Goal: Task Accomplishment & Management: Complete application form

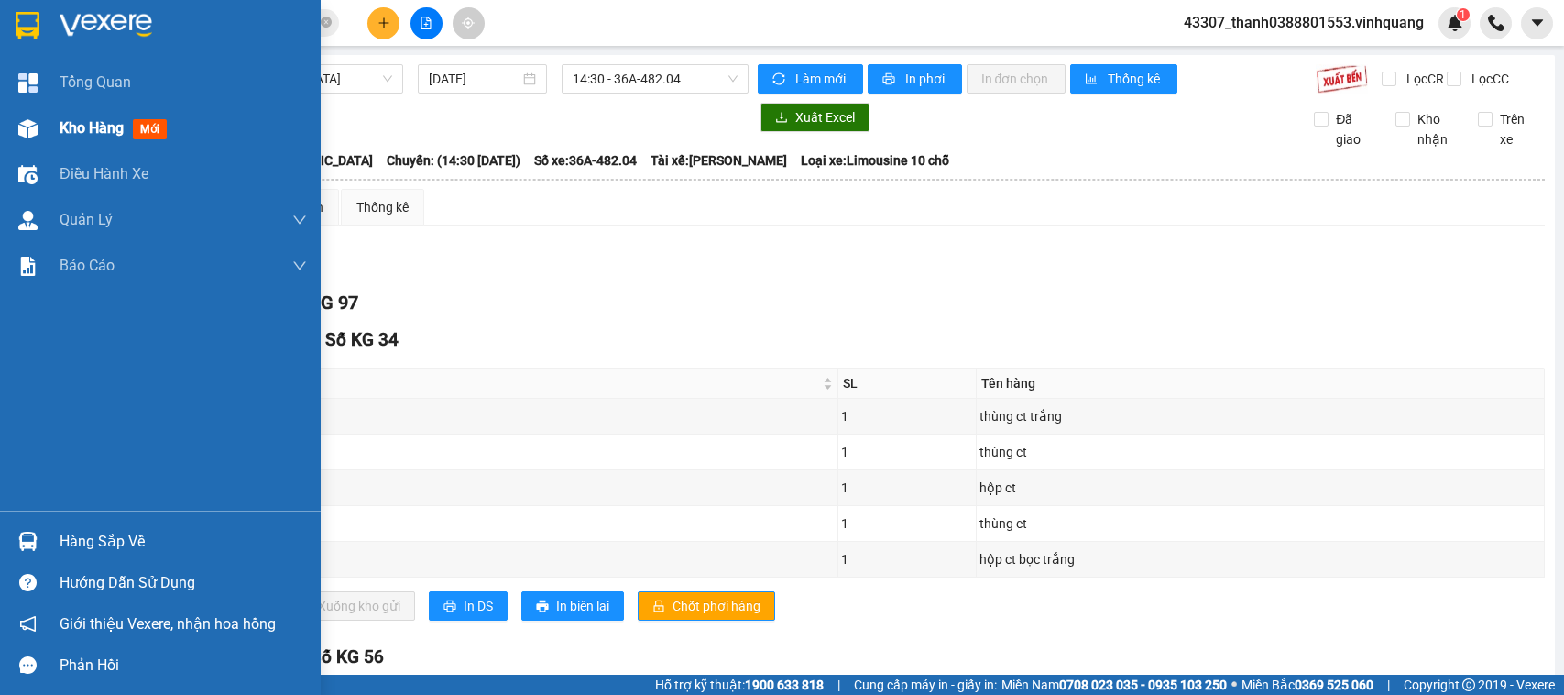
click at [12, 129] on div at bounding box center [28, 129] width 32 height 32
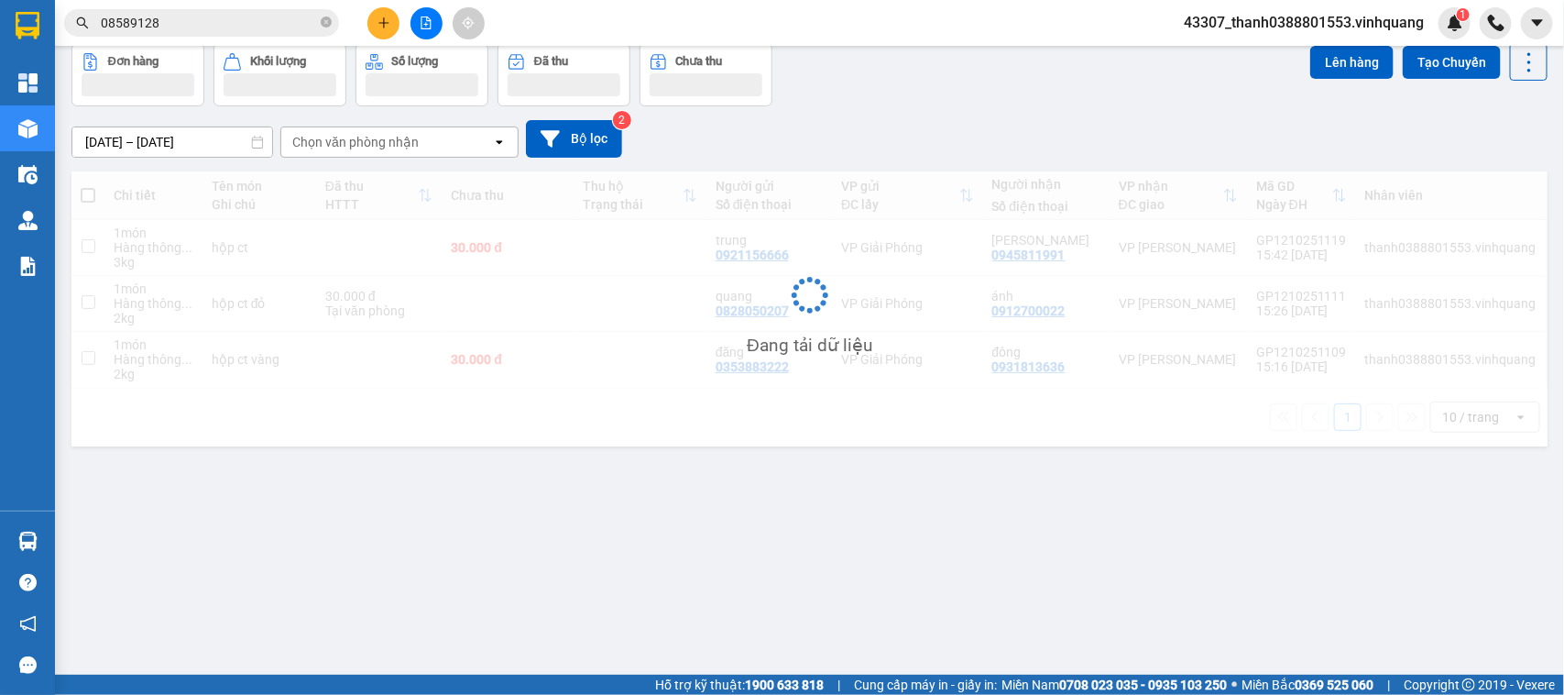
click at [378, 26] on icon "plus" at bounding box center [383, 22] width 13 height 13
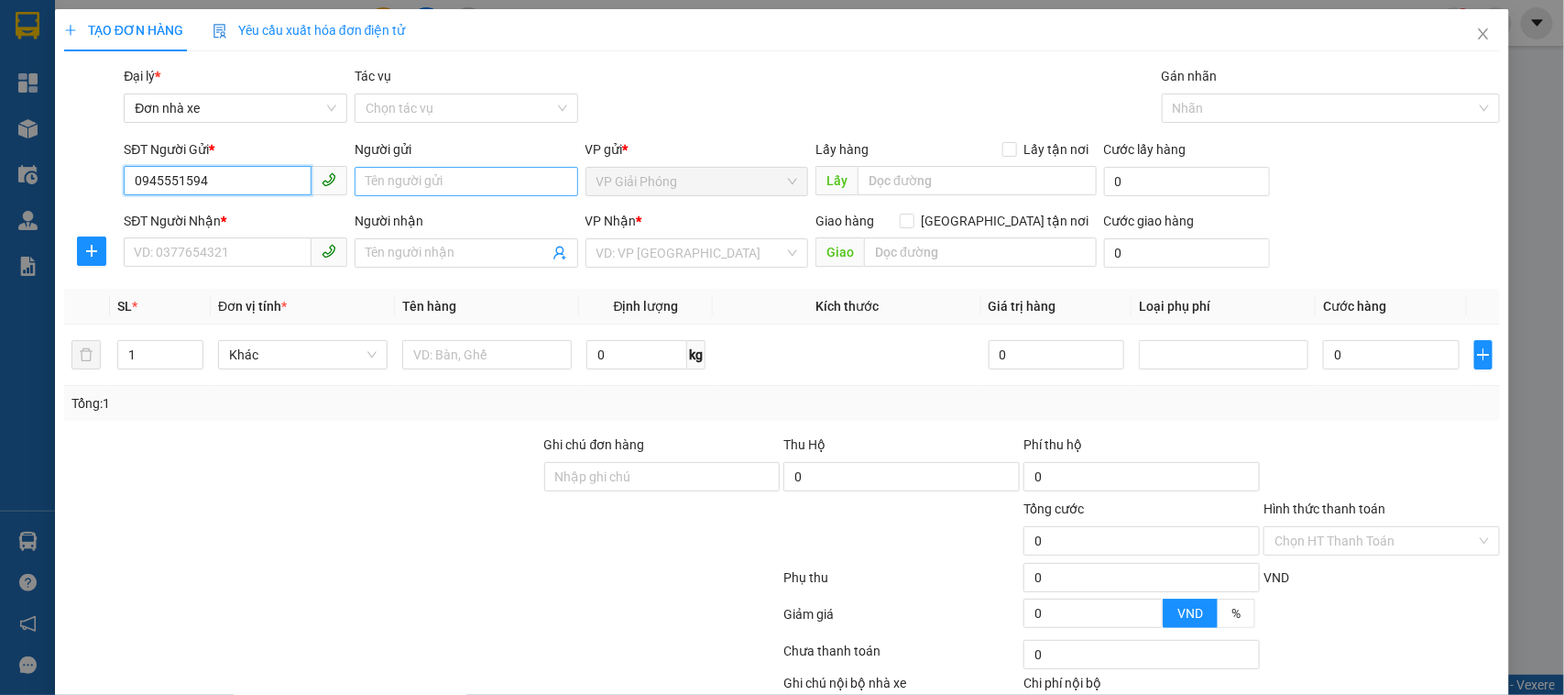
type input "0945551594"
click at [436, 175] on input "Người gửi" at bounding box center [467, 181] width 224 height 29
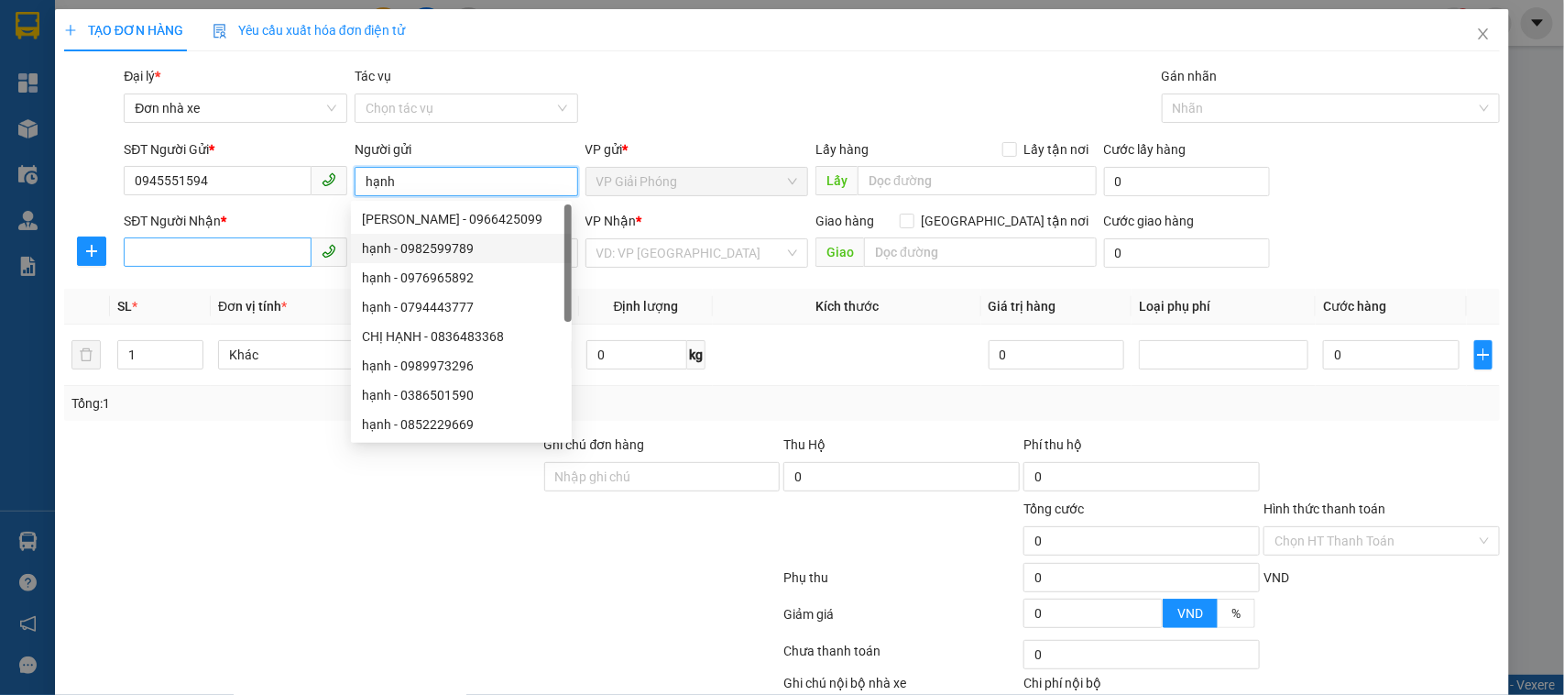
type input "hạnh"
click at [163, 247] on input "SĐT Người Nhận *" at bounding box center [218, 251] width 188 height 29
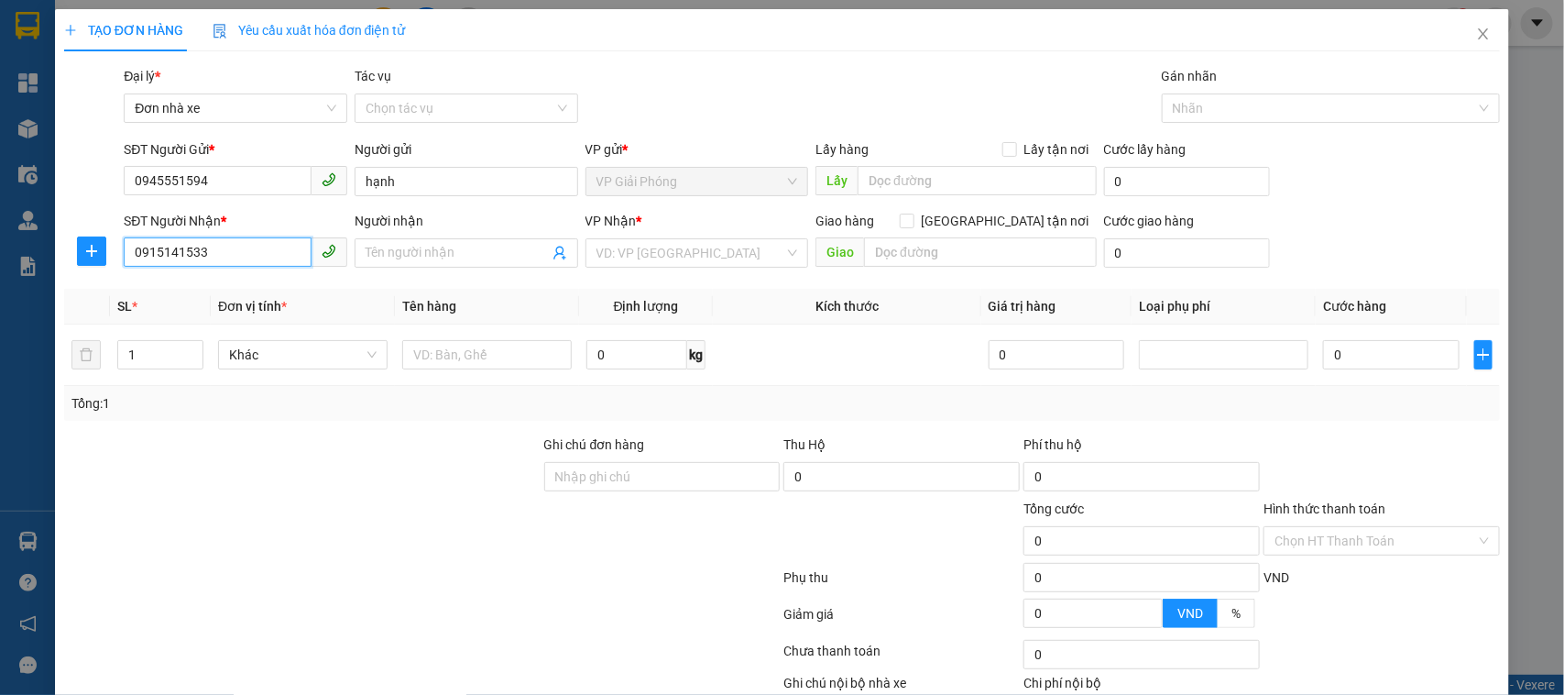
drag, startPoint x: 229, startPoint y: 258, endPoint x: 116, endPoint y: 275, distance: 113.9
click at [38, 276] on div "TẠO ĐƠN HÀNG Yêu cầu xuất hóa đơn điện tử Transit Pickup Surcharge Ids Transit …" at bounding box center [782, 347] width 1564 height 695
click at [254, 244] on input "0915141533" at bounding box center [218, 251] width 188 height 29
type input "0915141456"
click at [436, 257] on input "Người nhận" at bounding box center [457, 253] width 183 height 20
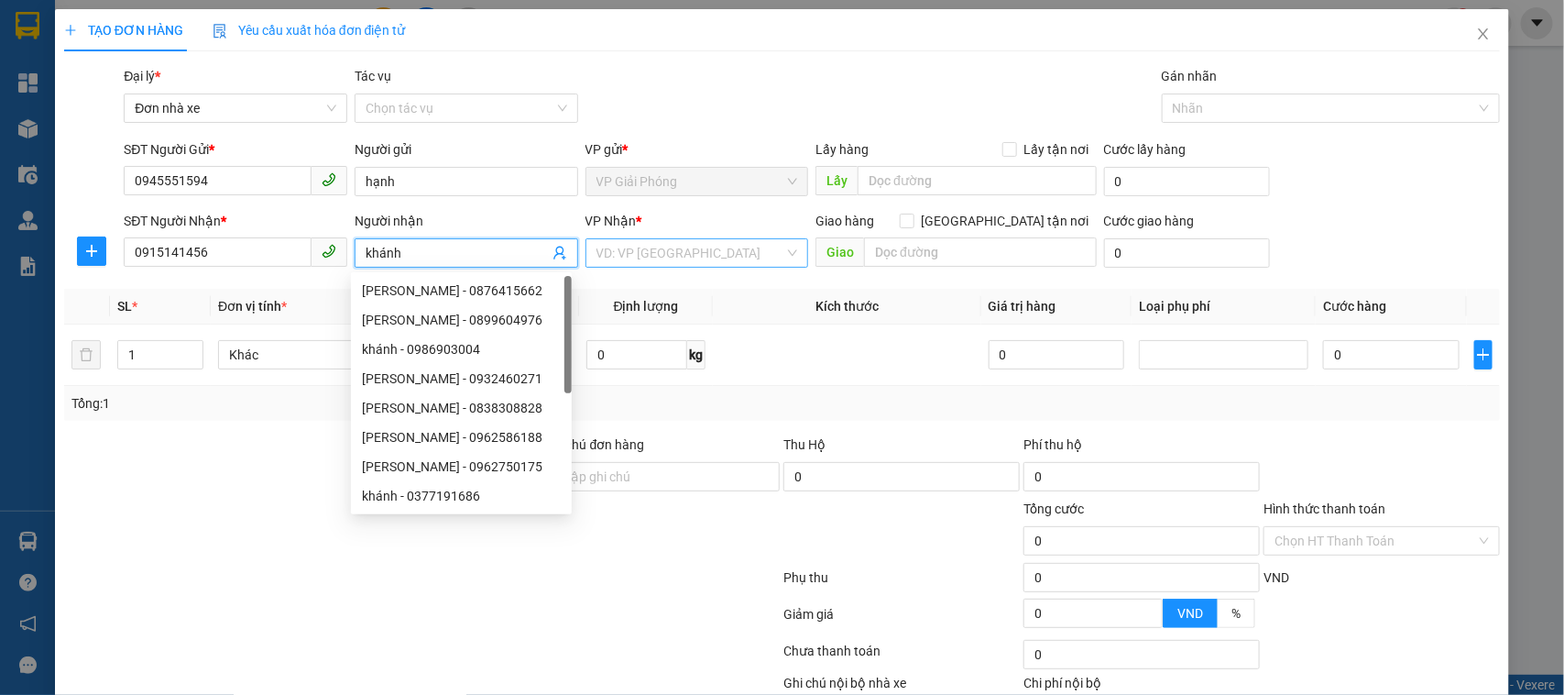
type input "khánh"
click at [740, 266] on input "search" at bounding box center [690, 252] width 189 height 27
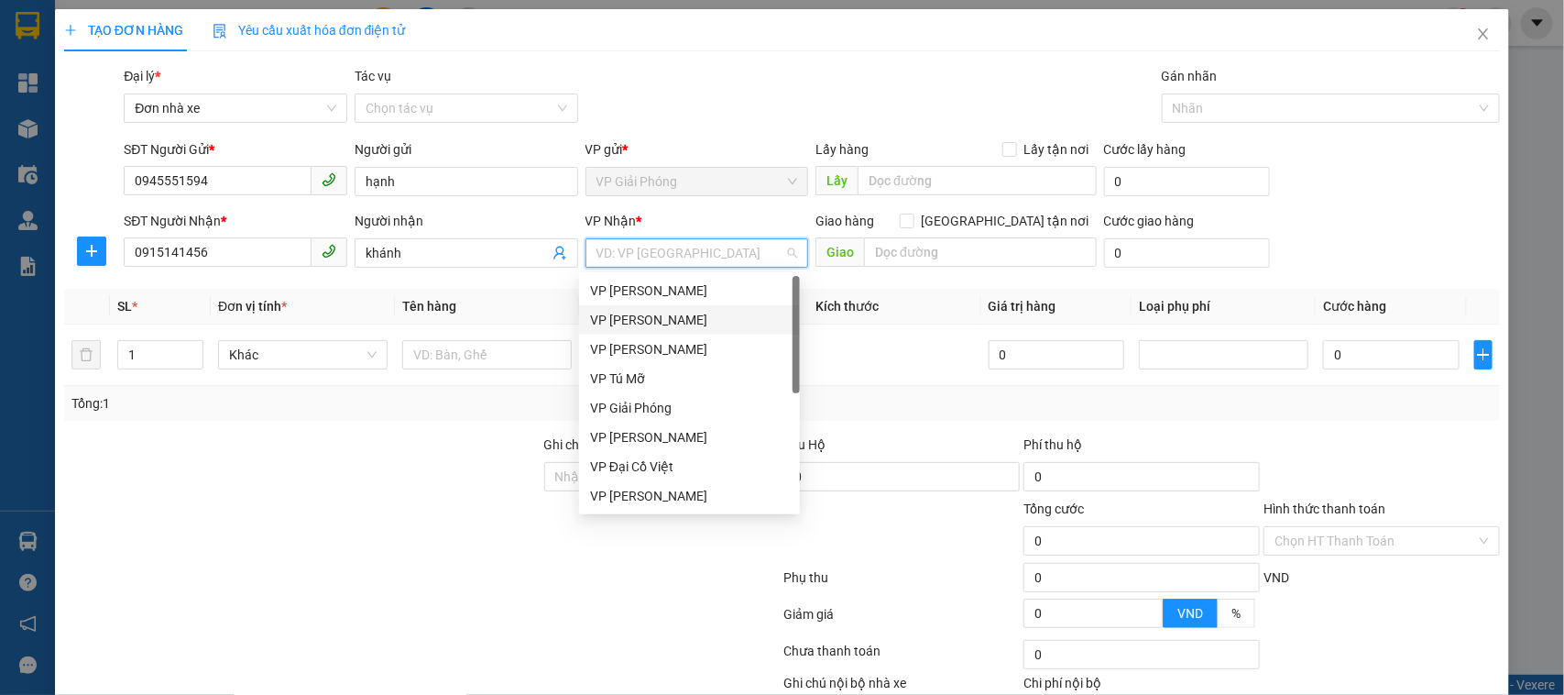
click at [702, 319] on div "VP [PERSON_NAME]" at bounding box center [689, 320] width 199 height 20
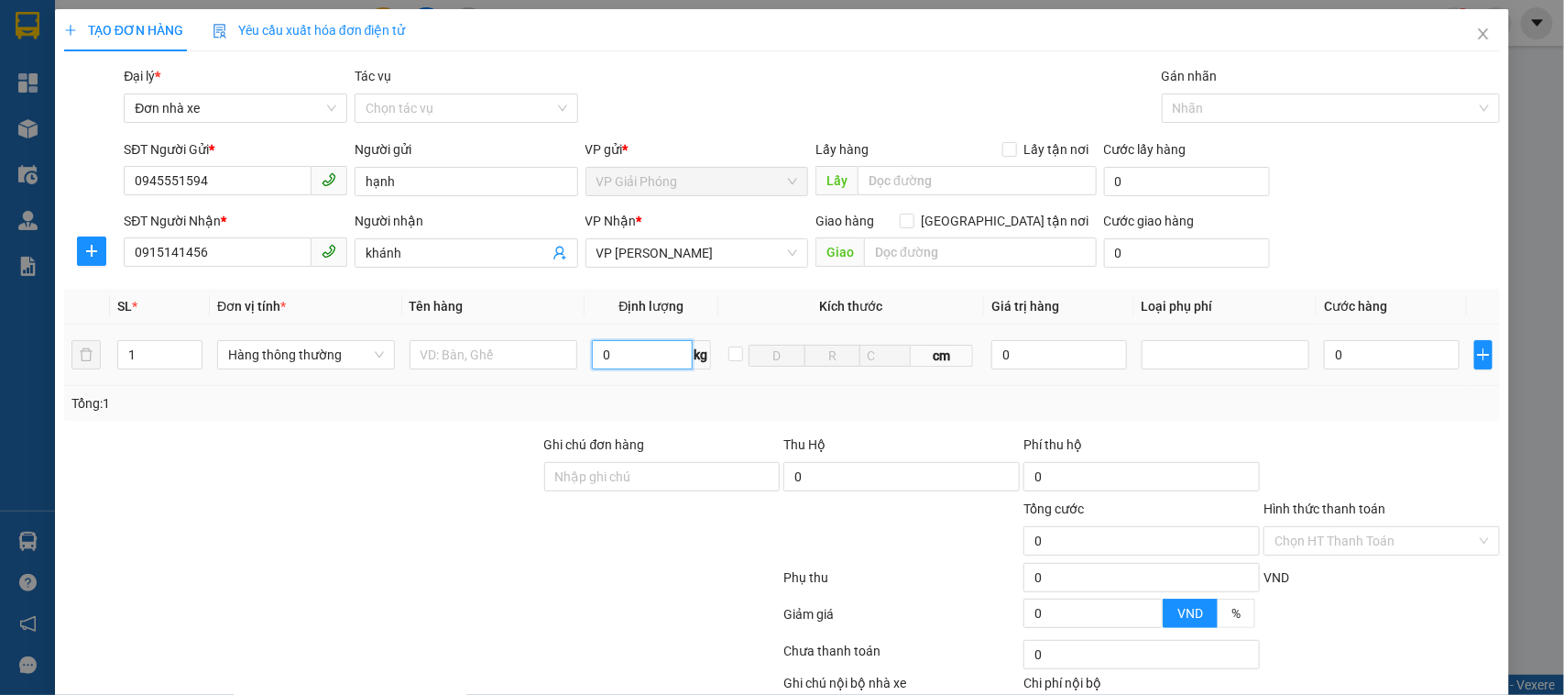
click at [615, 366] on input "0" at bounding box center [642, 354] width 100 height 29
type input "2"
click at [519, 358] on input "text" at bounding box center [494, 354] width 169 height 29
type input "30.000"
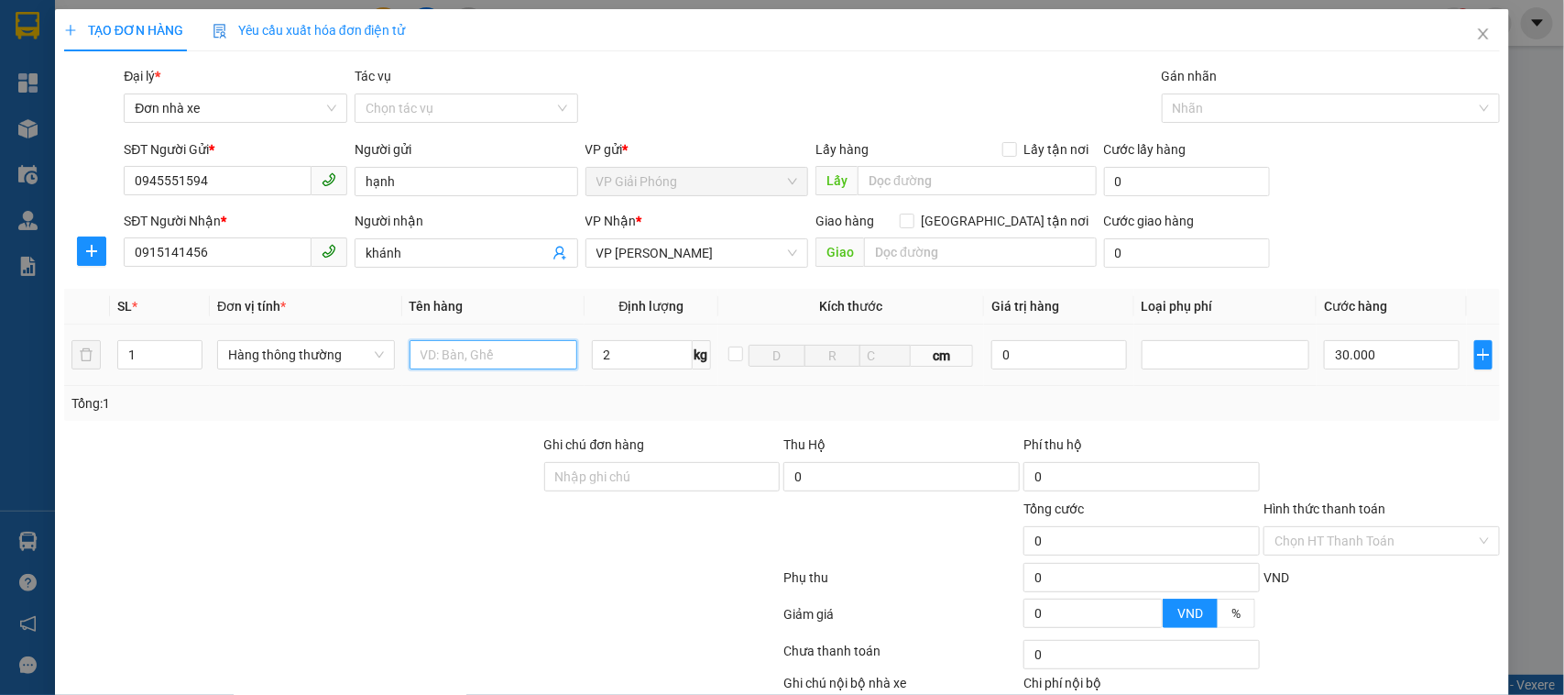
type input "30.000"
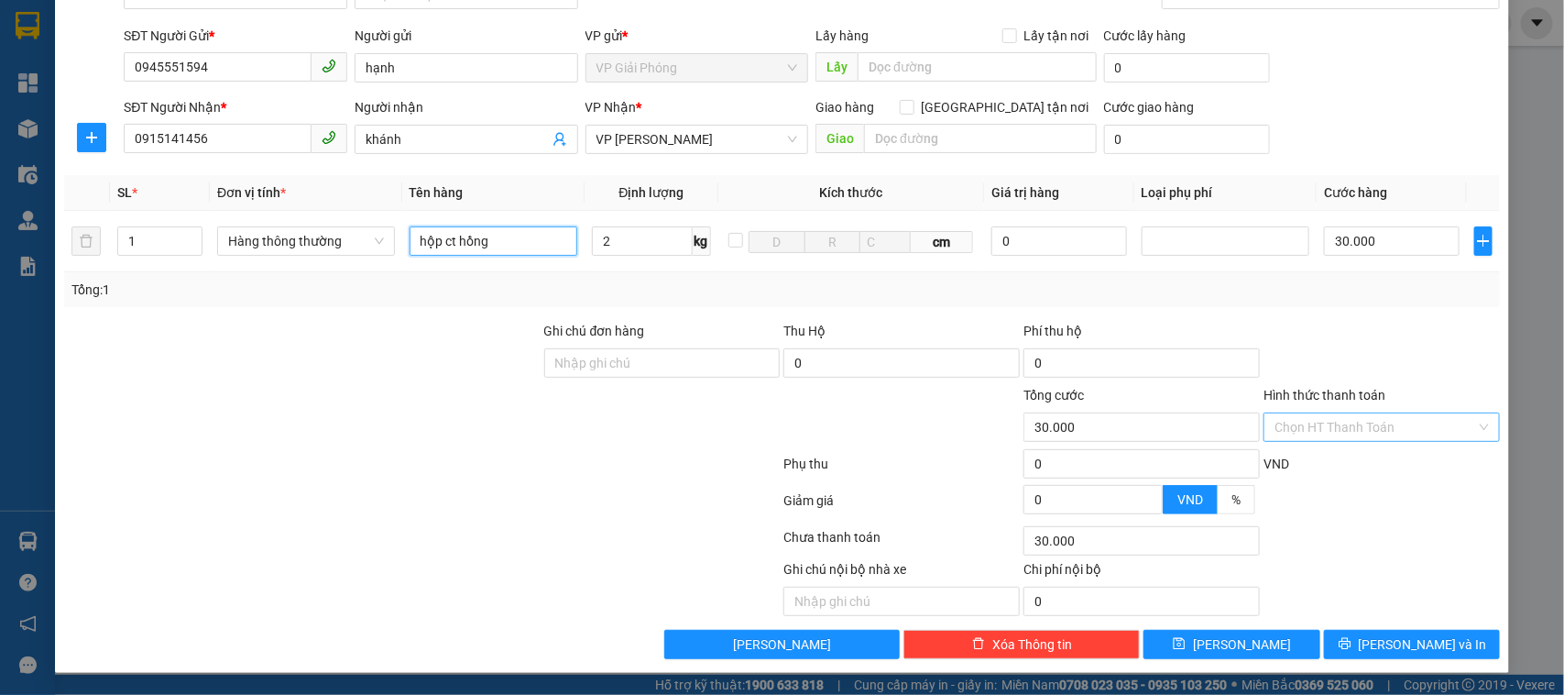
type input "hộp ct hồng"
click at [1347, 427] on input "Hình thức thanh toán" at bounding box center [1375, 426] width 202 height 27
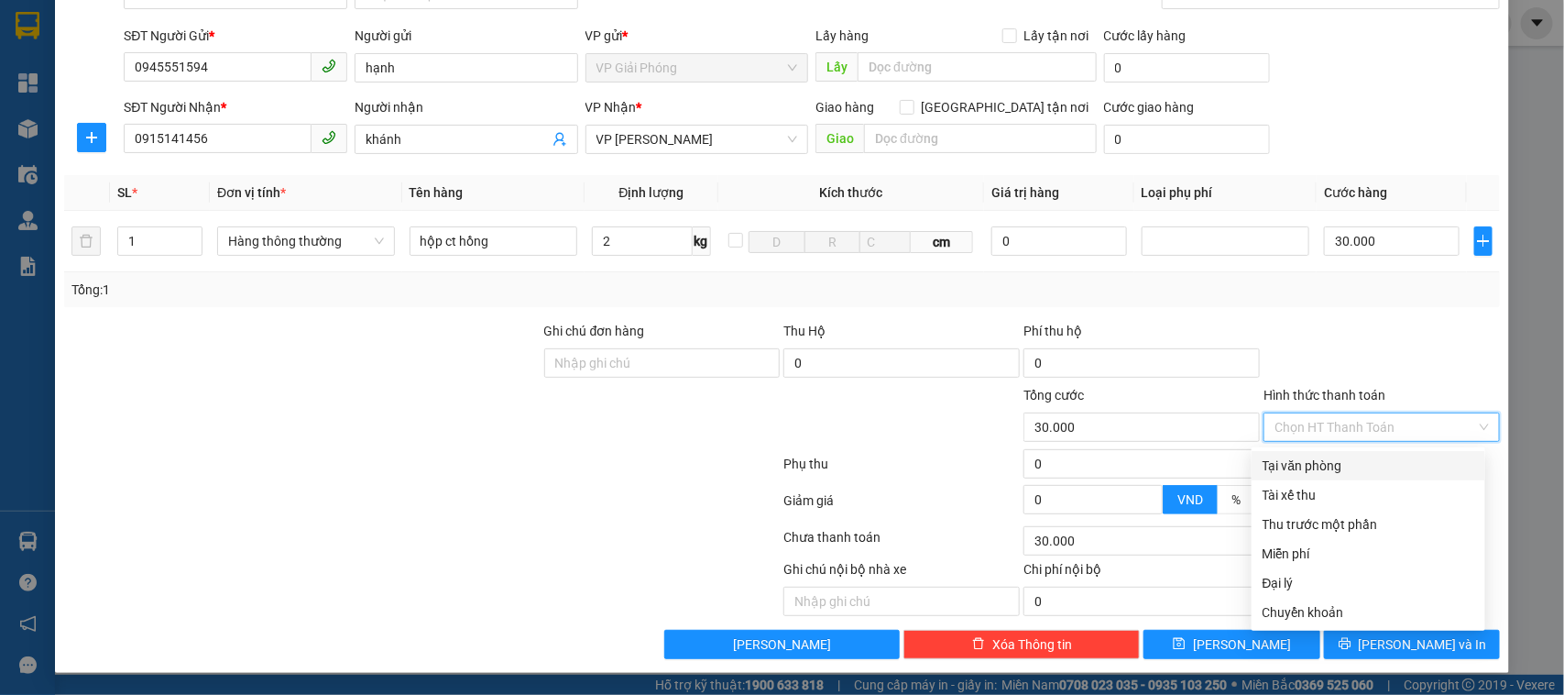
click at [1327, 460] on div "Tại văn phòng" at bounding box center [1369, 465] width 212 height 20
type input "0"
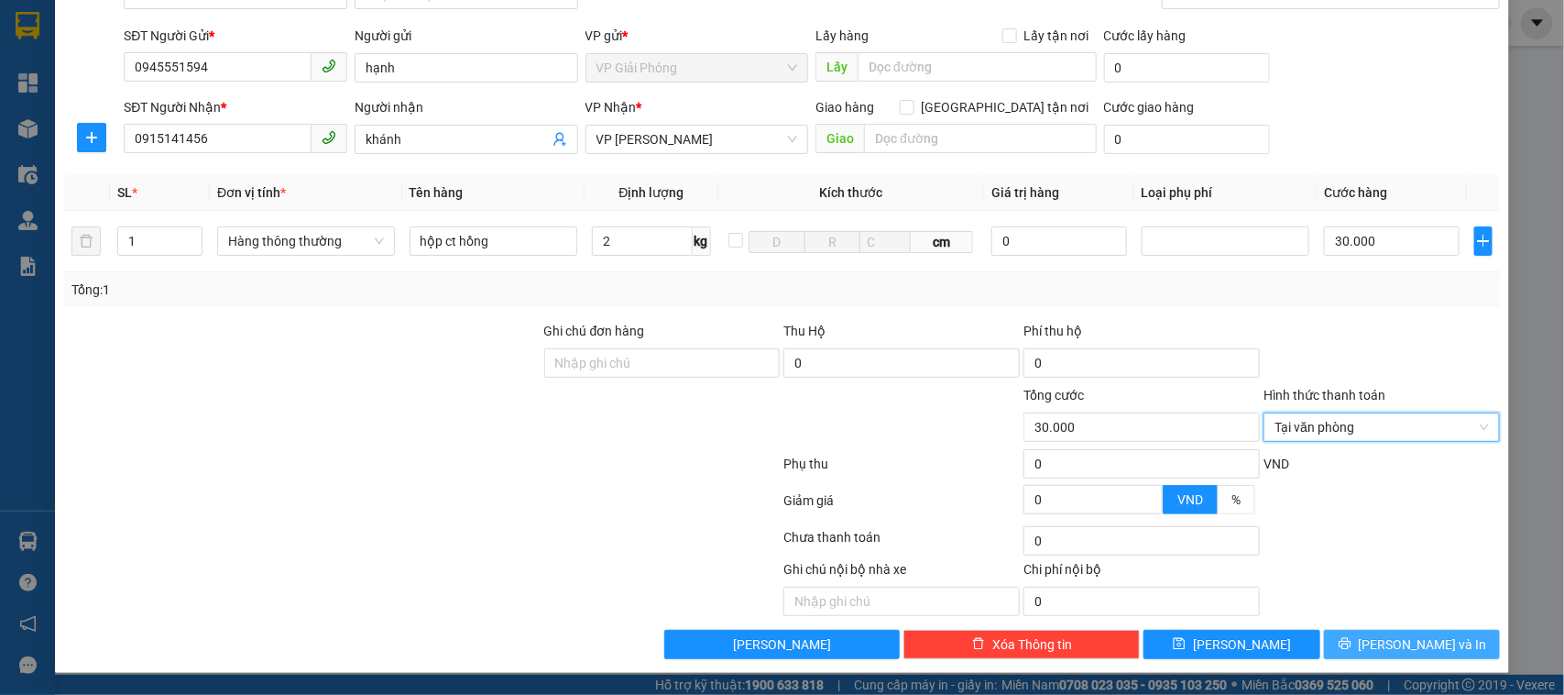
click at [1389, 639] on span "[PERSON_NAME] và In" at bounding box center [1423, 644] width 128 height 20
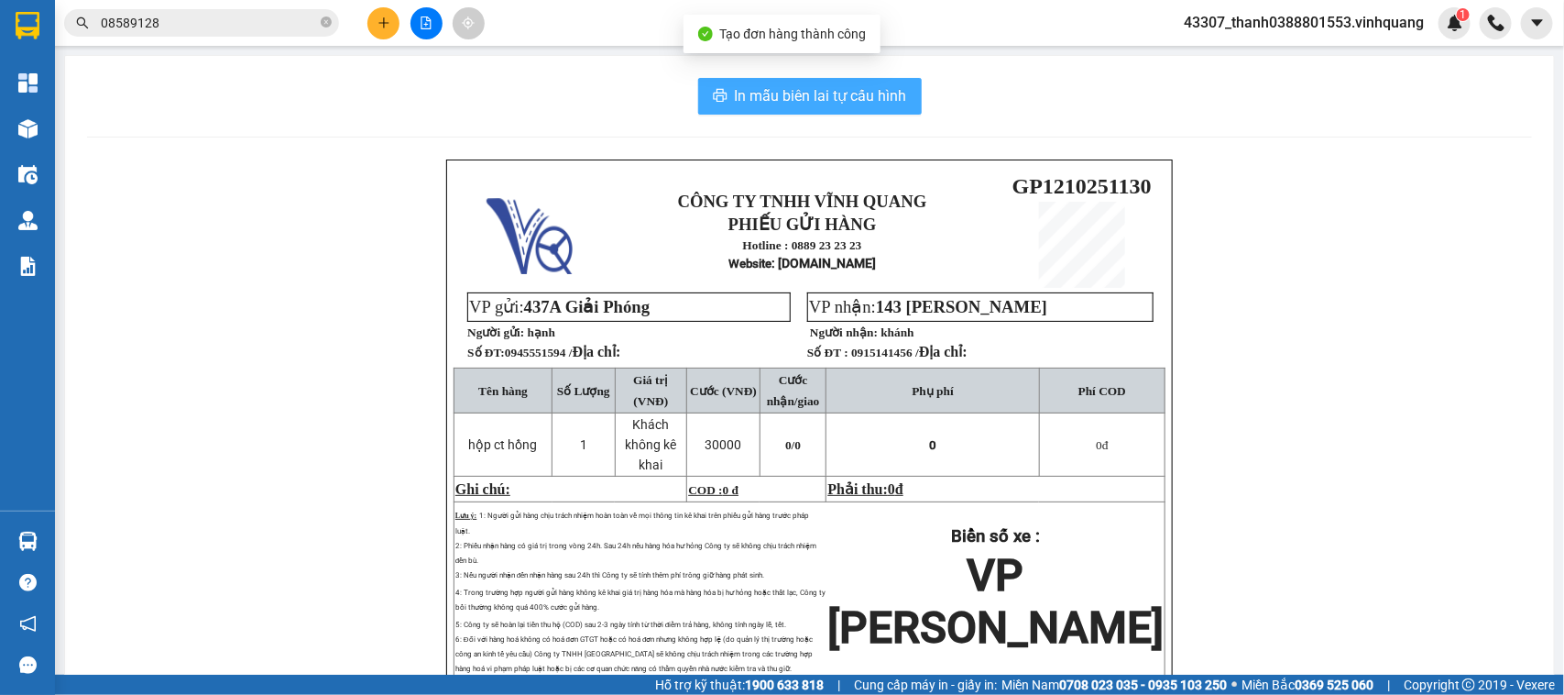
click at [854, 108] on button "In mẫu biên lai tự cấu hình" at bounding box center [810, 96] width 224 height 37
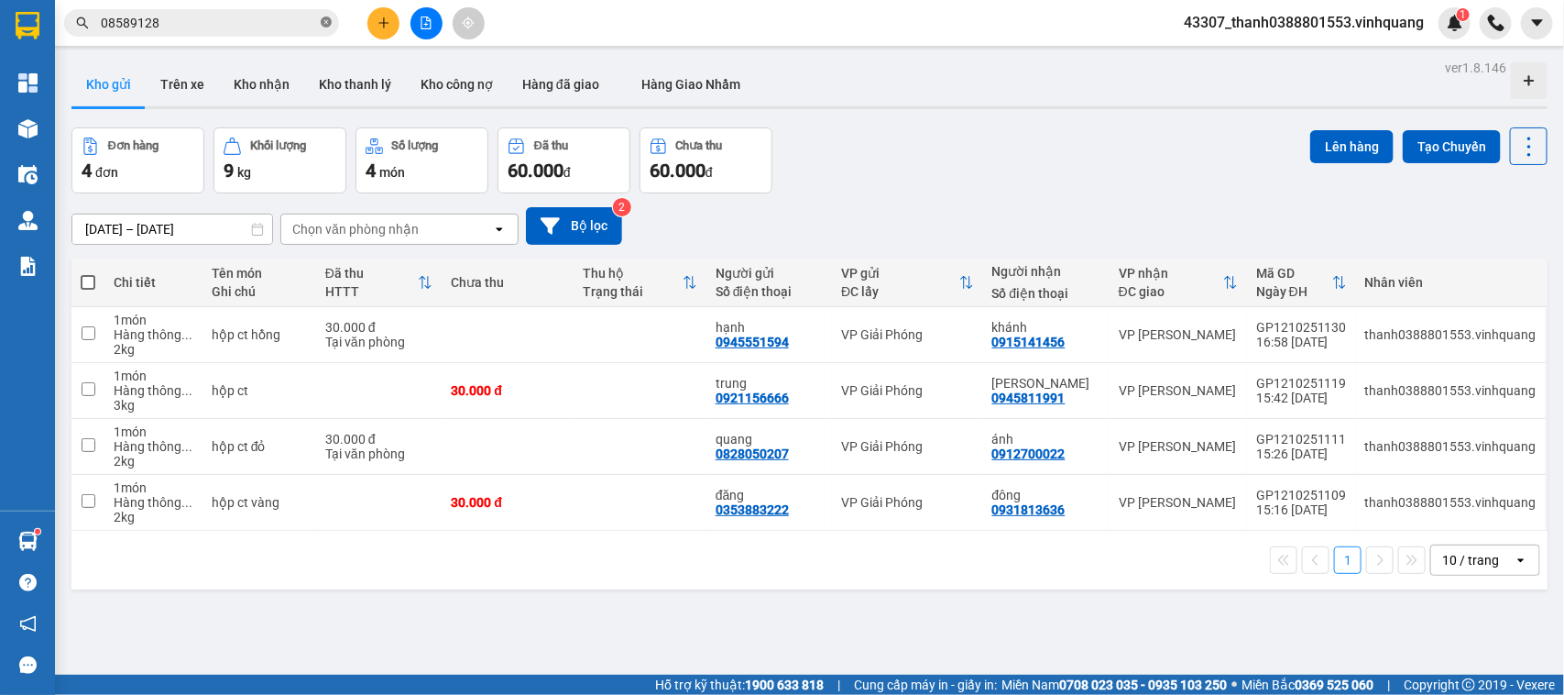
click at [328, 25] on icon "close-circle" at bounding box center [326, 21] width 11 height 11
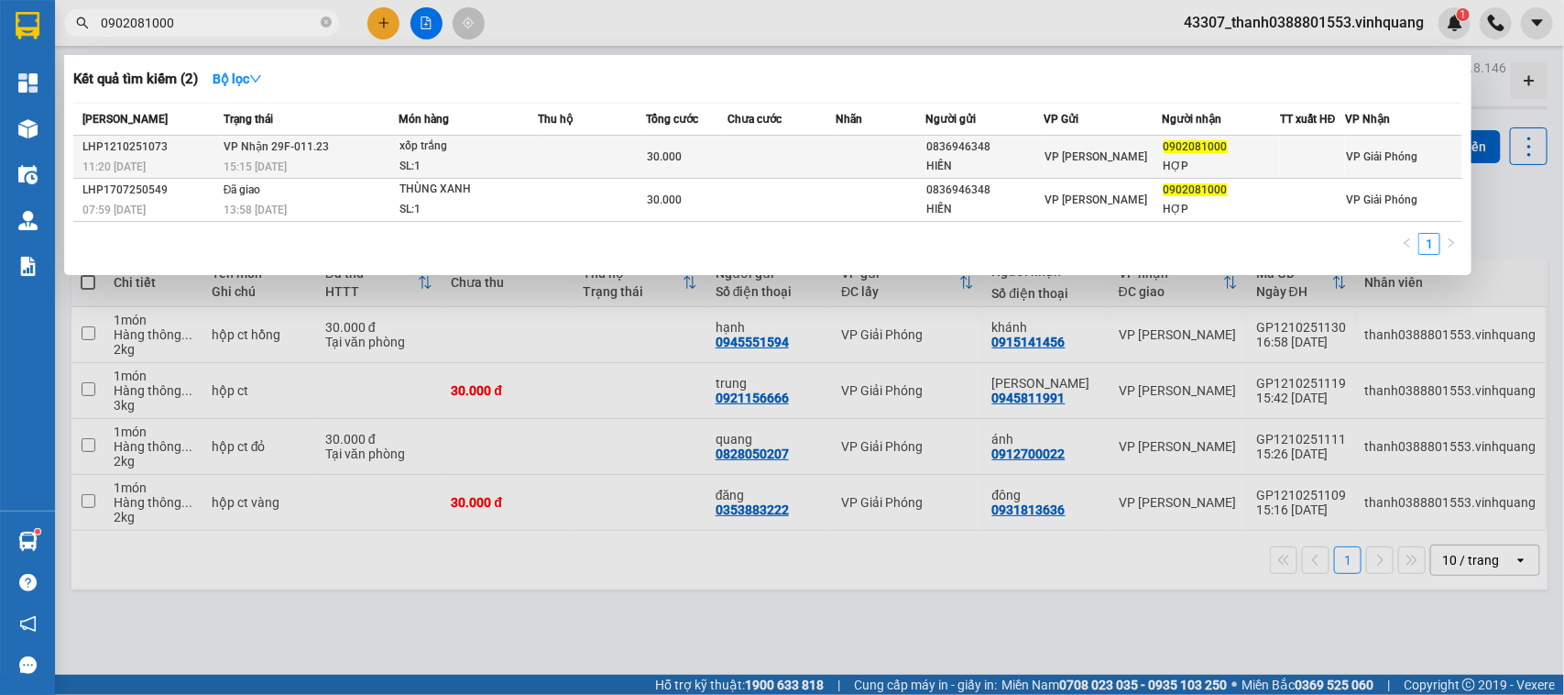
type input "0902081000"
click at [651, 160] on span "30.000" at bounding box center [664, 156] width 35 height 13
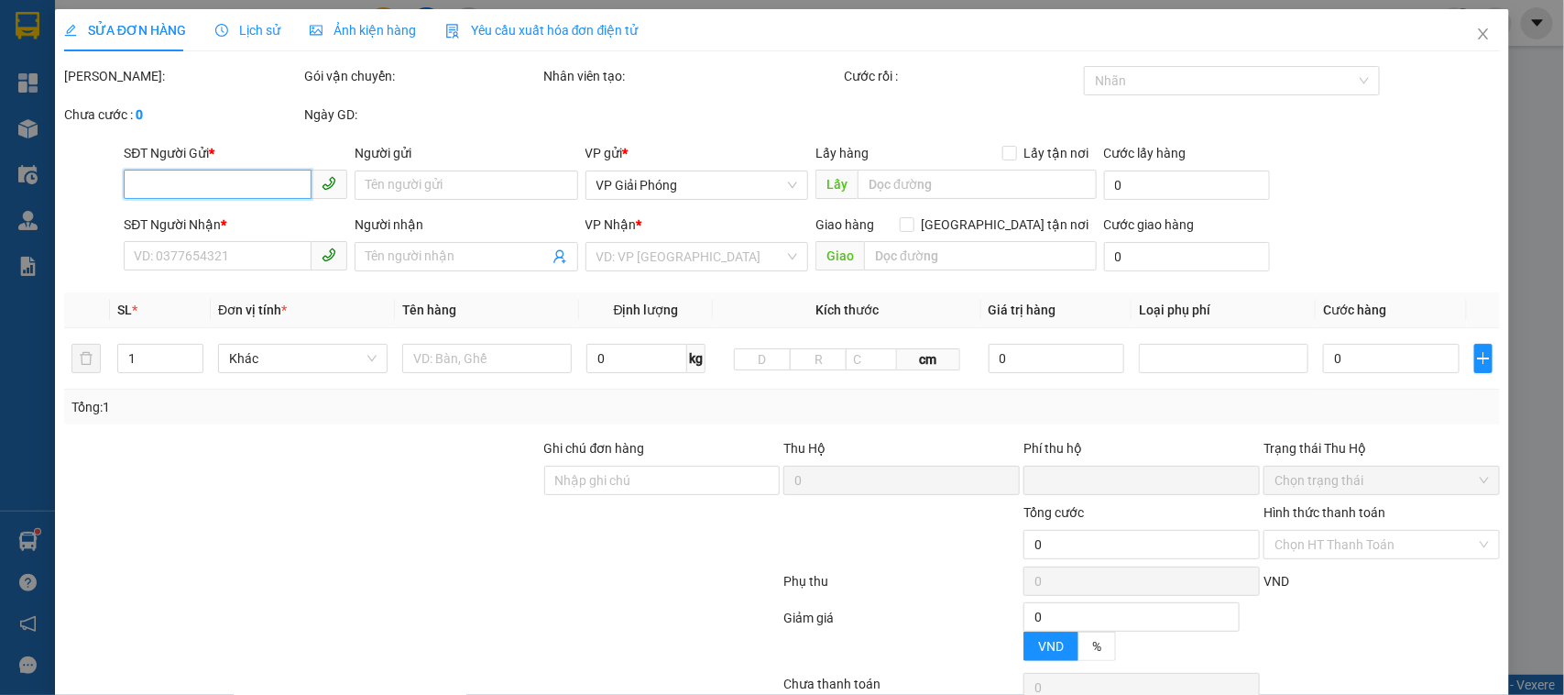
type input "0836946348"
type input "HIỀN"
type input "0902081000"
type input "HỢP"
type input "0"
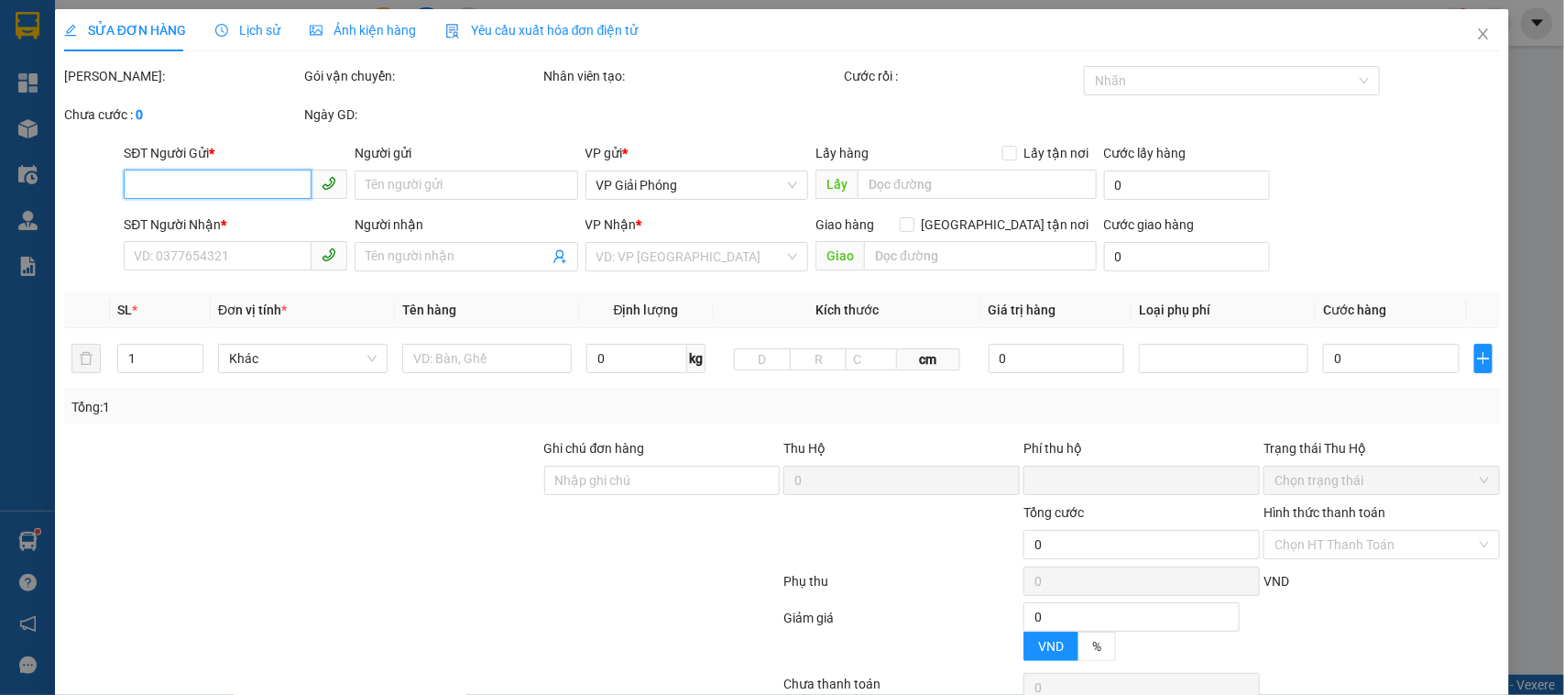
type input "30.000"
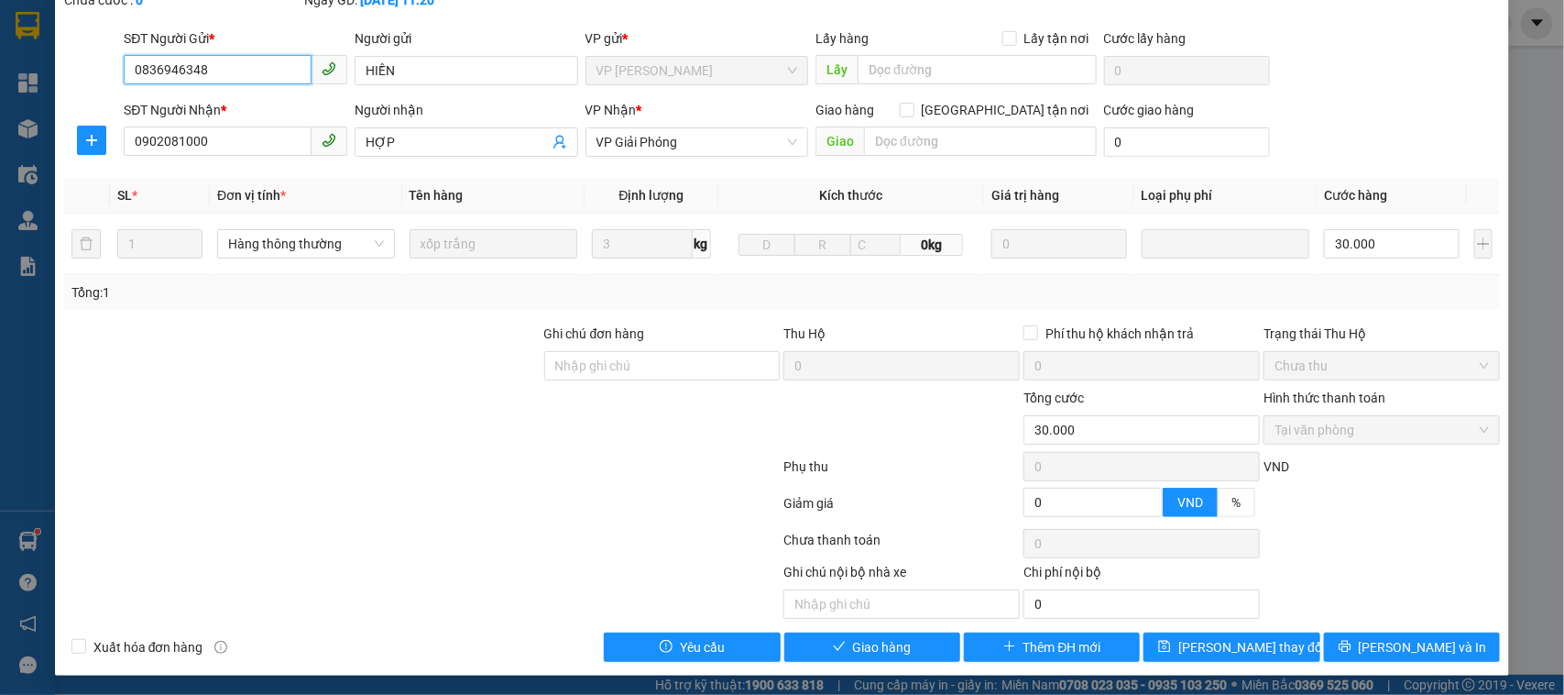
scroll to position [139, 0]
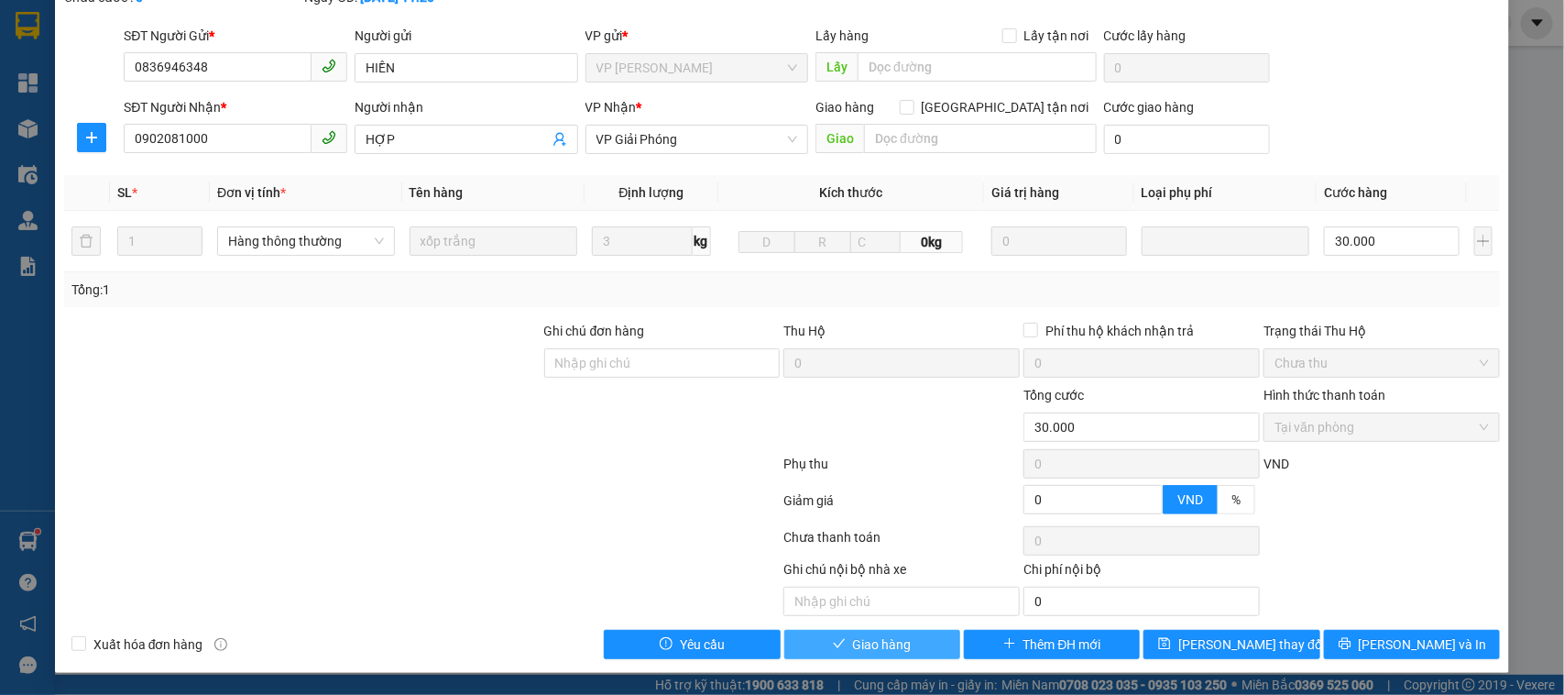
click at [872, 640] on span "Giao hàng" at bounding box center [882, 644] width 59 height 20
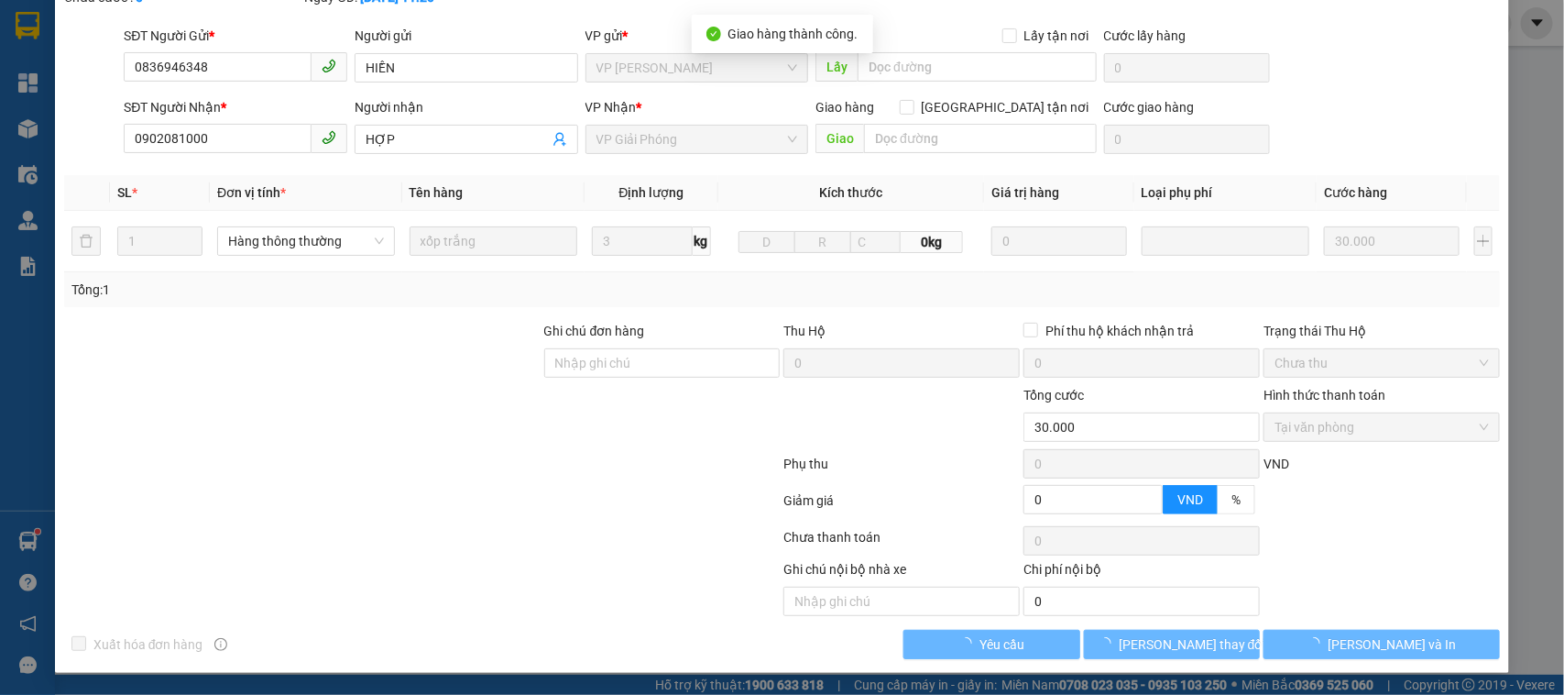
scroll to position [0, 0]
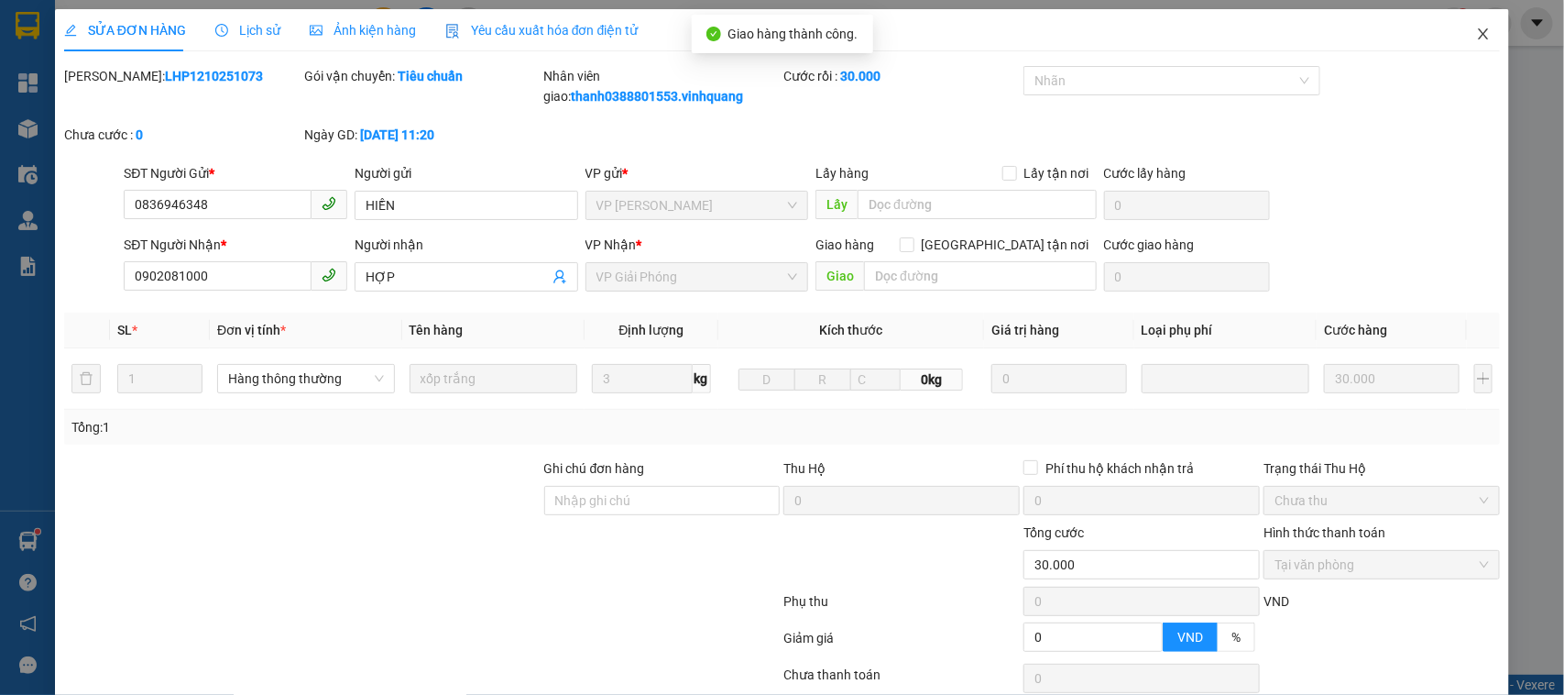
click at [1476, 29] on icon "close" at bounding box center [1483, 34] width 15 height 15
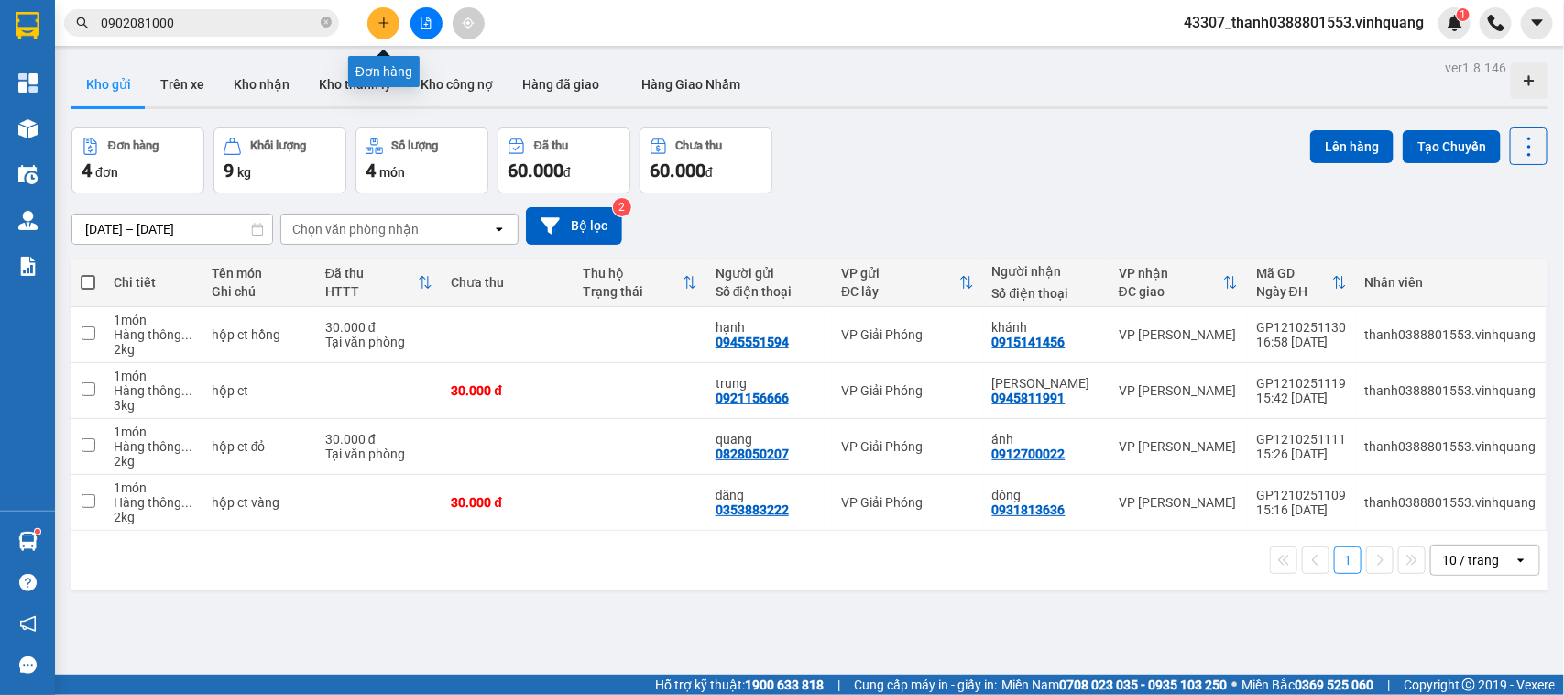
click at [387, 19] on icon "plus" at bounding box center [383, 22] width 13 height 13
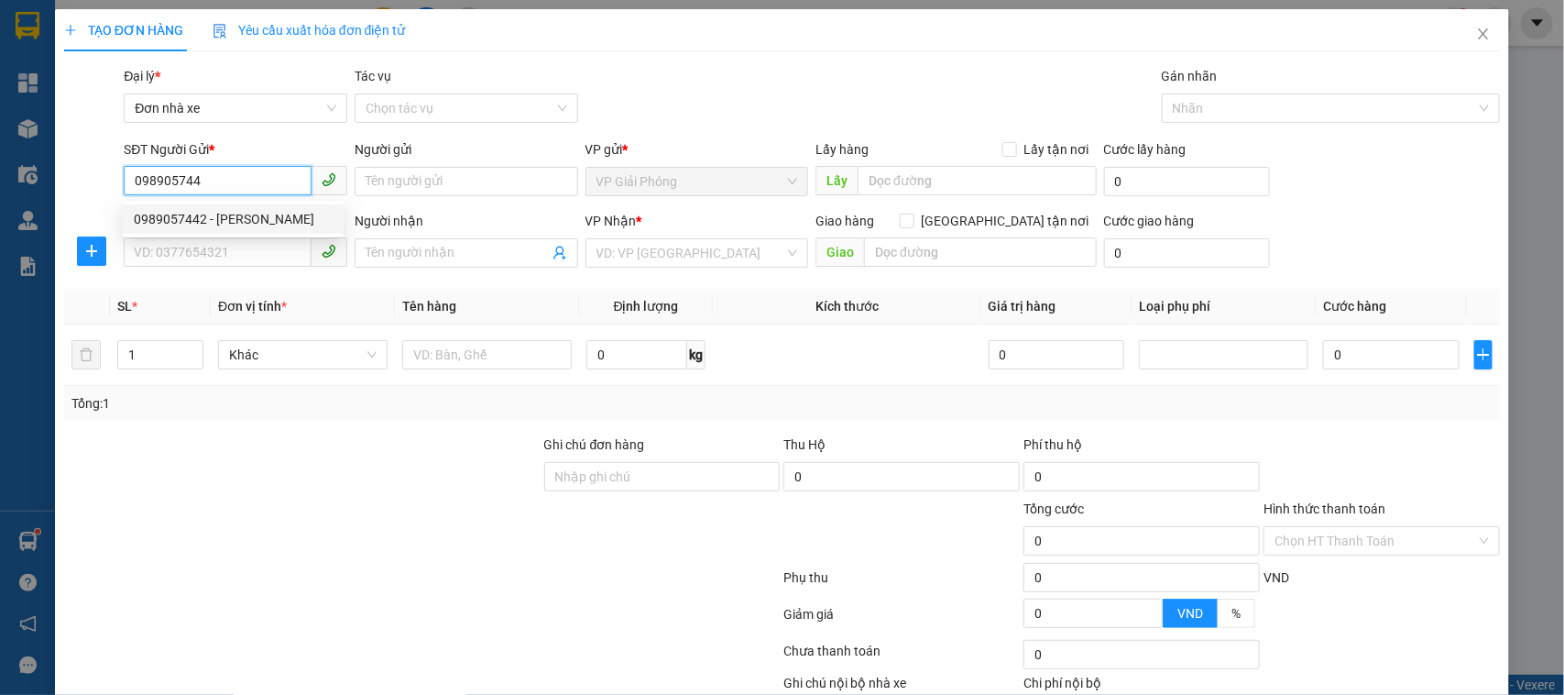
click at [230, 216] on div "0989057442 - [PERSON_NAME]" at bounding box center [233, 219] width 199 height 20
type input "0989057442"
type input "vân anh"
type input "0967488919"
type input "dũng hương"
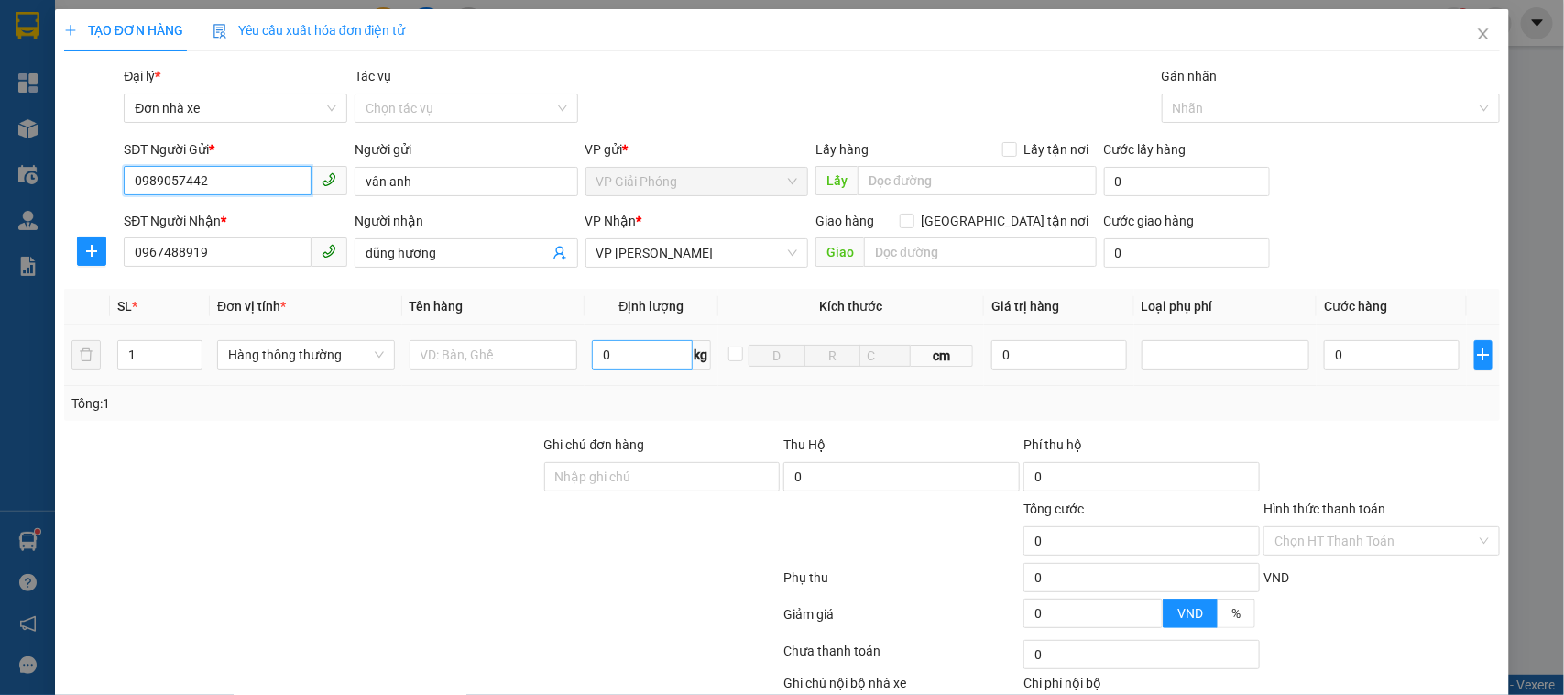
type input "0989057442"
click at [621, 358] on input "0" at bounding box center [642, 354] width 100 height 29
type input "21"
click at [516, 363] on input "text" at bounding box center [494, 354] width 169 height 29
type input "th"
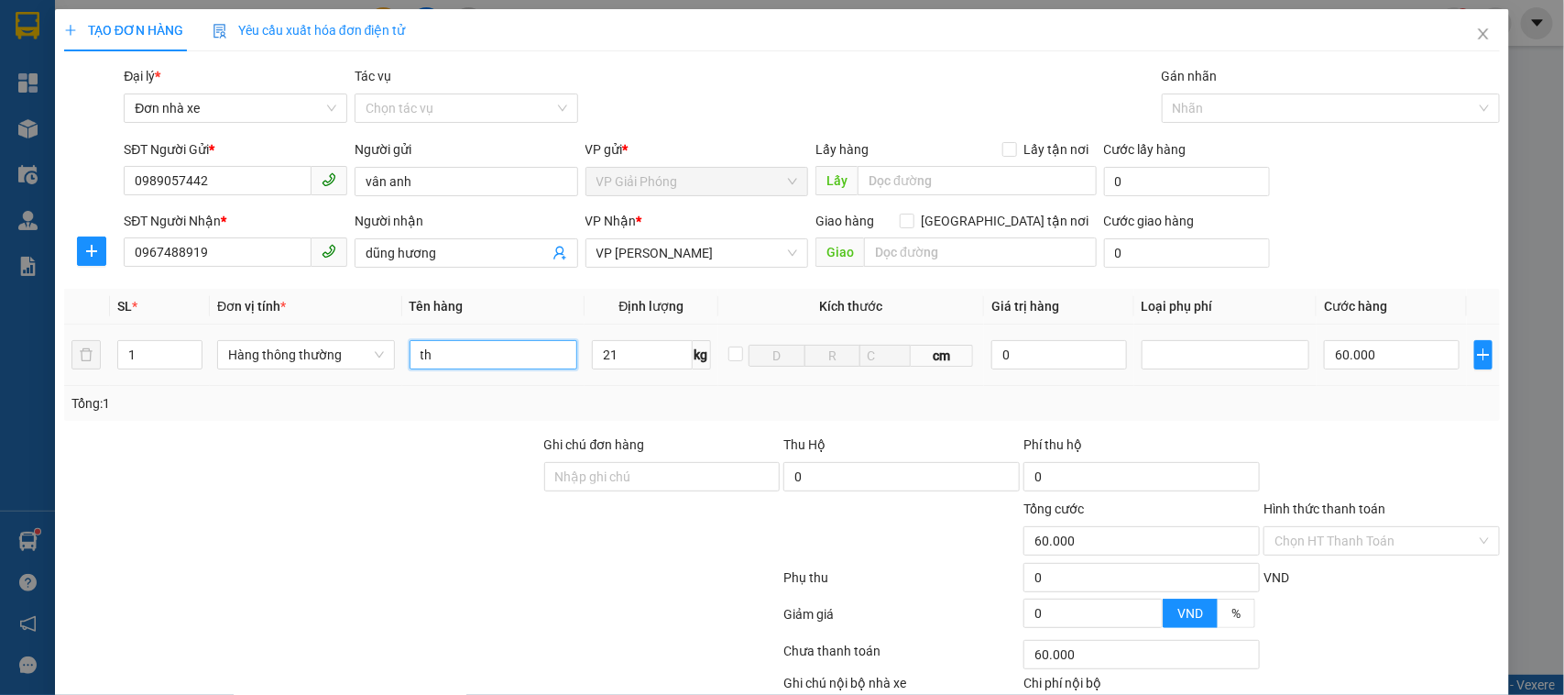
type input "60.000"
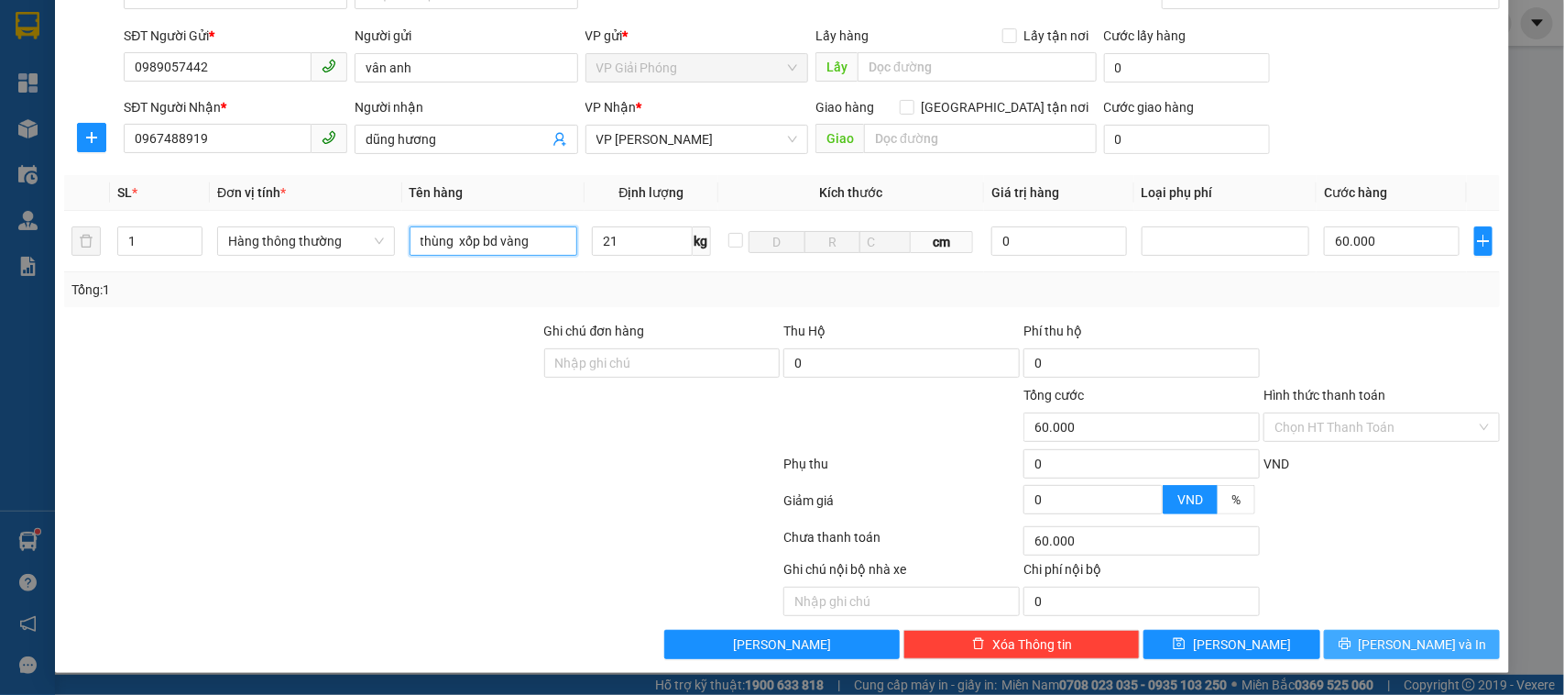
type input "thùng xốp bd vàng"
click at [1397, 641] on span "[PERSON_NAME] và In" at bounding box center [1423, 644] width 128 height 20
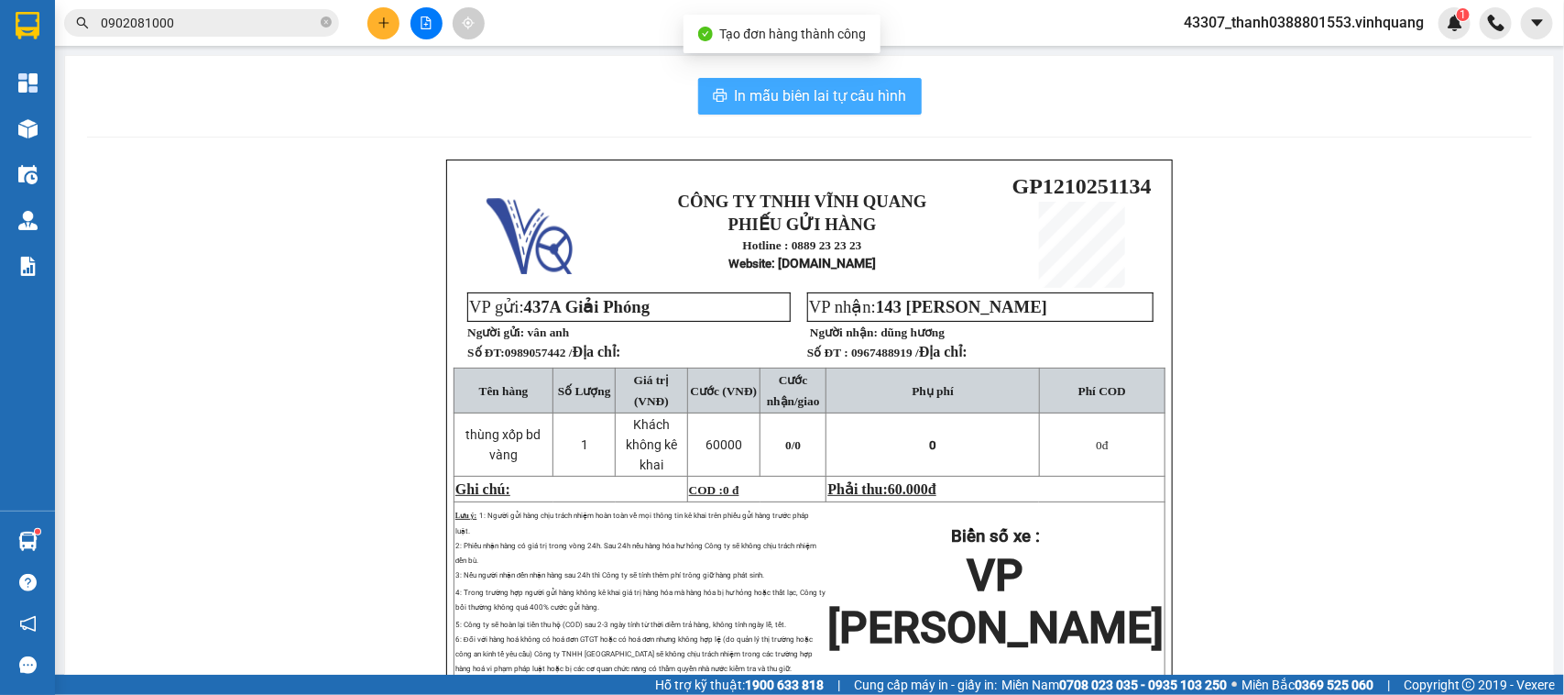
click at [742, 92] on span "In mẫu biên lai tự cấu hình" at bounding box center [821, 95] width 172 height 23
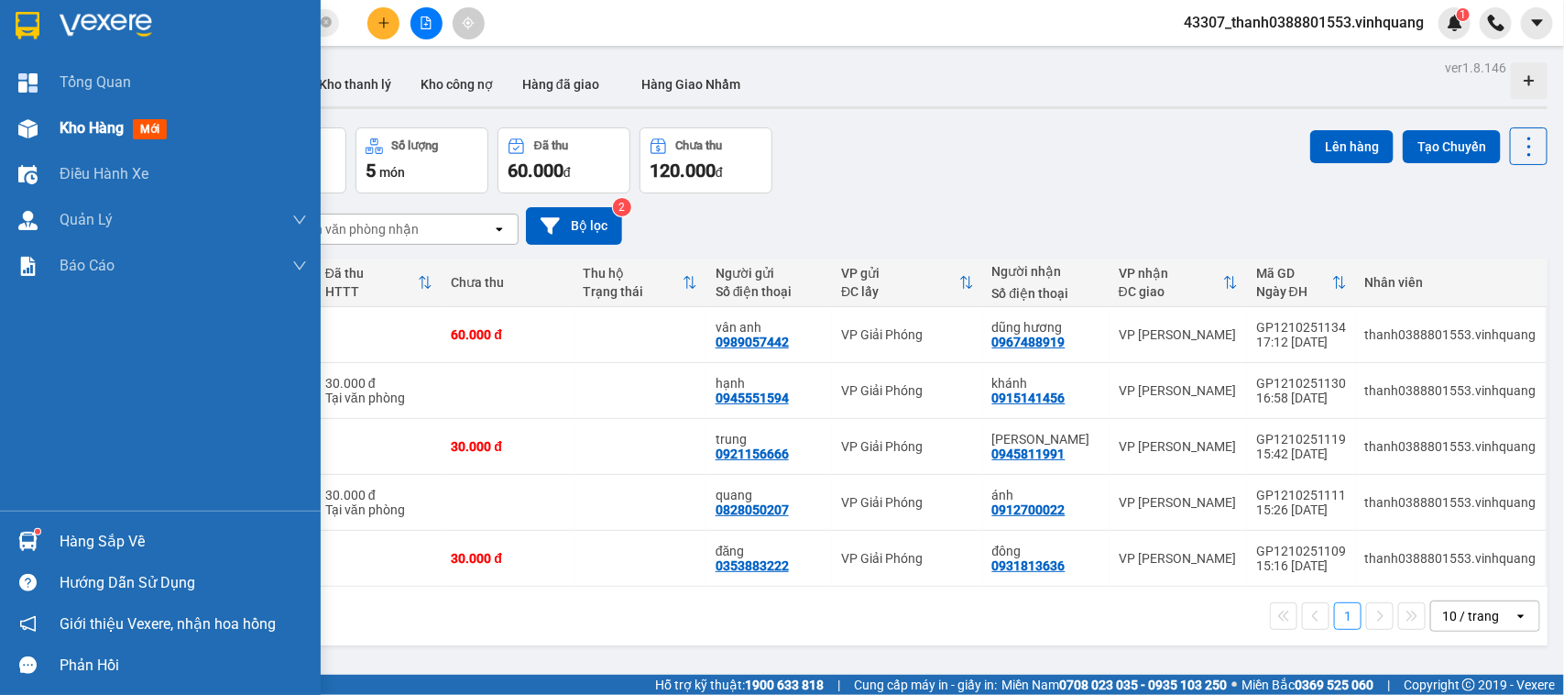
click at [55, 129] on div "Kho hàng mới" at bounding box center [160, 128] width 321 height 46
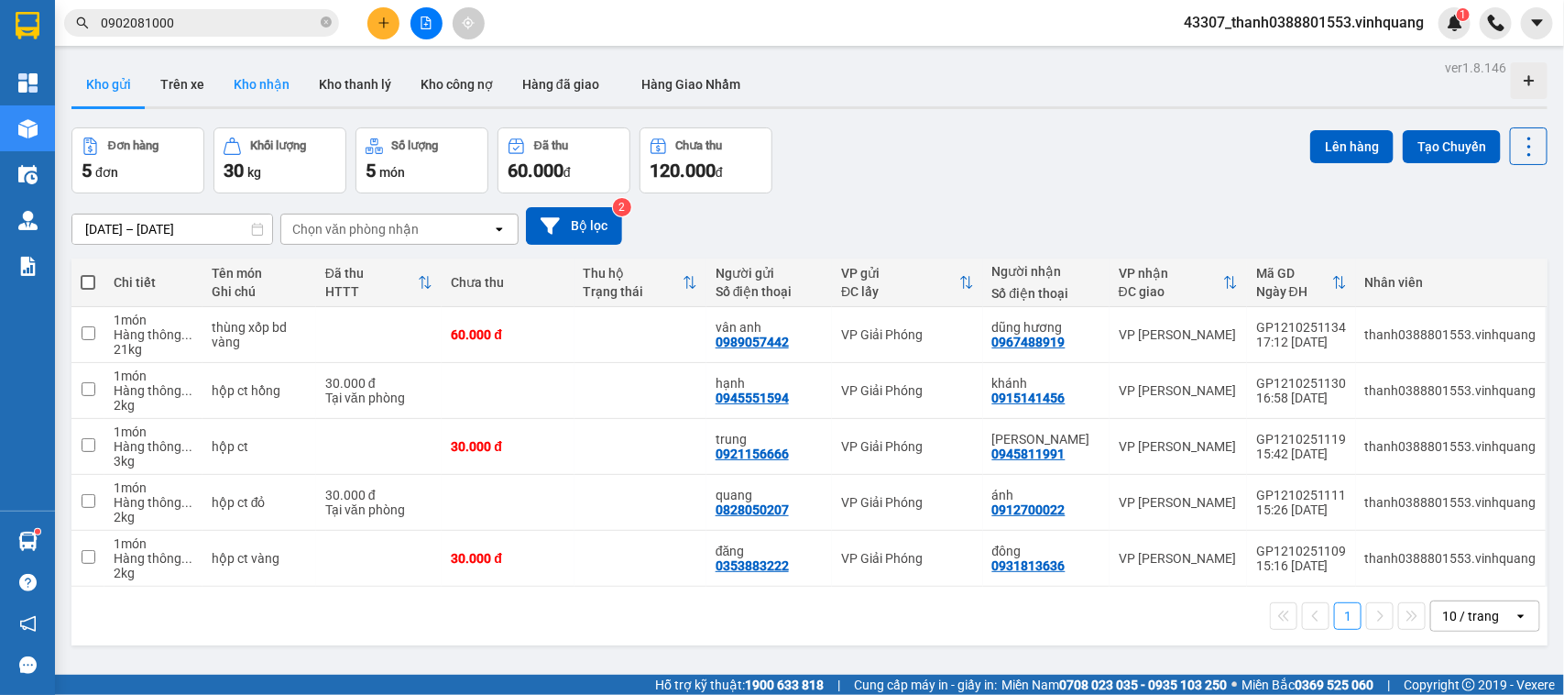
click at [267, 85] on button "Kho nhận" at bounding box center [261, 84] width 85 height 44
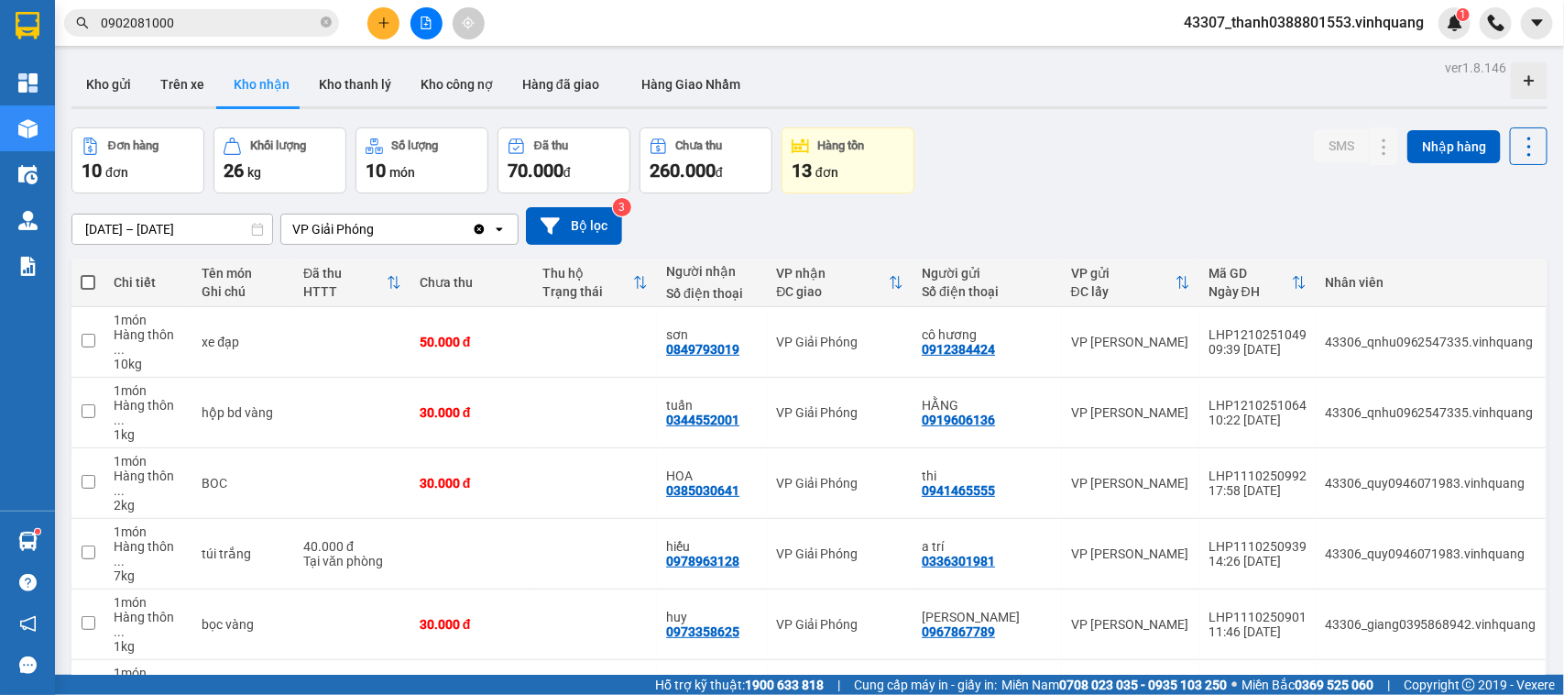
click at [129, 235] on input "[DATE] – [DATE]" at bounding box center [172, 228] width 200 height 29
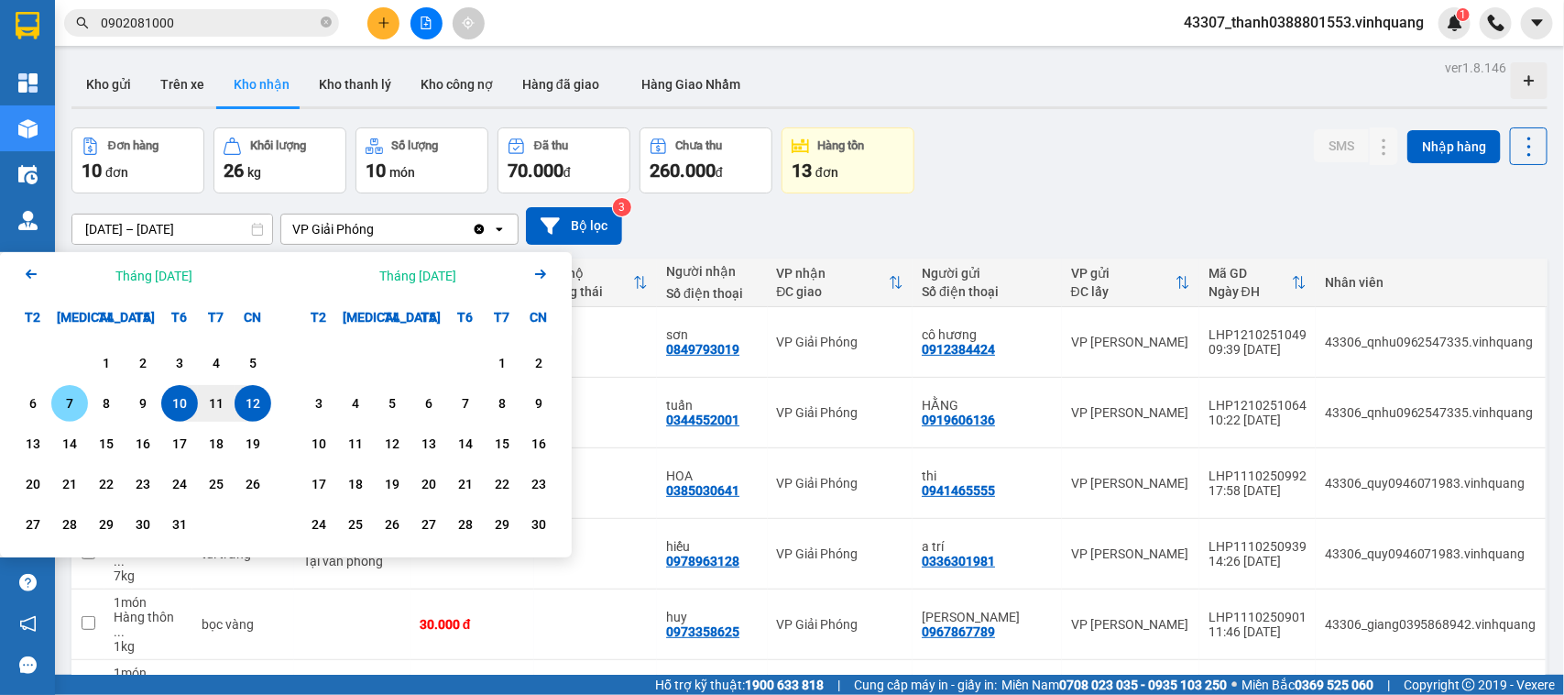
click at [58, 397] on div "7" at bounding box center [70, 403] width 26 height 22
click at [255, 413] on div "12" at bounding box center [253, 403] width 26 height 22
type input "[DATE] – [DATE]"
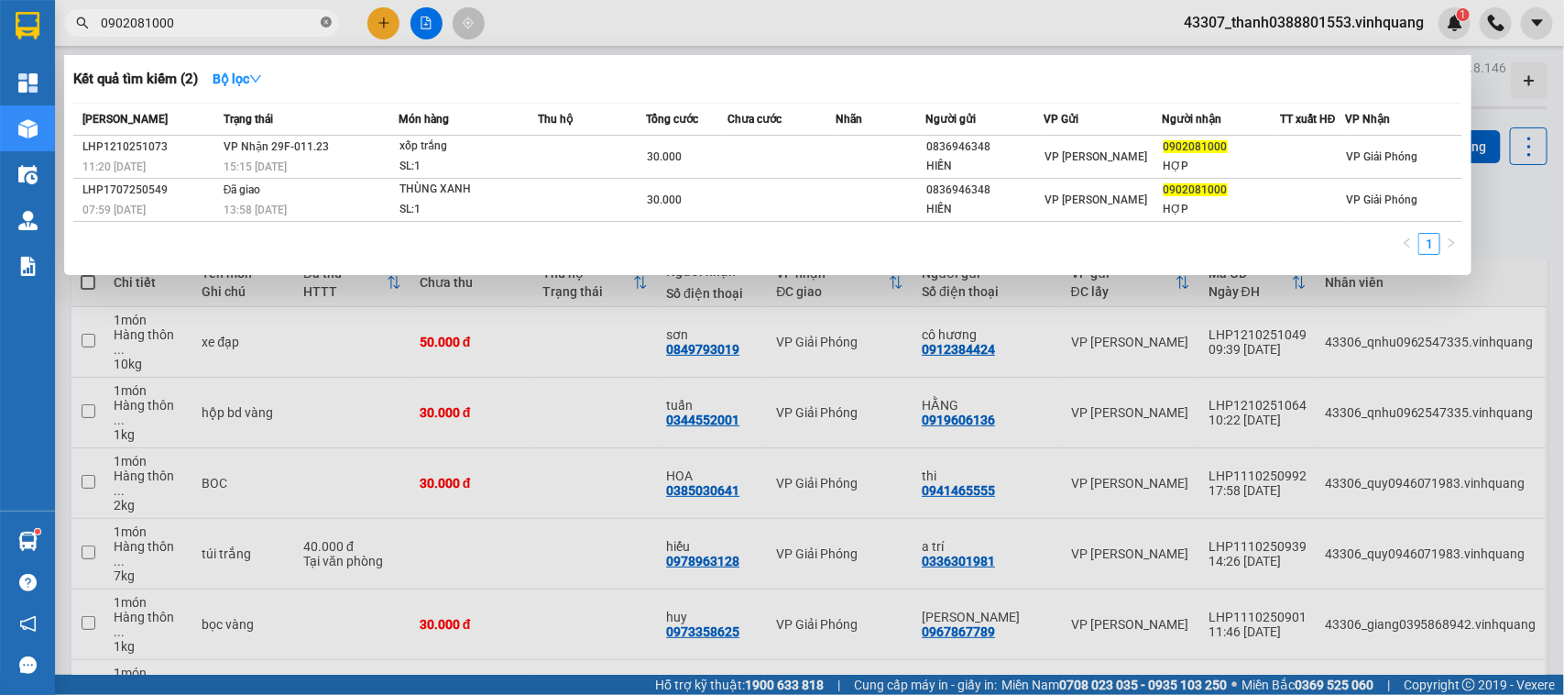
click at [321, 20] on icon "close-circle" at bounding box center [326, 21] width 11 height 11
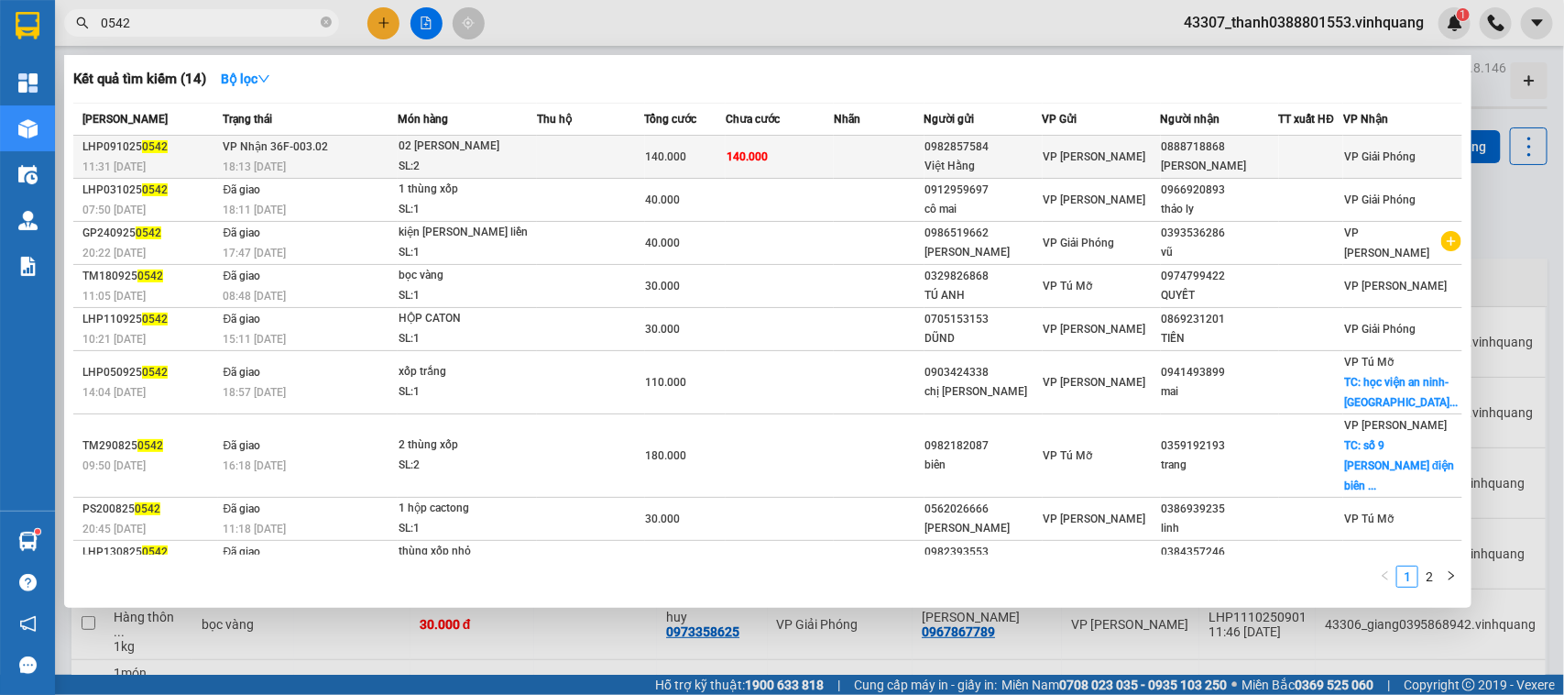
type input "0542"
click at [498, 163] on div "SL: 2" at bounding box center [467, 167] width 137 height 20
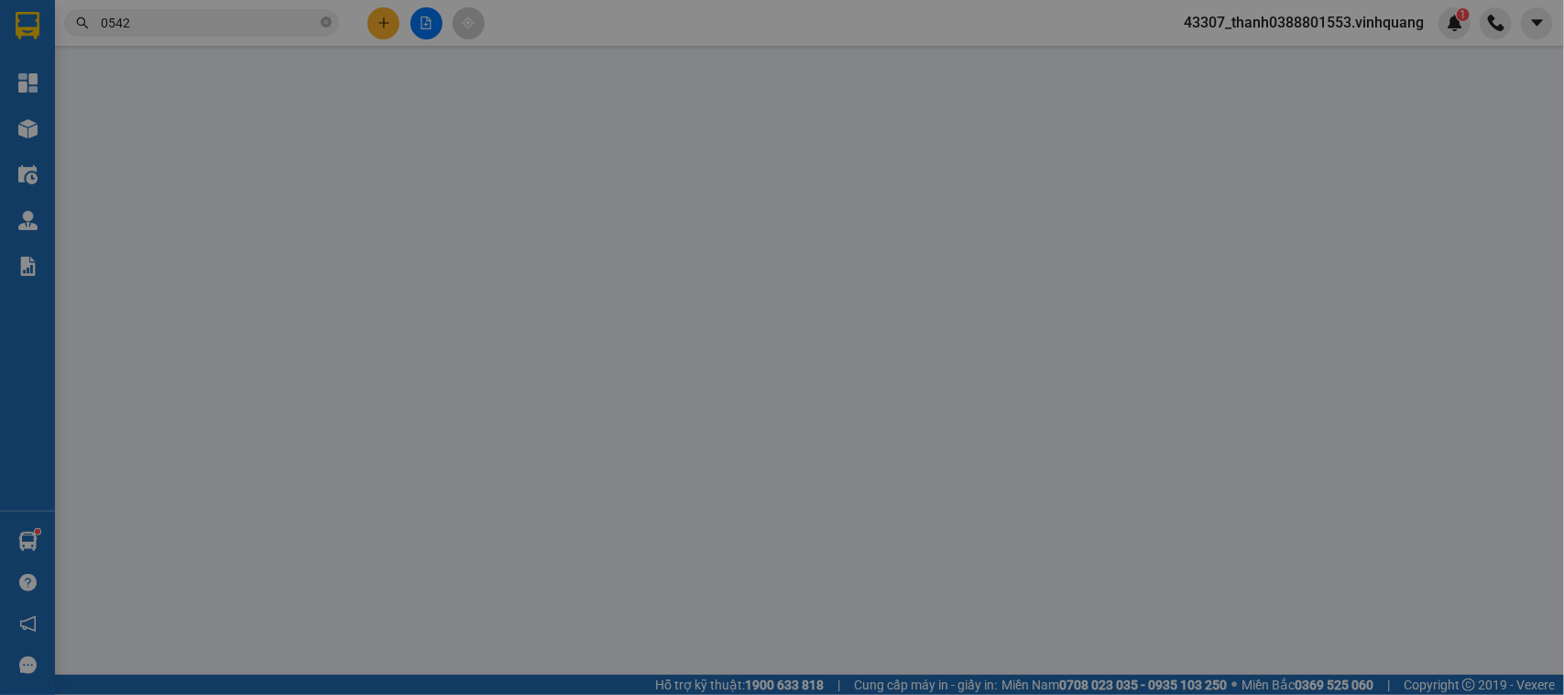
type input "0982857584"
type input "Việt Hằng"
type input "0888718868"
type input "[PERSON_NAME]"
type input "0"
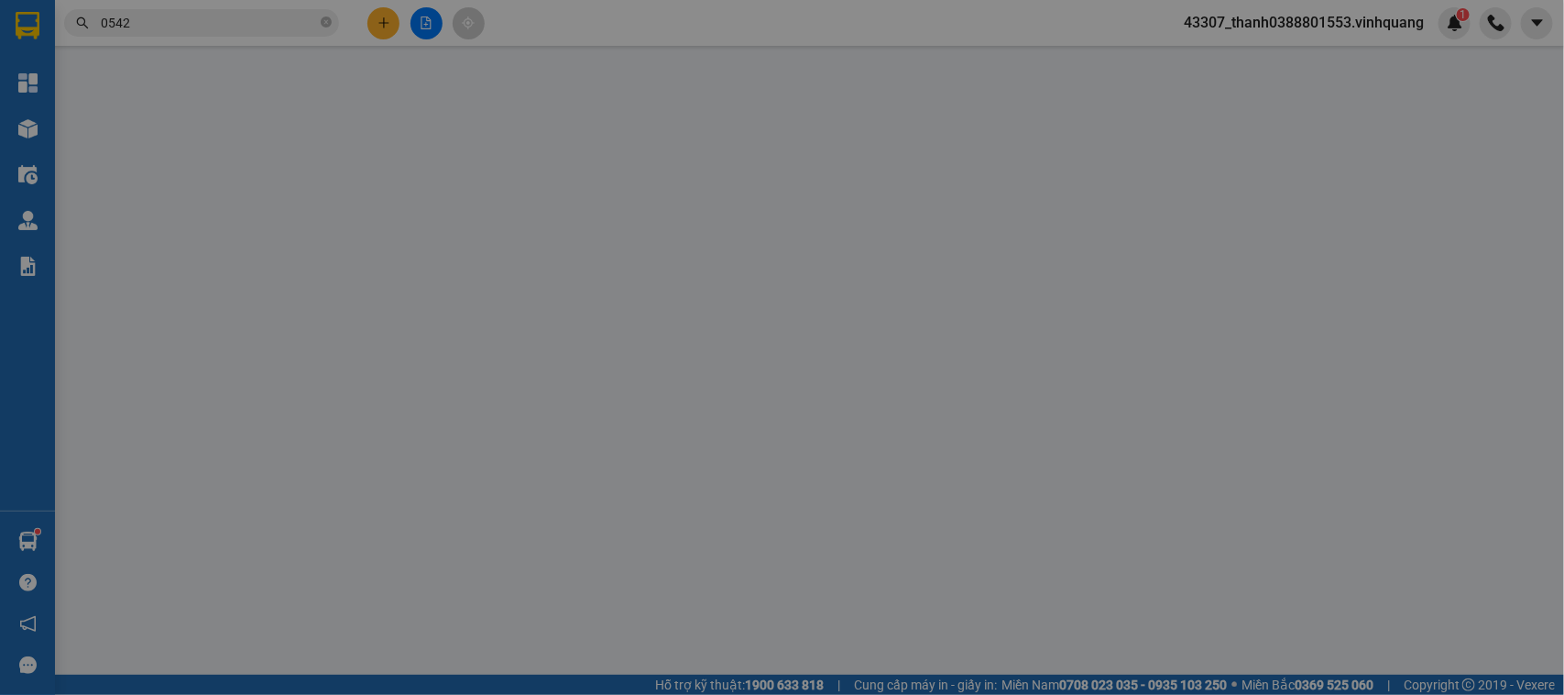
type input "140.000"
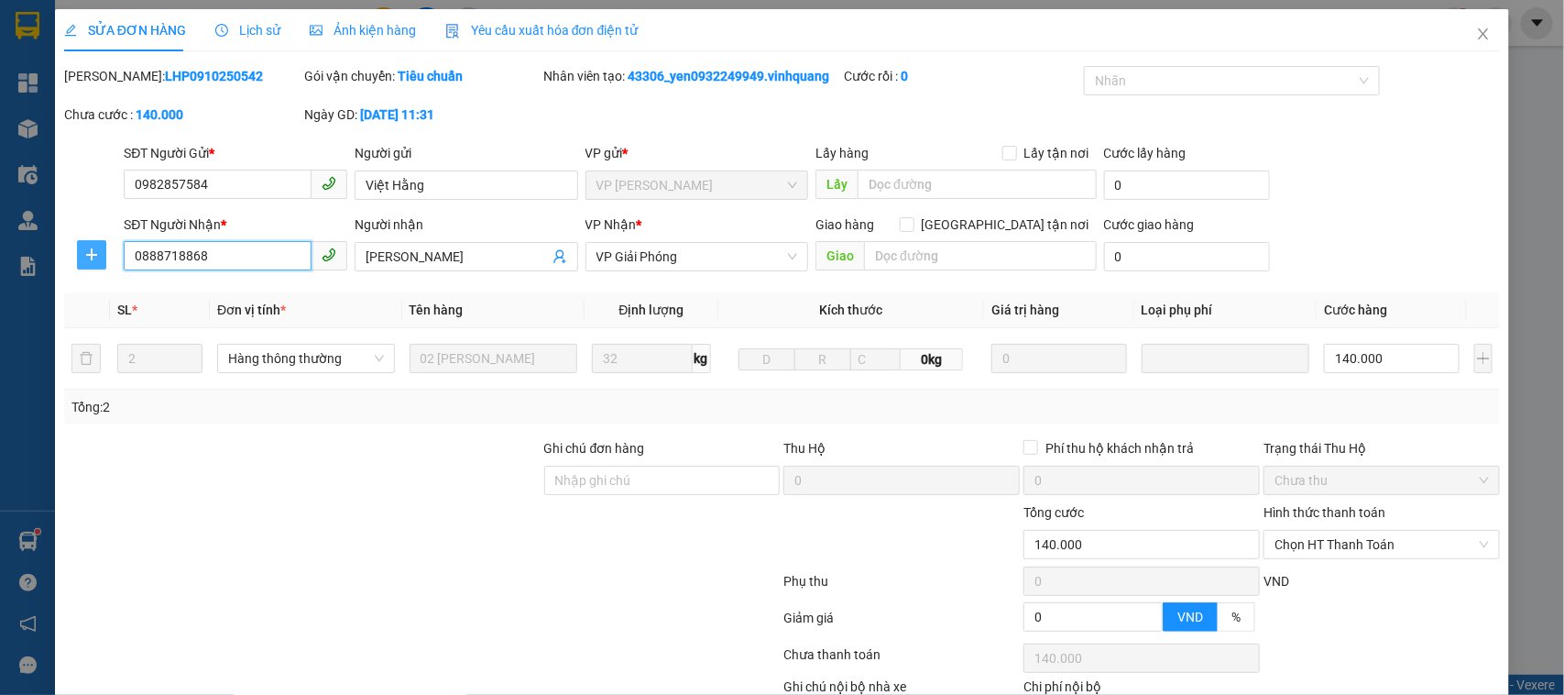
drag, startPoint x: 209, startPoint y: 258, endPoint x: 98, endPoint y: 258, distance: 110.9
click at [98, 258] on div "SĐT Người Nhận * 0888718868 0888718868 Người nhận bùi hòa VP Nhận * VP Giải Phó…" at bounding box center [782, 246] width 1440 height 64
click at [1476, 27] on icon "close" at bounding box center [1483, 34] width 15 height 15
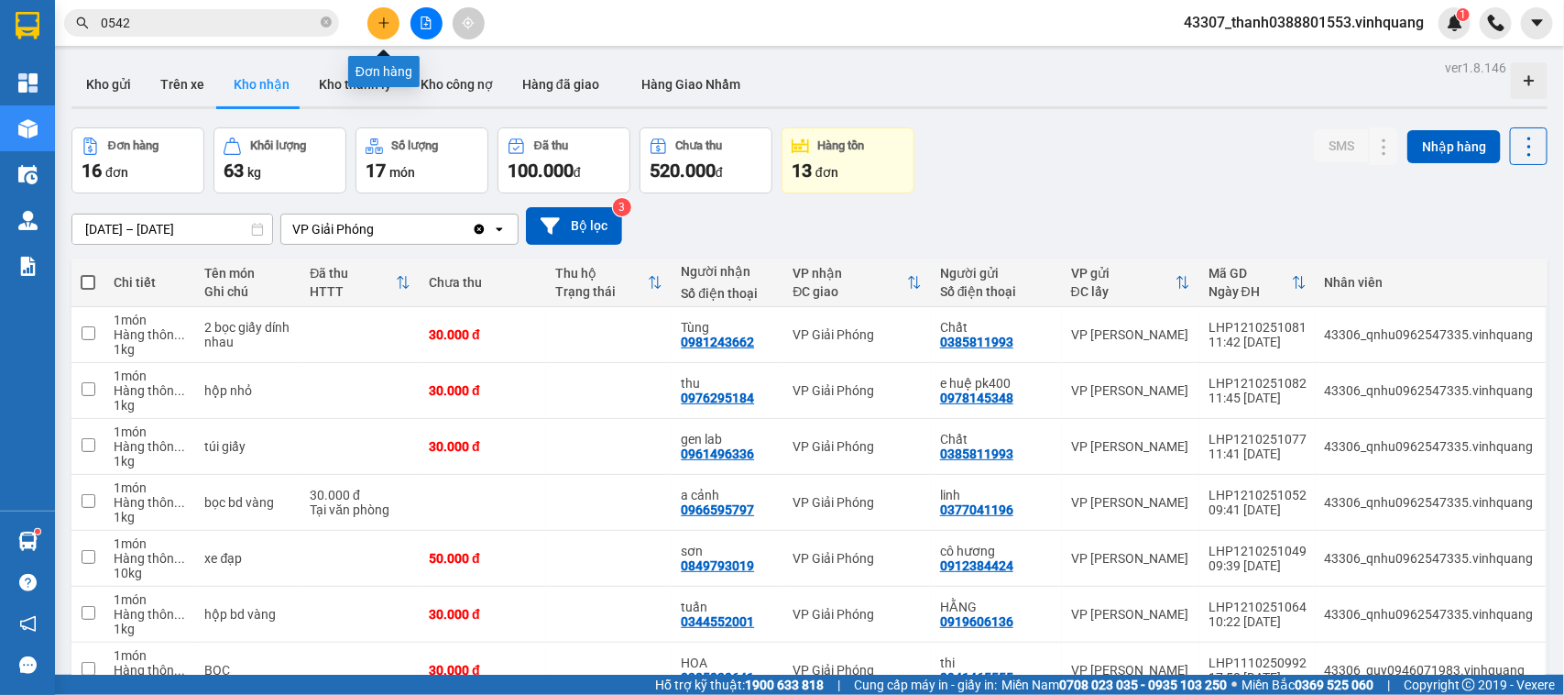
click at [382, 20] on icon "plus" at bounding box center [383, 22] width 13 height 13
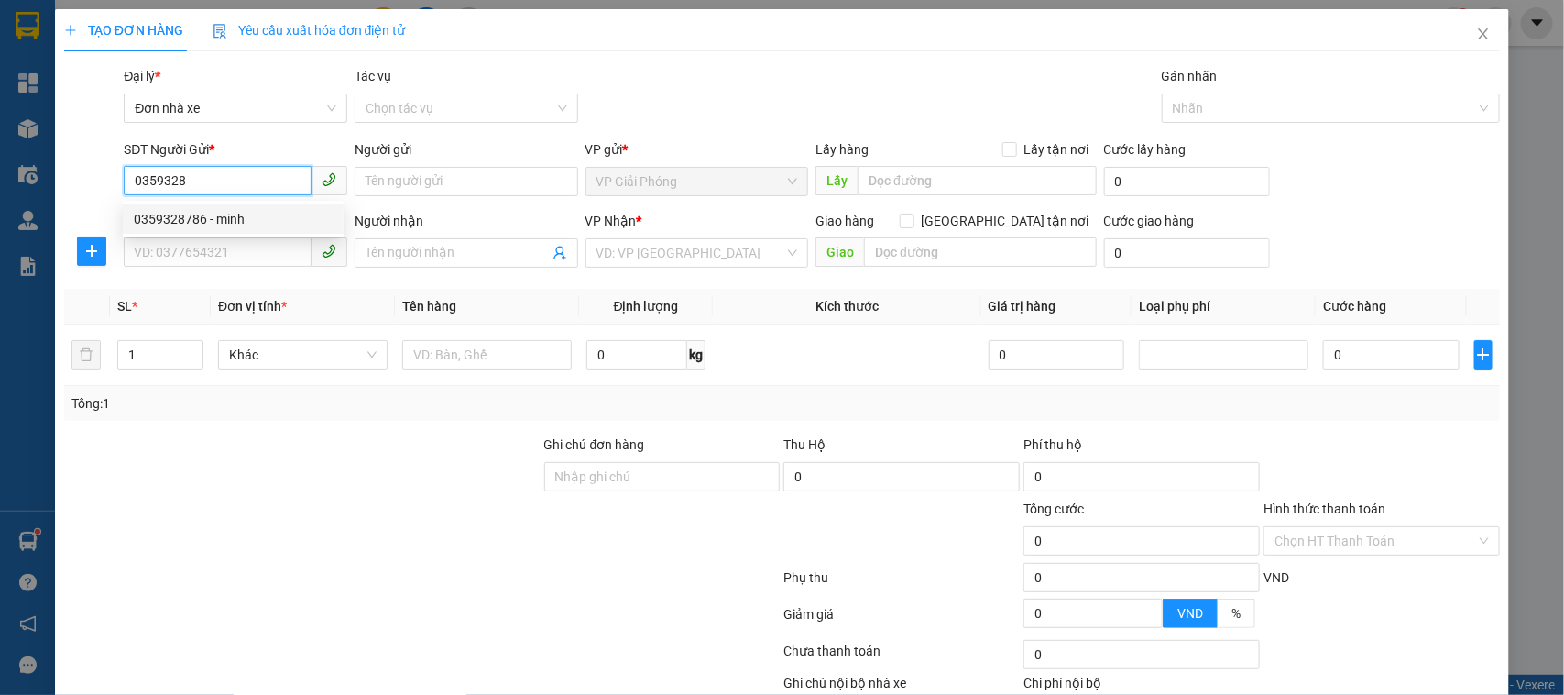
click at [189, 217] on div "0359328786 - minh" at bounding box center [233, 219] width 199 height 20
type input "0359328786"
type input "minh"
type input "0384003898"
type input "dương"
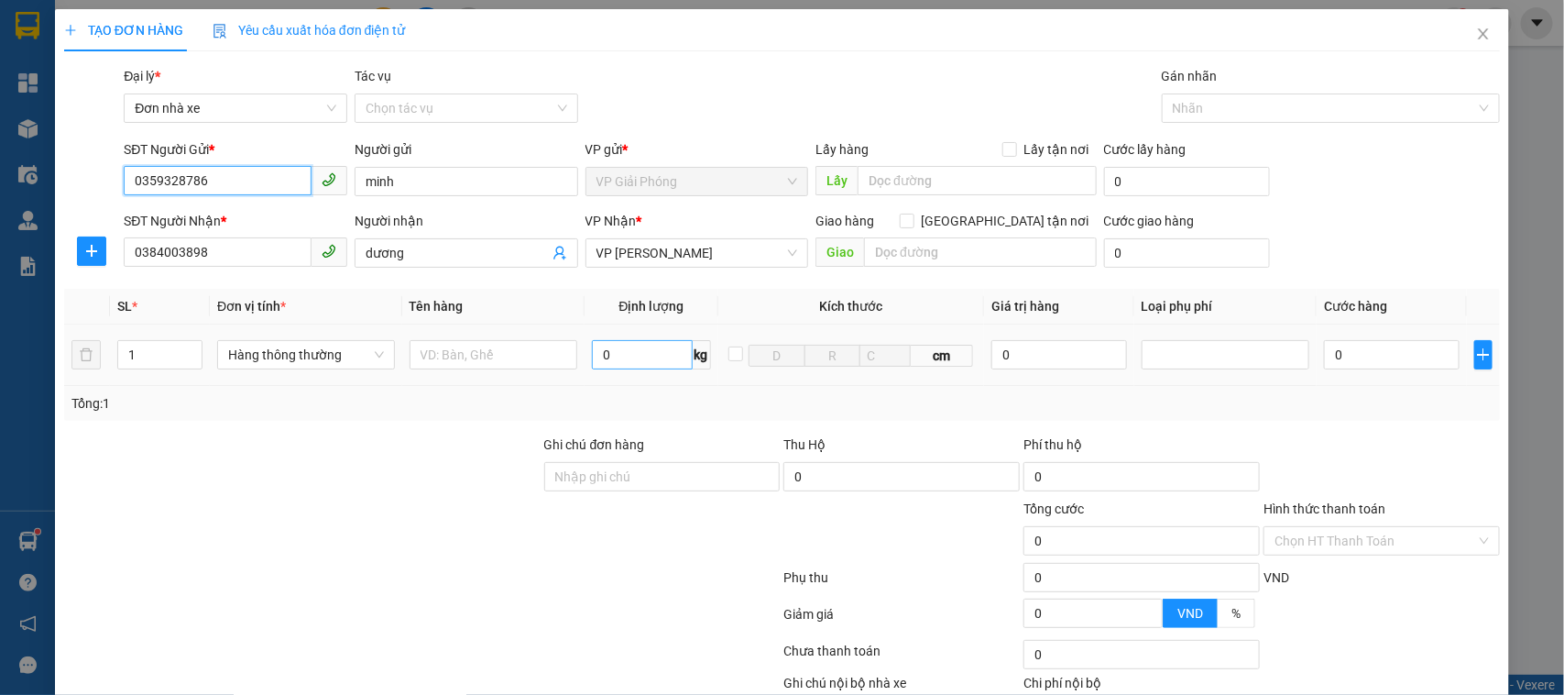
type input "0359328786"
click at [623, 366] on input "0" at bounding box center [642, 354] width 100 height 29
type input "1"
click at [510, 353] on input "text" at bounding box center [494, 354] width 169 height 29
type input "30.000"
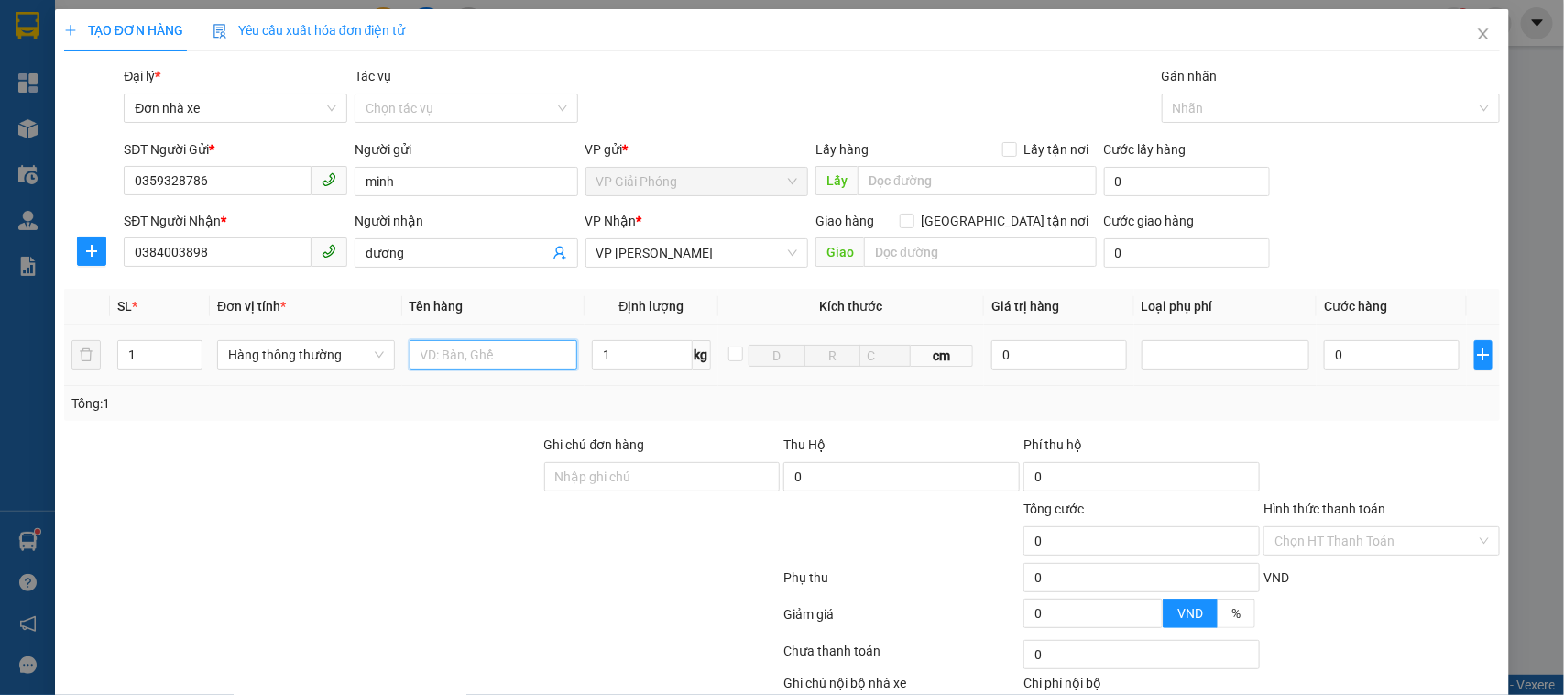
type input "30.000"
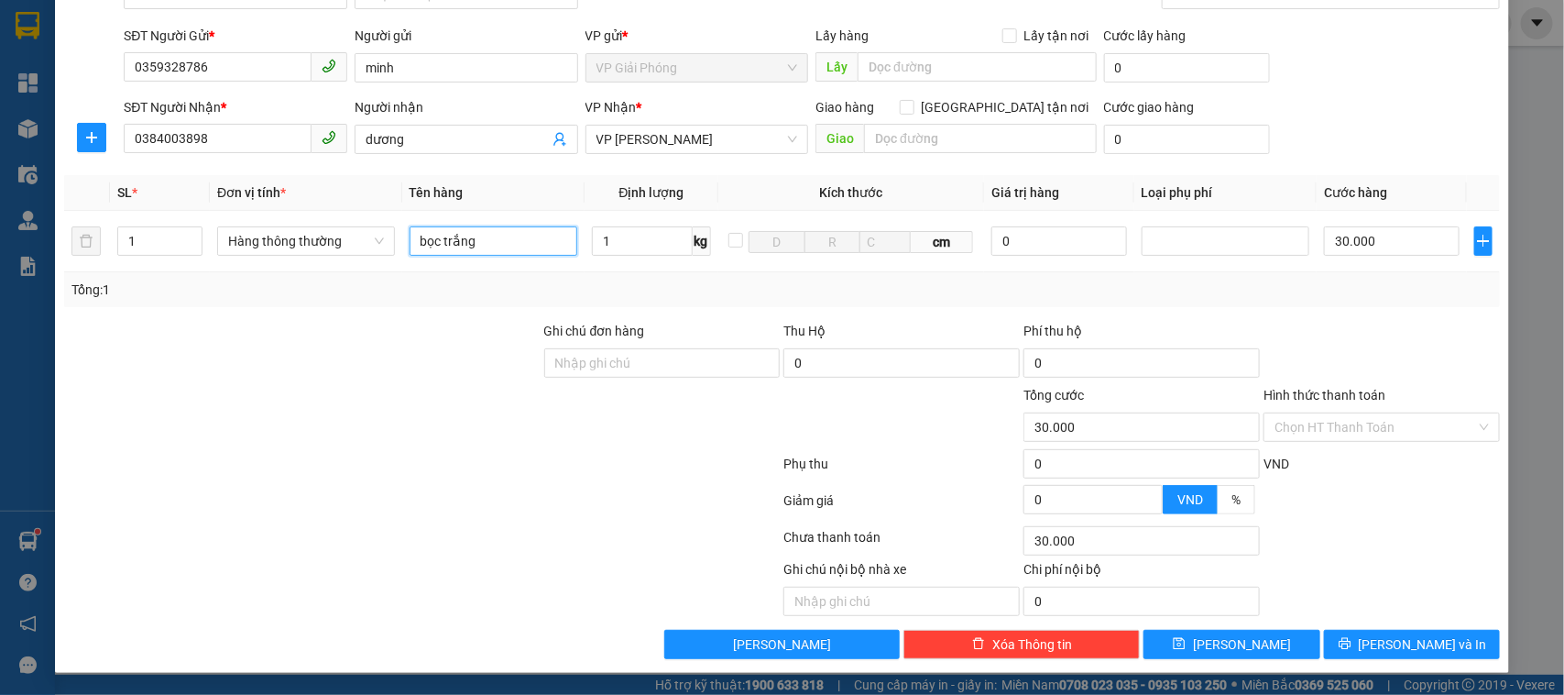
type input "bọc trắng"
click at [720, 179] on th "Kích thước" at bounding box center [851, 193] width 267 height 36
click at [1390, 637] on span "[PERSON_NAME] và In" at bounding box center [1423, 644] width 128 height 20
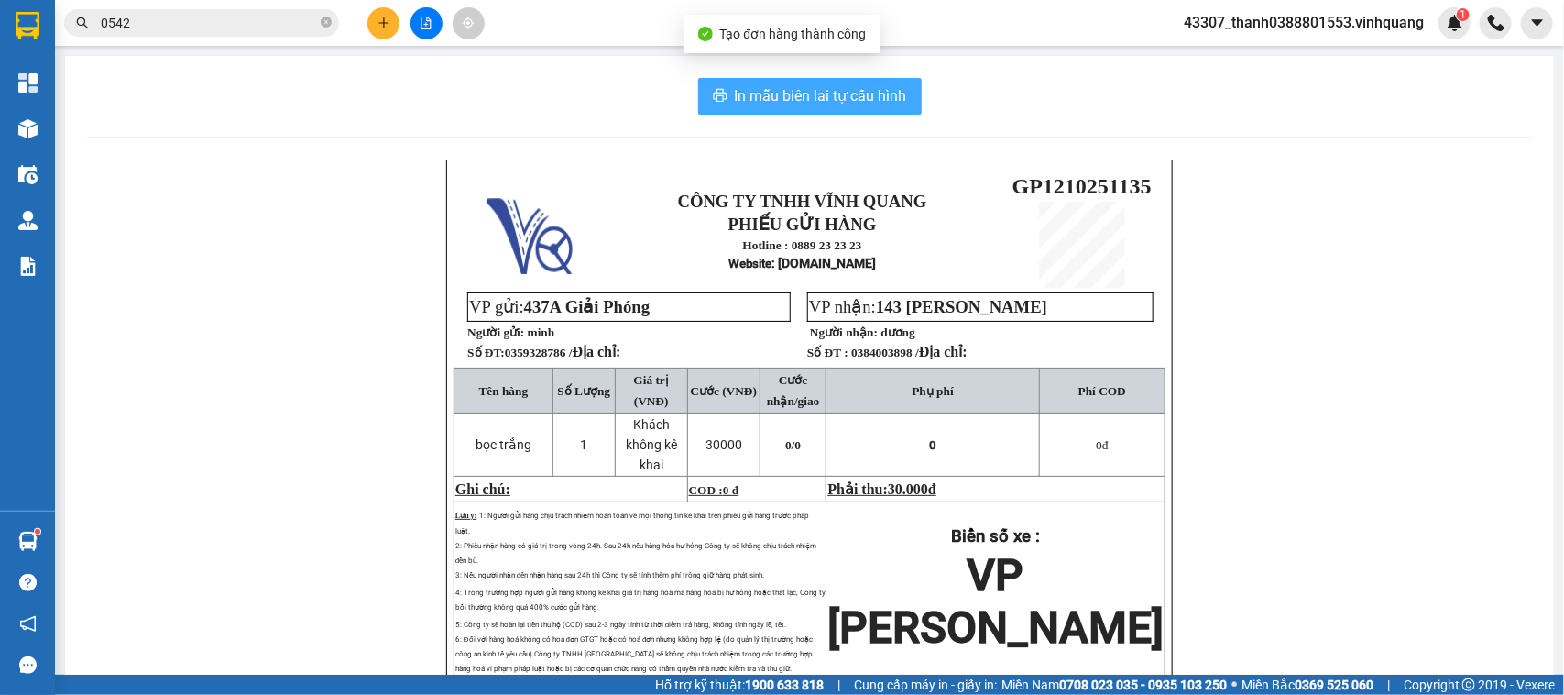
click at [793, 101] on span "In mẫu biên lai tự cấu hình" at bounding box center [821, 95] width 172 height 23
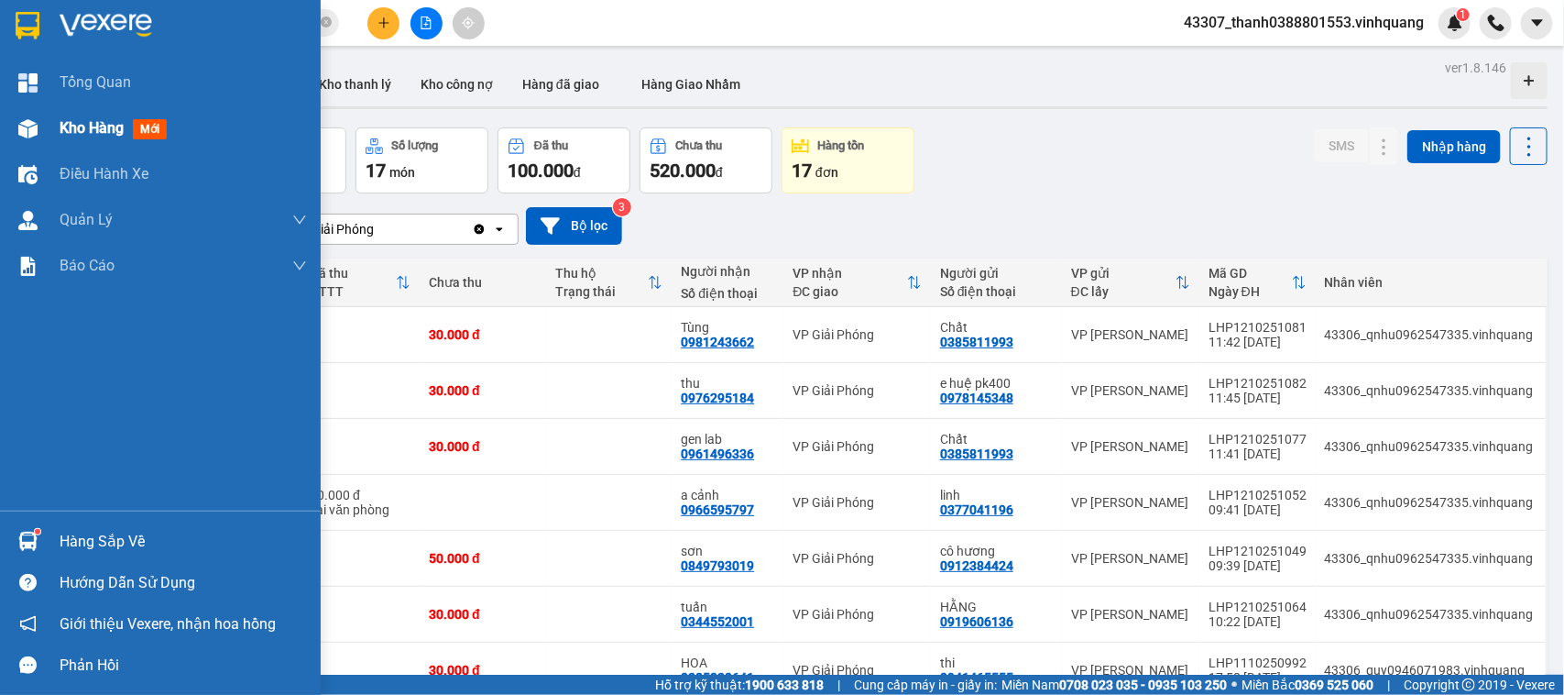
click at [71, 137] on div "Kho hàng mới" at bounding box center [117, 127] width 115 height 23
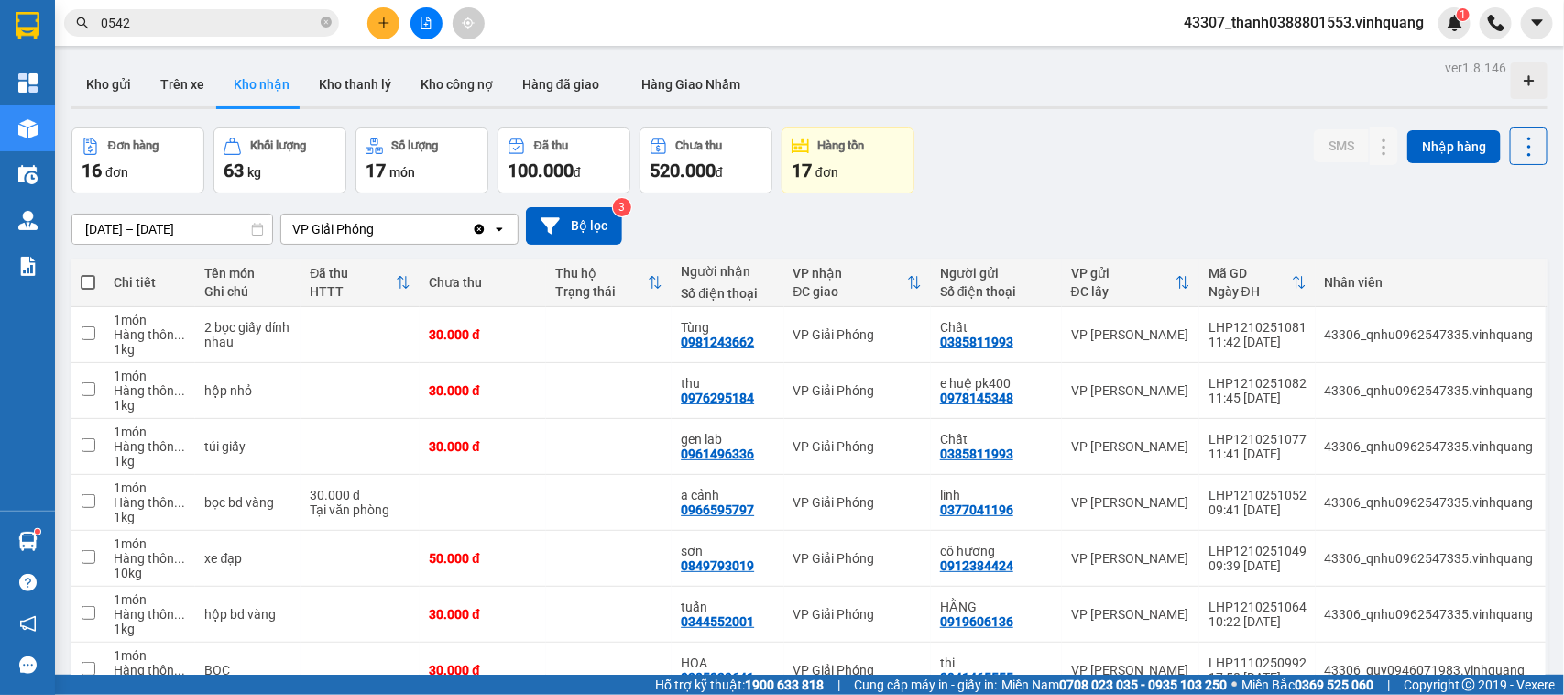
click at [372, 18] on button at bounding box center [383, 23] width 32 height 32
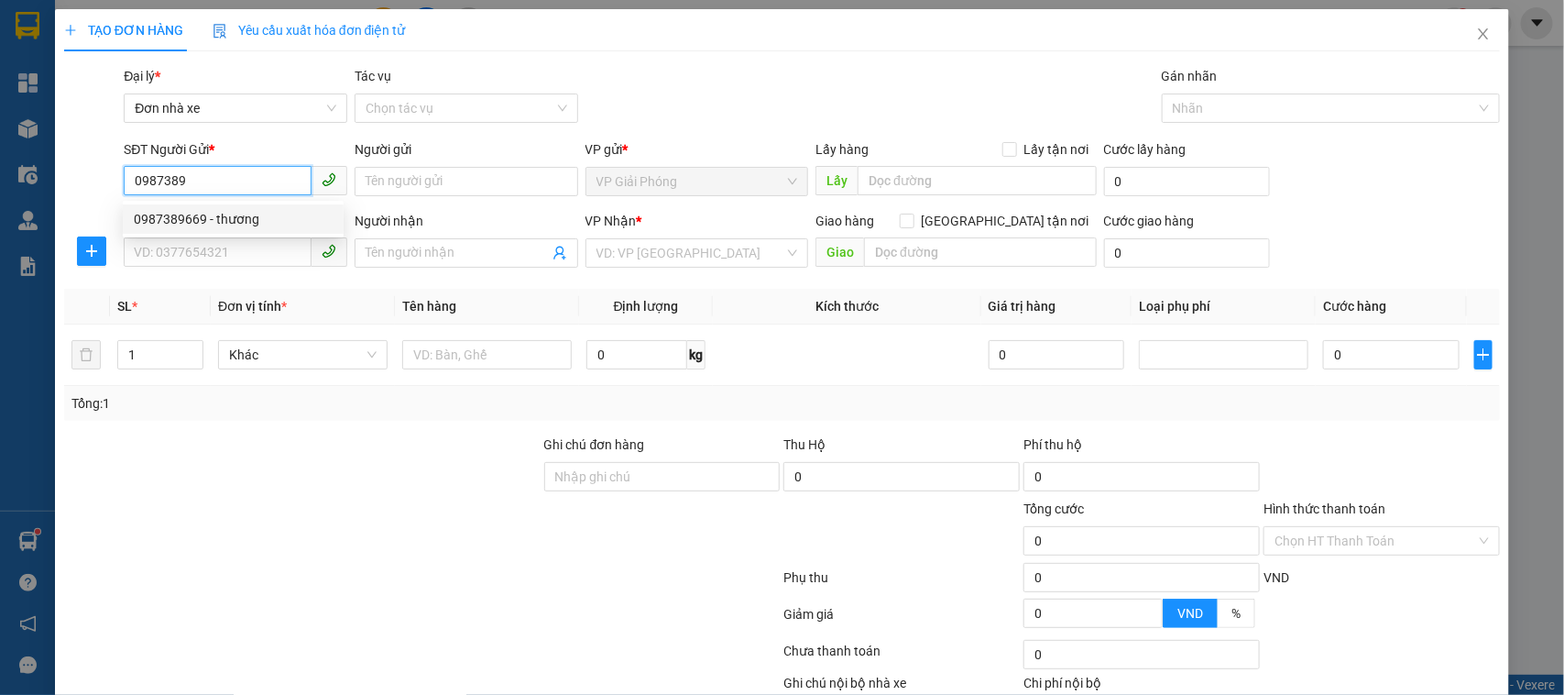
click at [253, 213] on div "0987389669 - thương" at bounding box center [233, 219] width 199 height 20
type input "0987389669"
type input "thương"
type input "0987322330"
type input "đức bình"
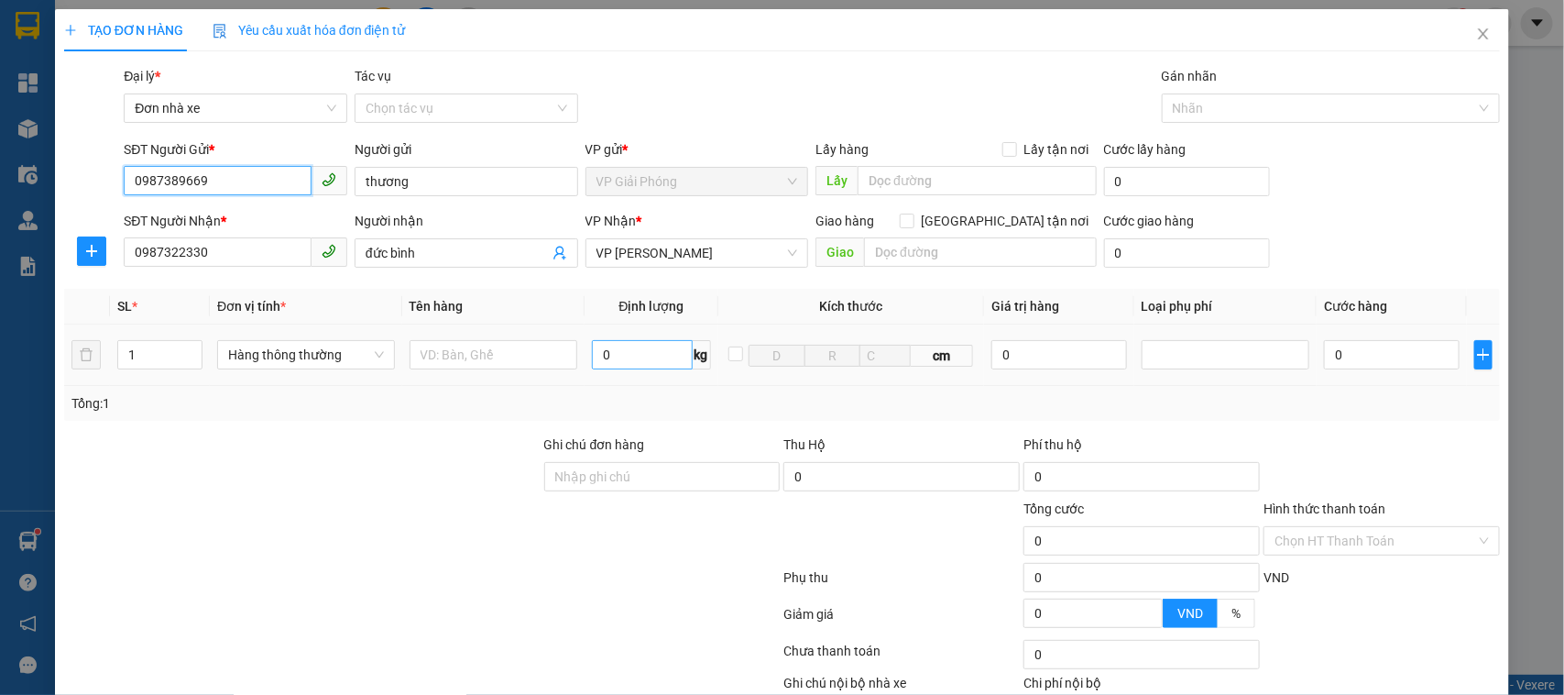
type input "0987389669"
type input "5"
click at [486, 349] on input "text" at bounding box center [494, 354] width 169 height 29
type input "30.000"
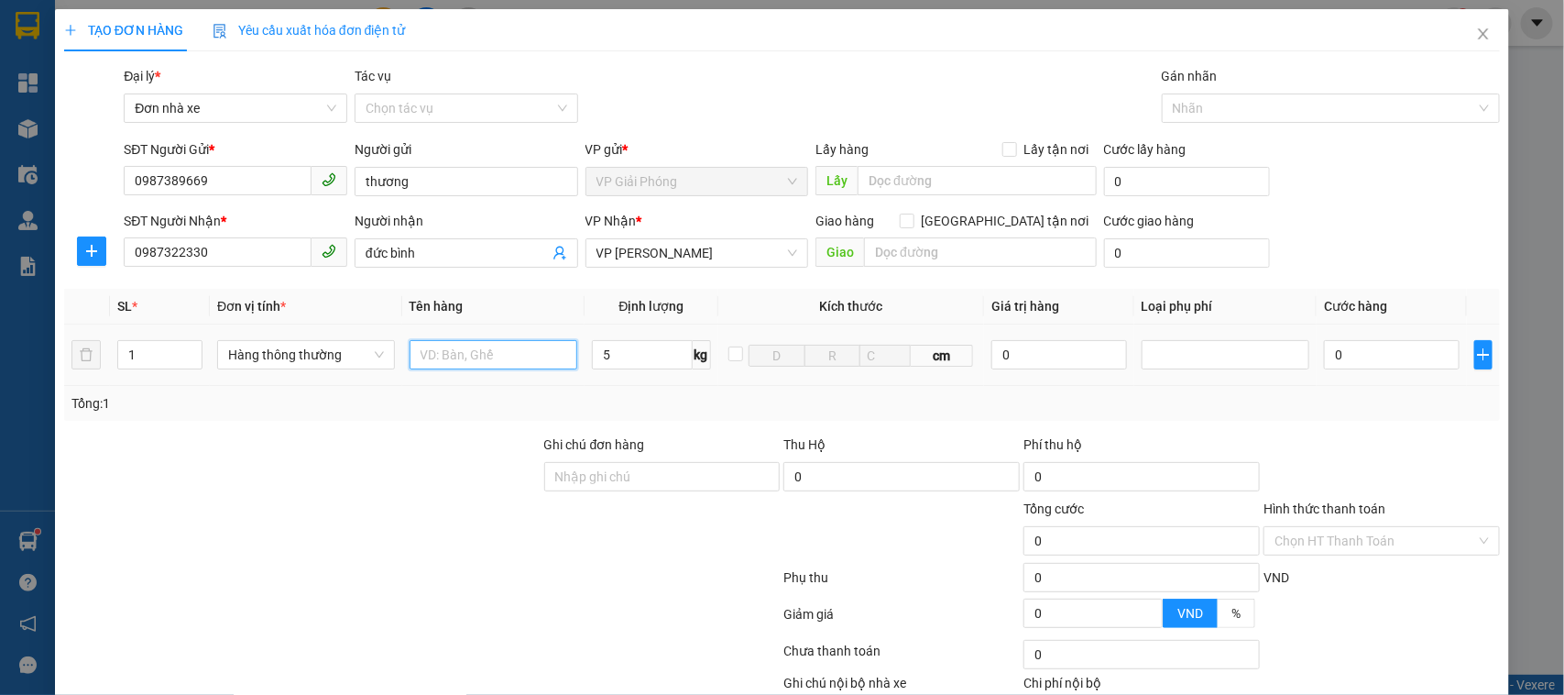
type input "30.000"
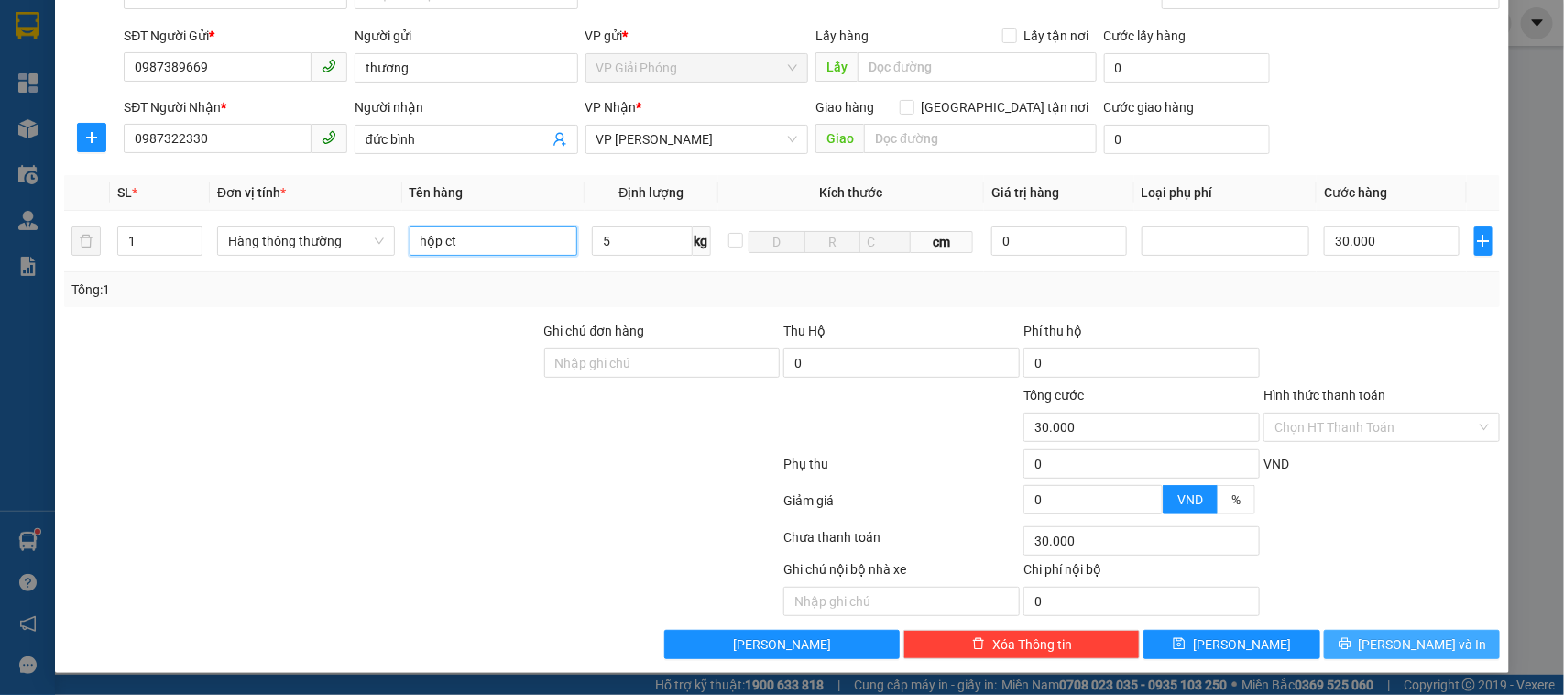
type input "hộp ct"
click at [1412, 640] on span "[PERSON_NAME] và In" at bounding box center [1423, 644] width 128 height 20
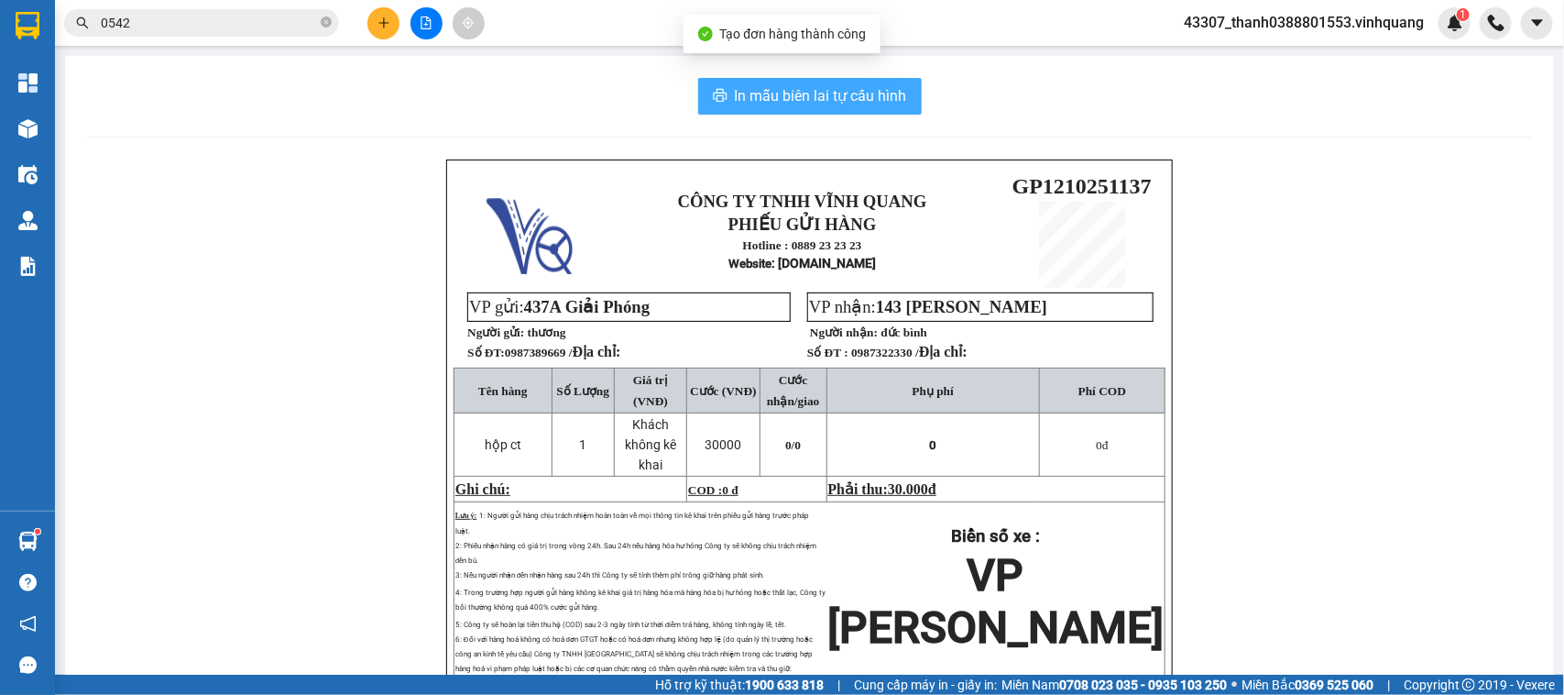
click at [783, 101] on span "In mẫu biên lai tự cấu hình" at bounding box center [821, 95] width 172 height 23
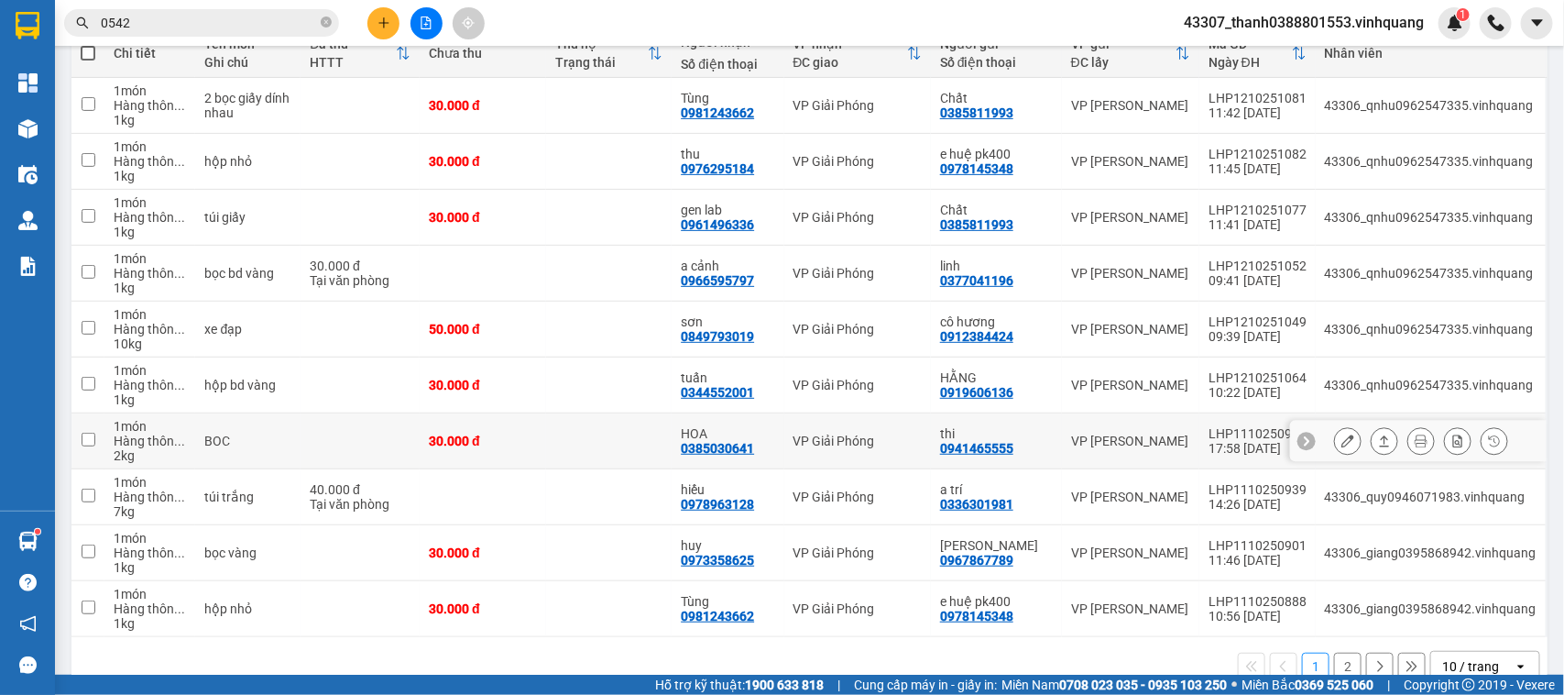
scroll to position [268, 0]
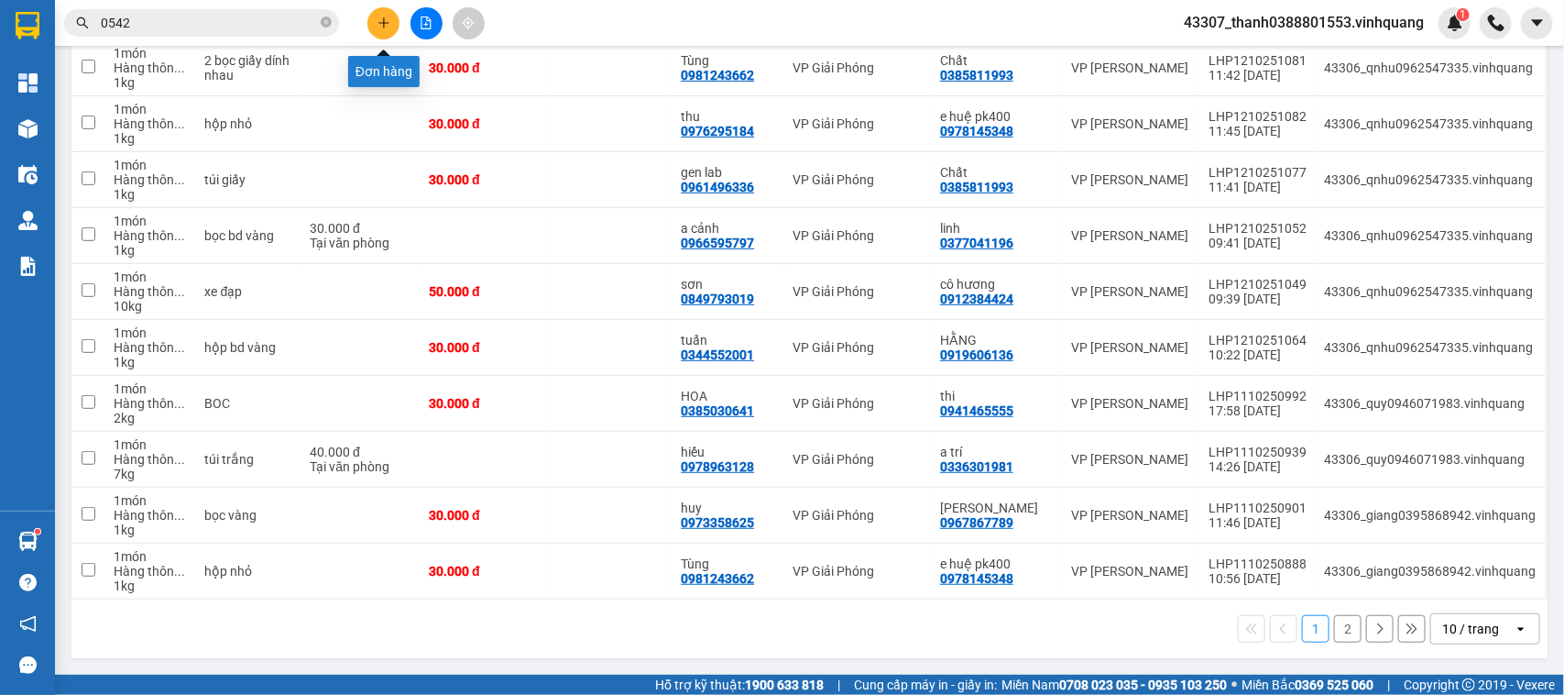
click at [388, 19] on icon "plus" at bounding box center [383, 22] width 13 height 13
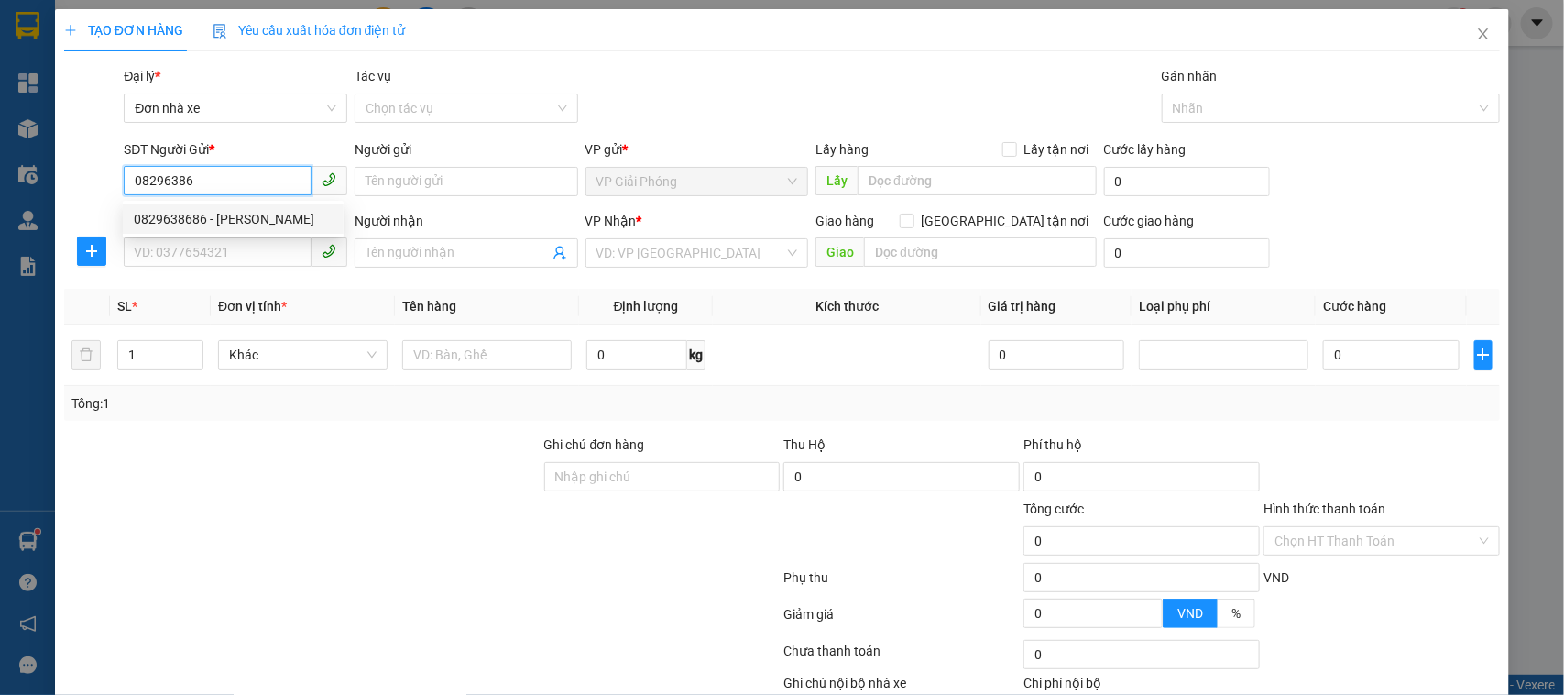
click at [197, 211] on div "0829638686 - [PERSON_NAME]" at bounding box center [233, 219] width 199 height 20
type input "0829638686"
type input "hưng phát"
type input "0917783663"
type input "huấn"
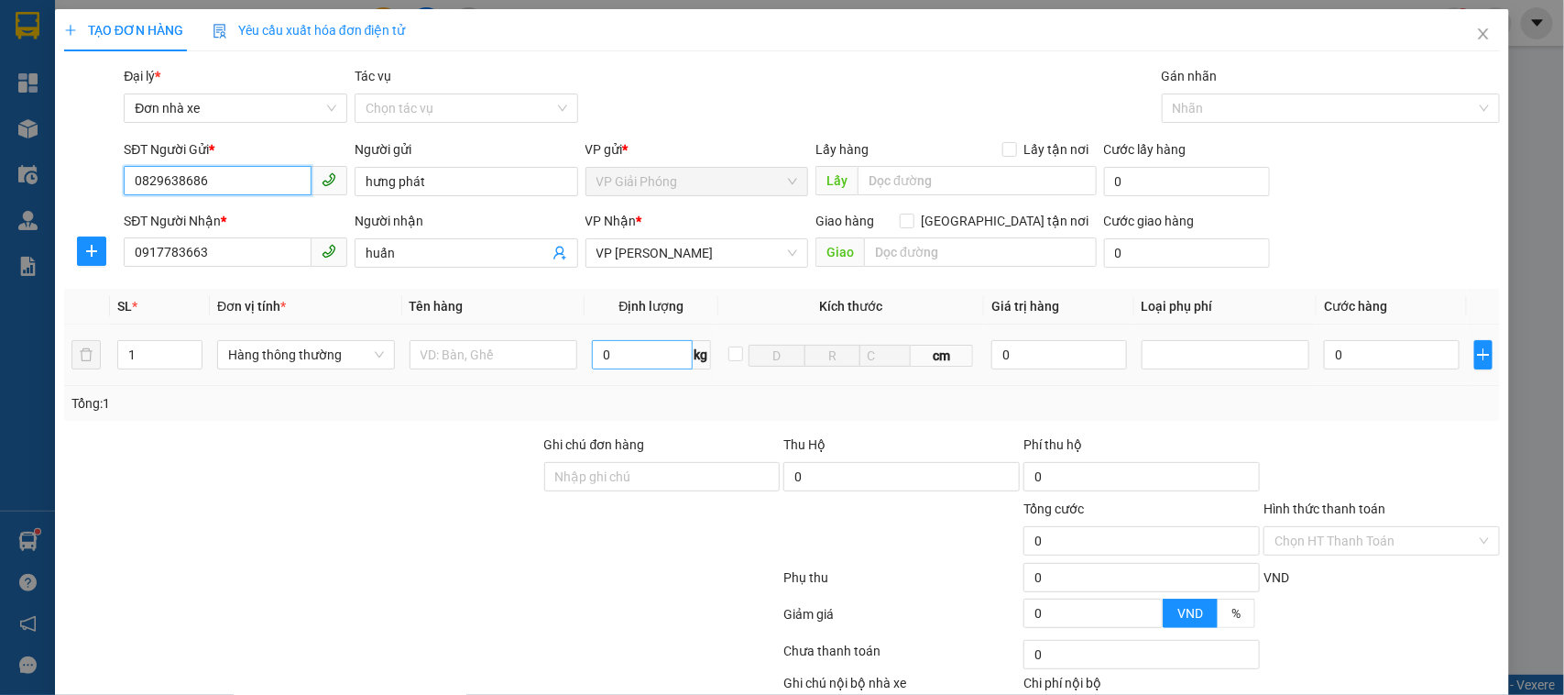
type input "0829638686"
click at [619, 357] on input "0" at bounding box center [642, 354] width 100 height 29
type input "2"
click at [545, 360] on input "text" at bounding box center [494, 354] width 169 height 29
type input "30.000"
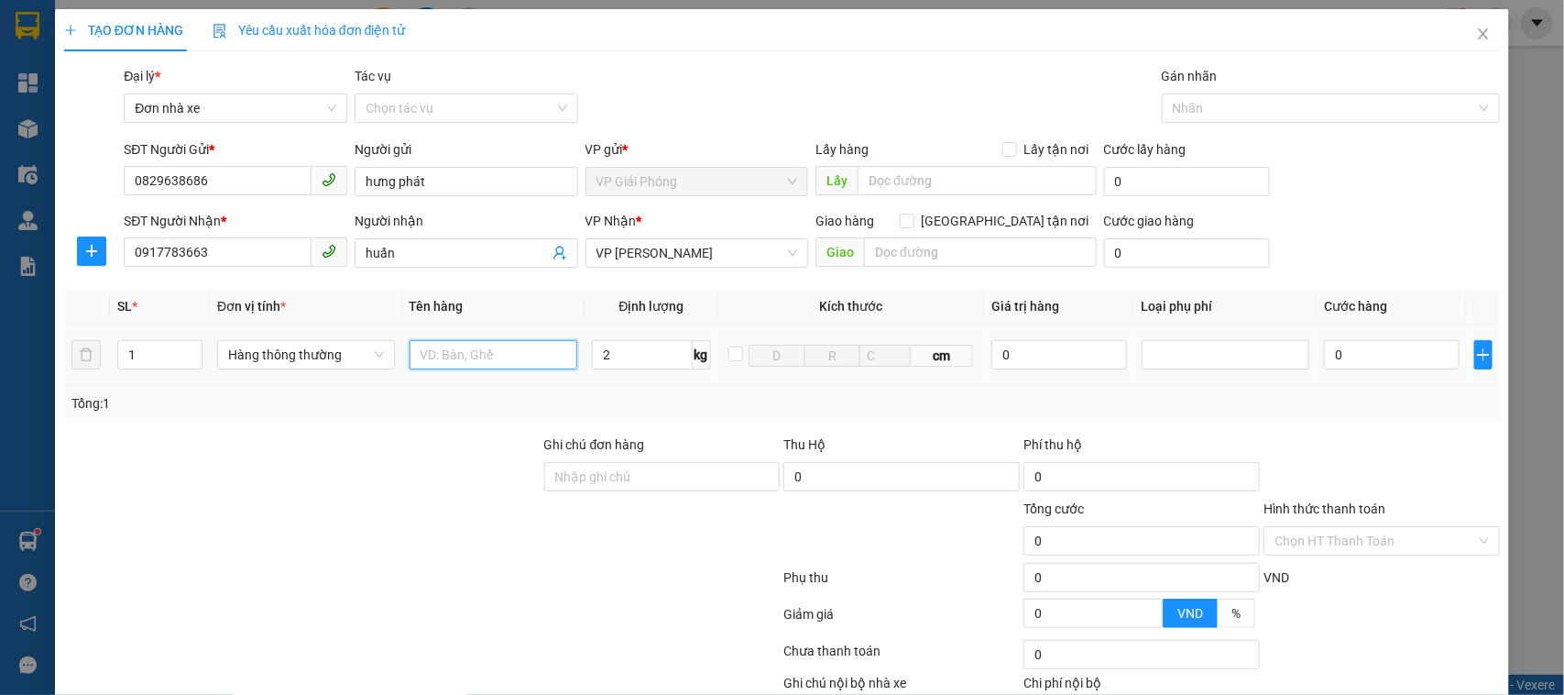
type input "30.000"
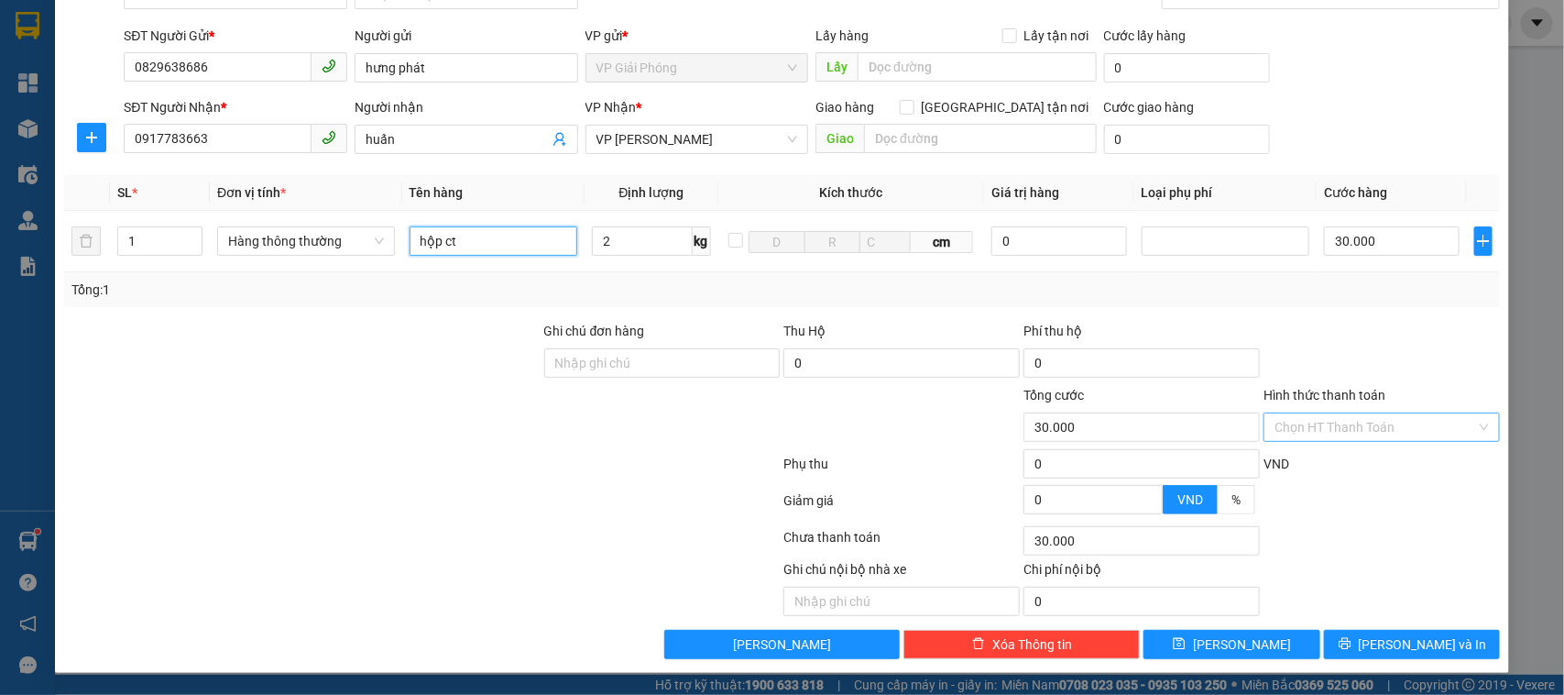
type input "hộp ct"
click at [1340, 437] on input "Hình thức thanh toán" at bounding box center [1375, 426] width 202 height 27
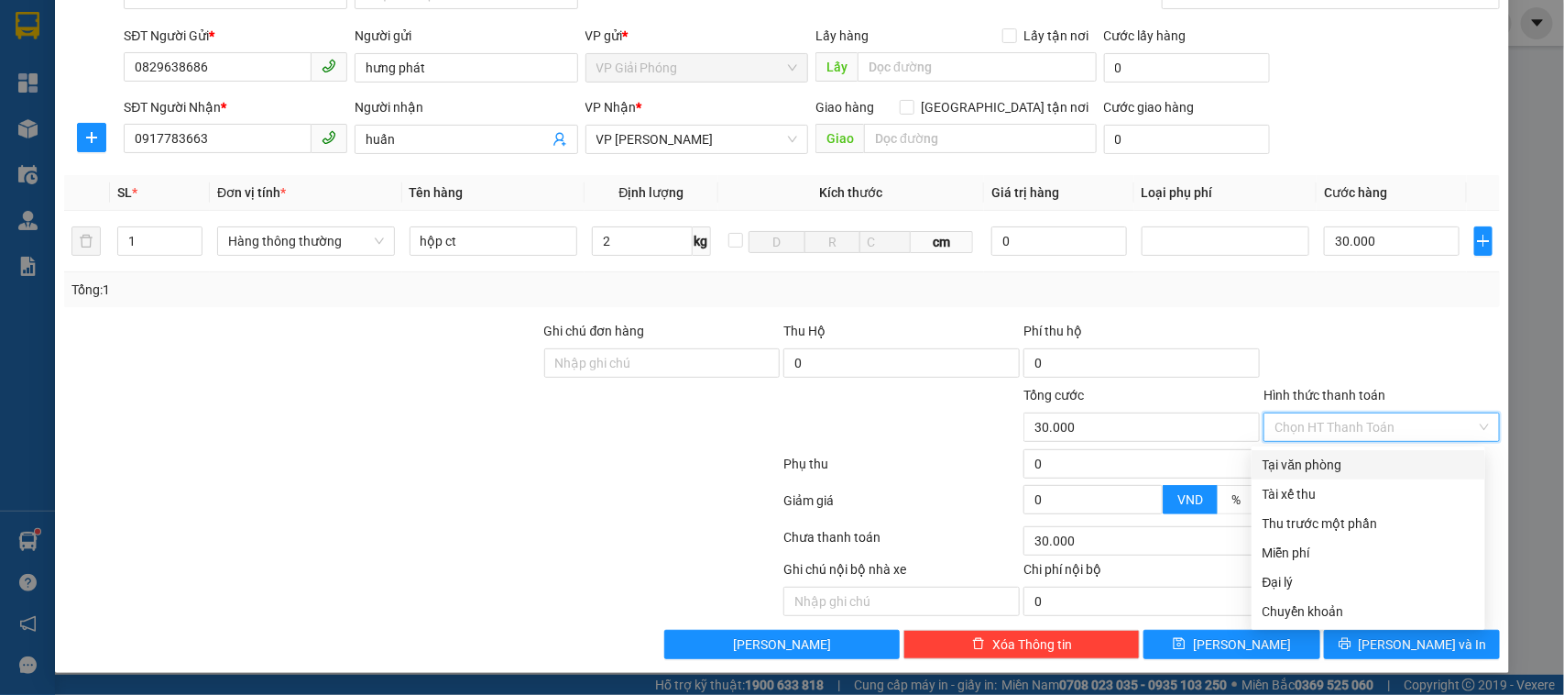
drag, startPoint x: 1325, startPoint y: 458, endPoint x: 1339, endPoint y: 493, distance: 37.4
click at [1325, 459] on div "Tại văn phòng" at bounding box center [1369, 464] width 212 height 20
type input "0"
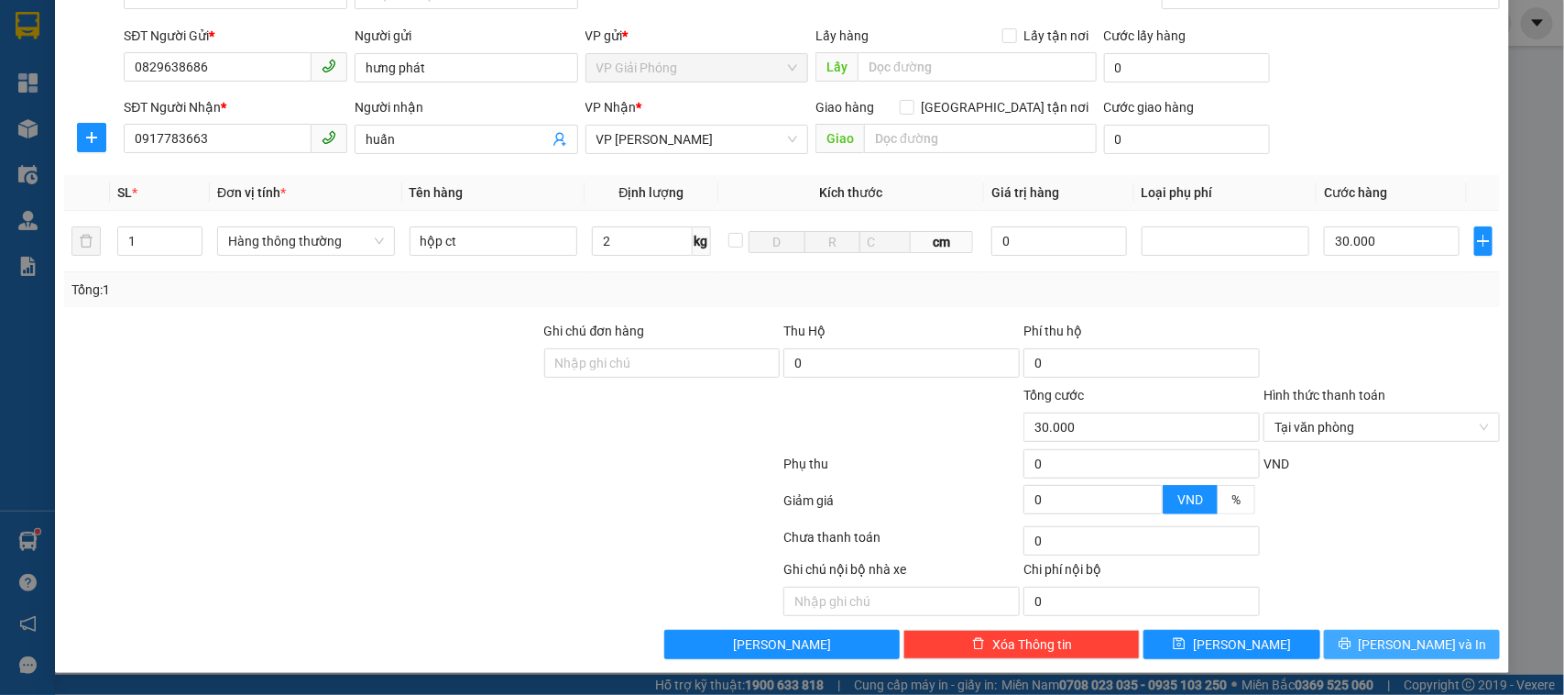
click at [1395, 648] on span "[PERSON_NAME] và In" at bounding box center [1423, 644] width 128 height 20
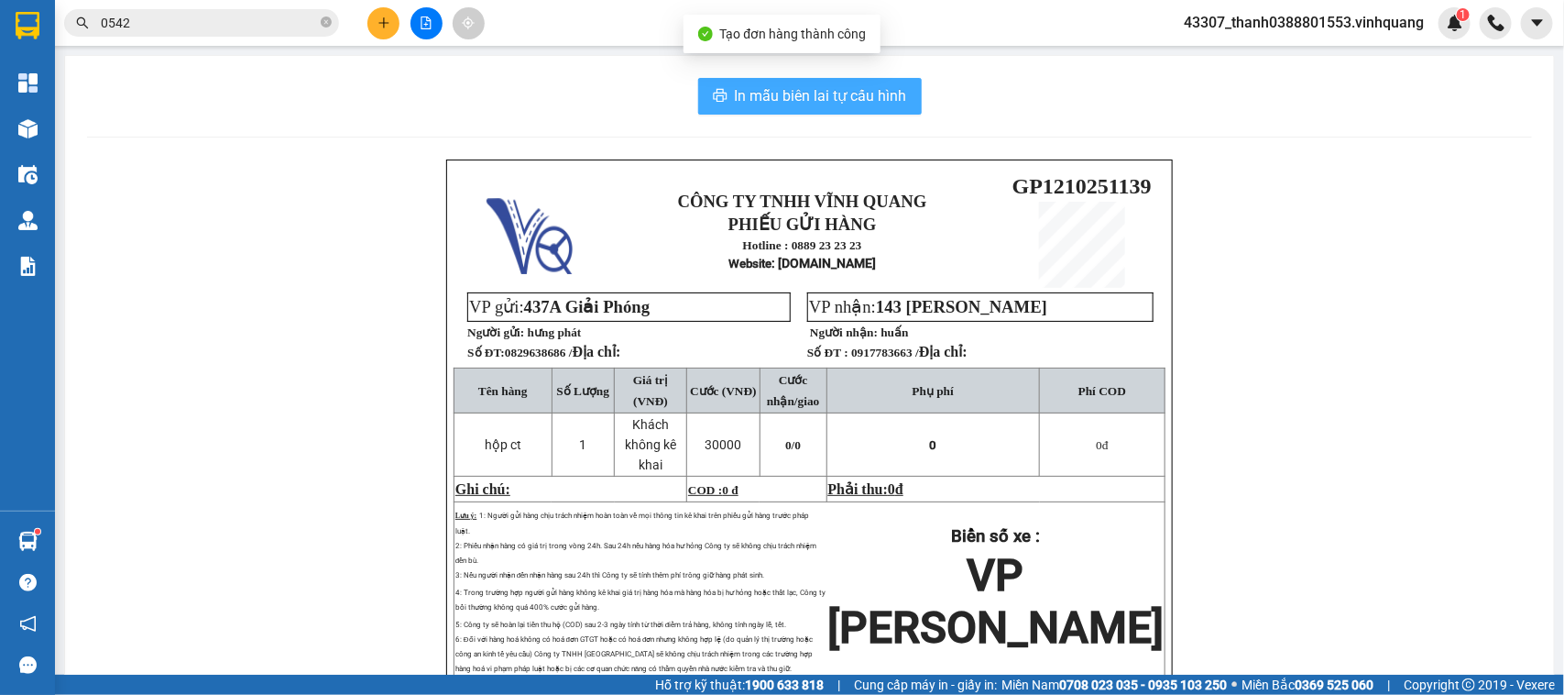
click at [761, 104] on span "In mẫu biên lai tự cấu hình" at bounding box center [821, 95] width 172 height 23
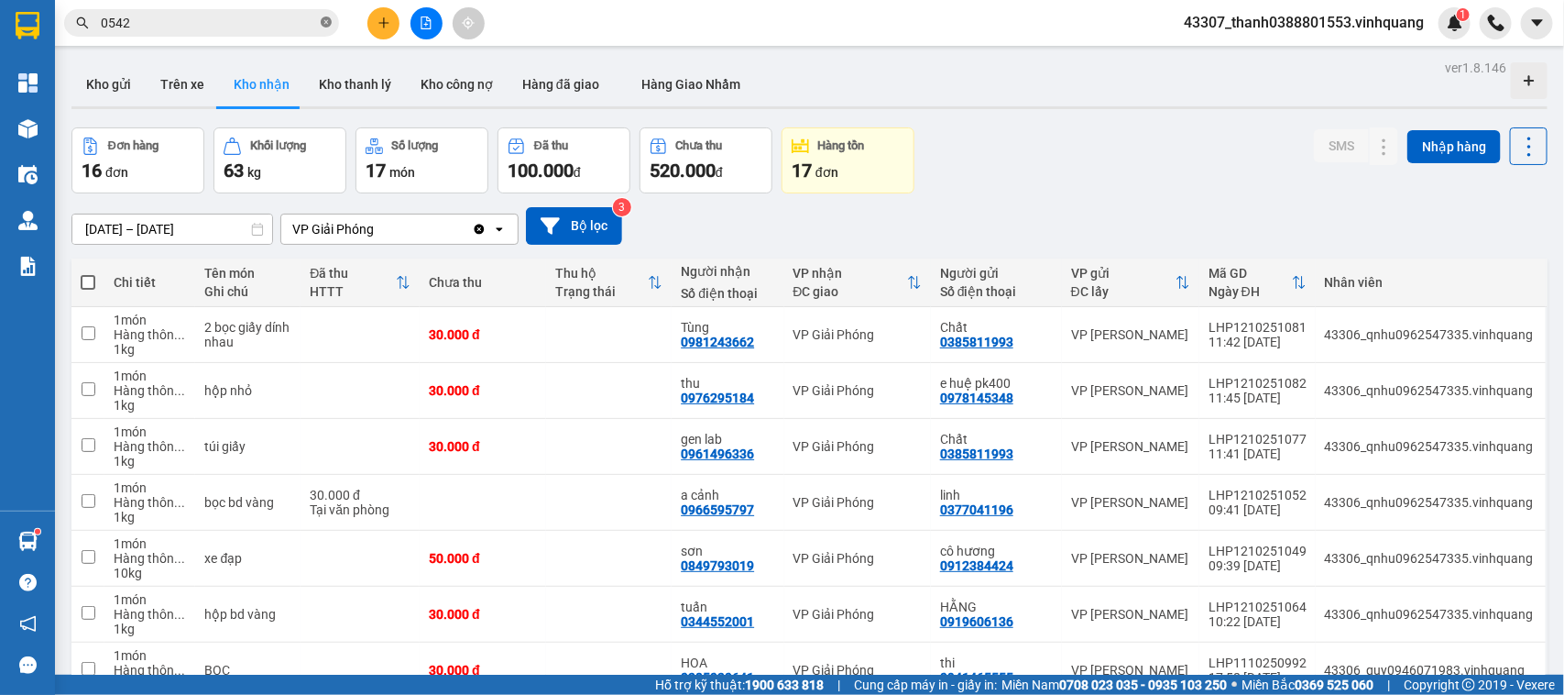
click at [326, 24] on icon "close-circle" at bounding box center [326, 21] width 11 height 11
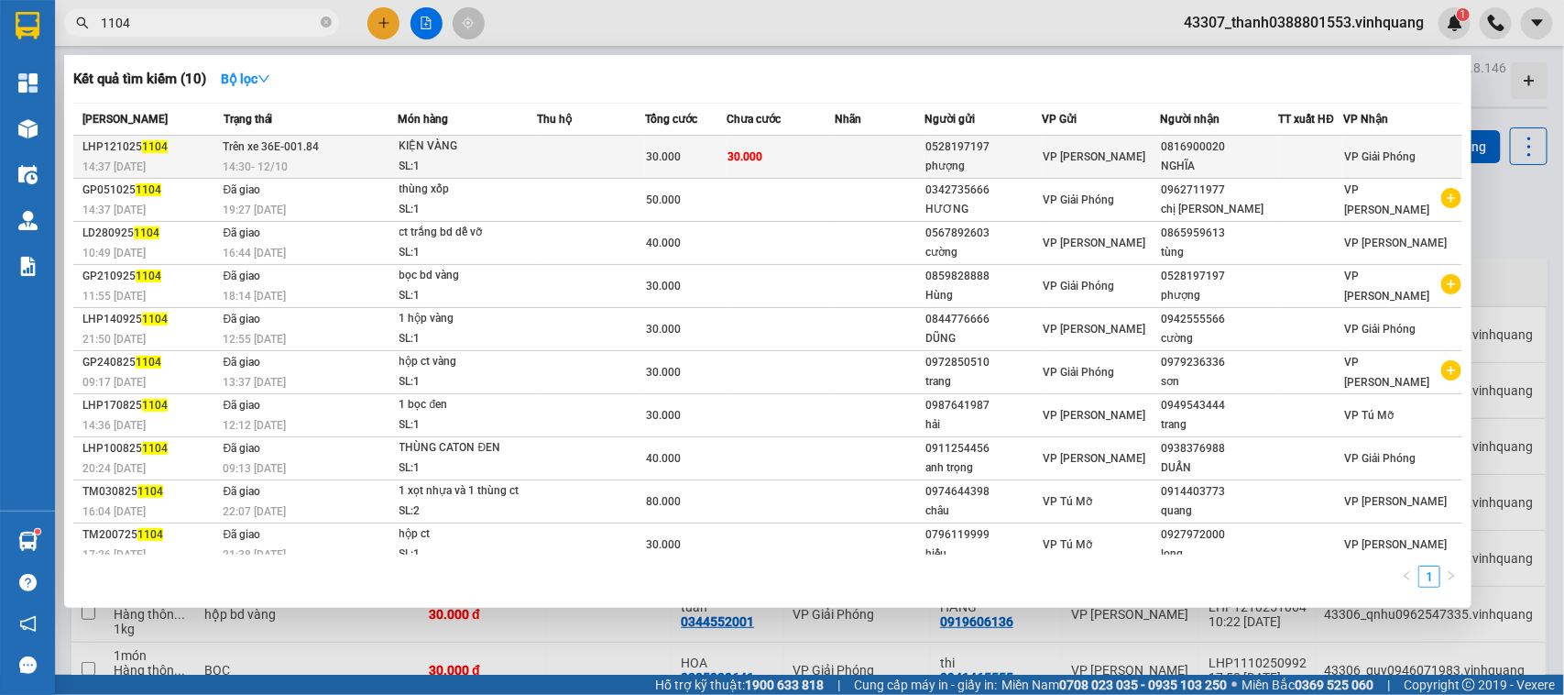
type input "1104"
click at [651, 167] on td "30.000" at bounding box center [686, 157] width 82 height 43
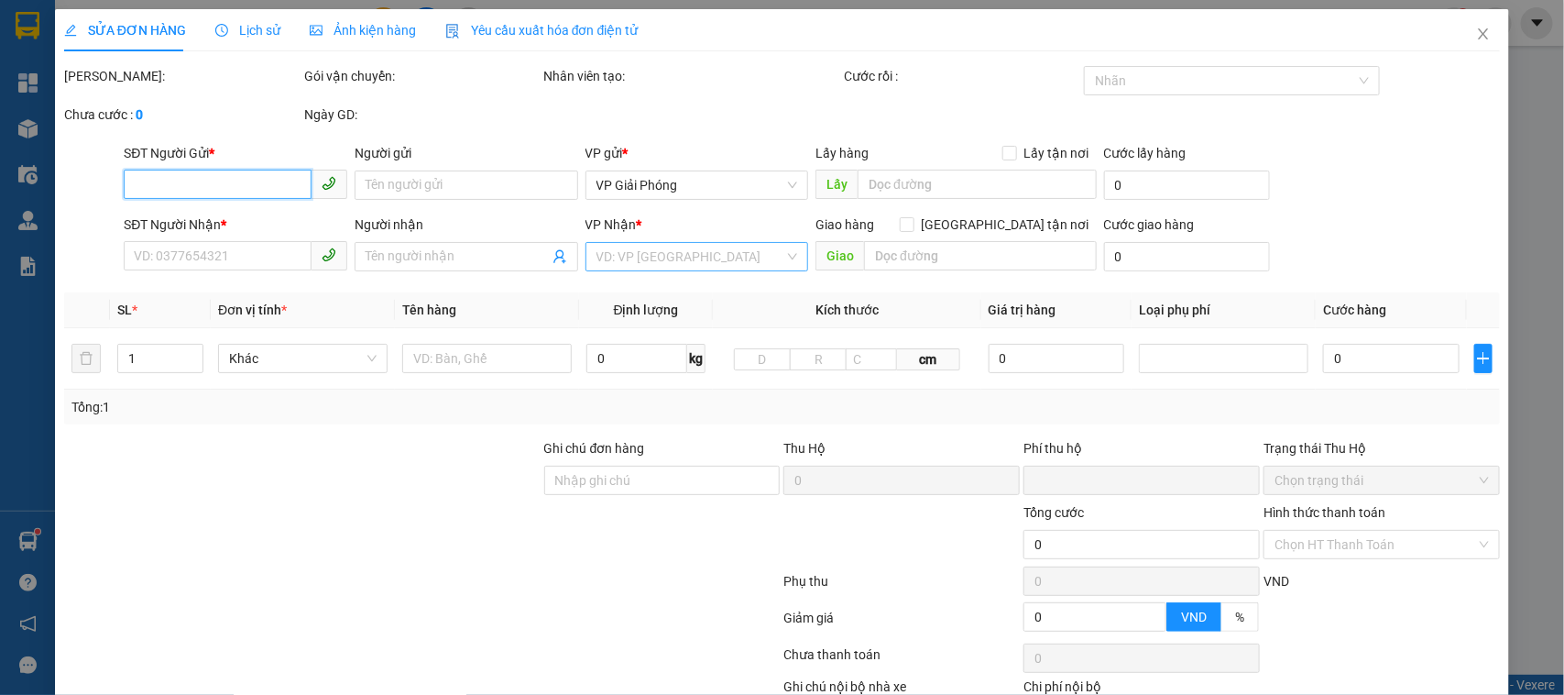
type input "0528197197"
type input "phượng"
type input "0816900020"
type input "NGHĨA"
type input "0"
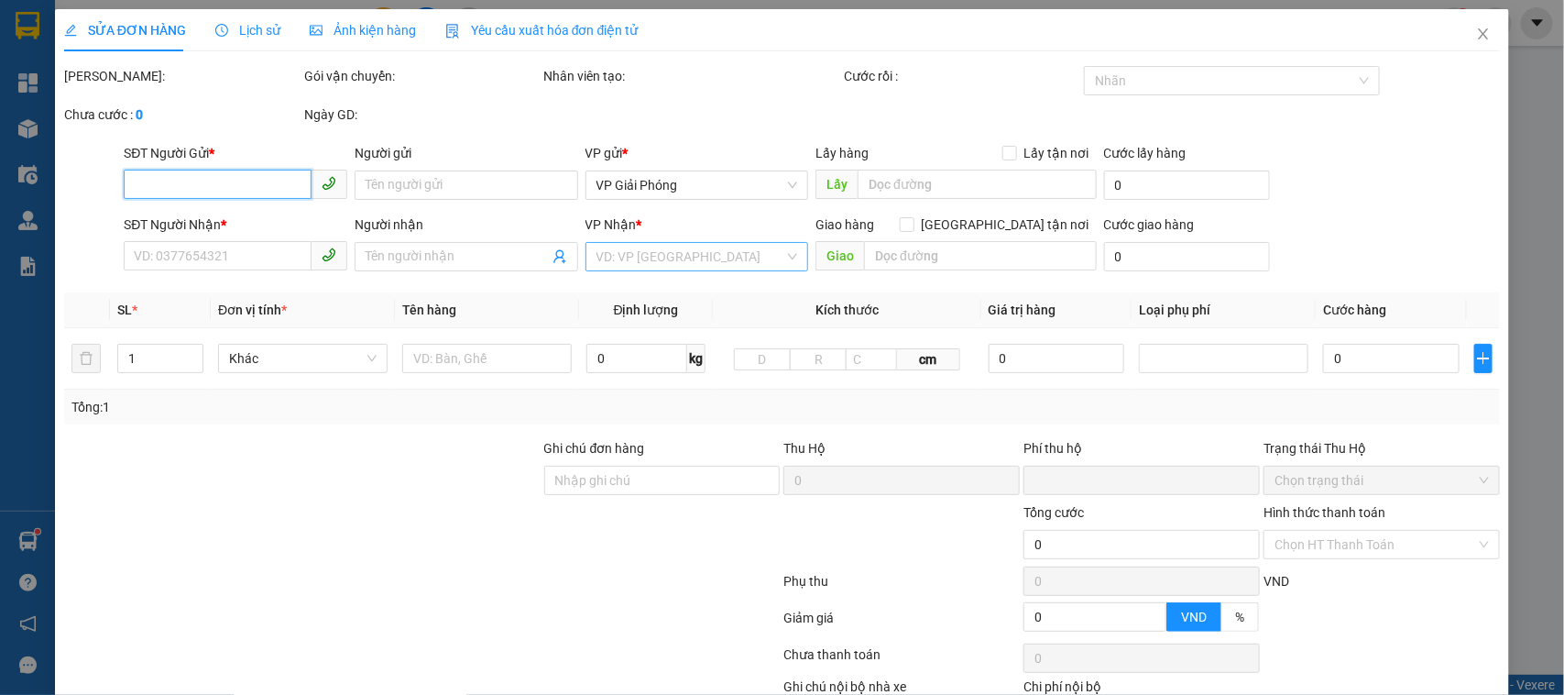
type input "30.000"
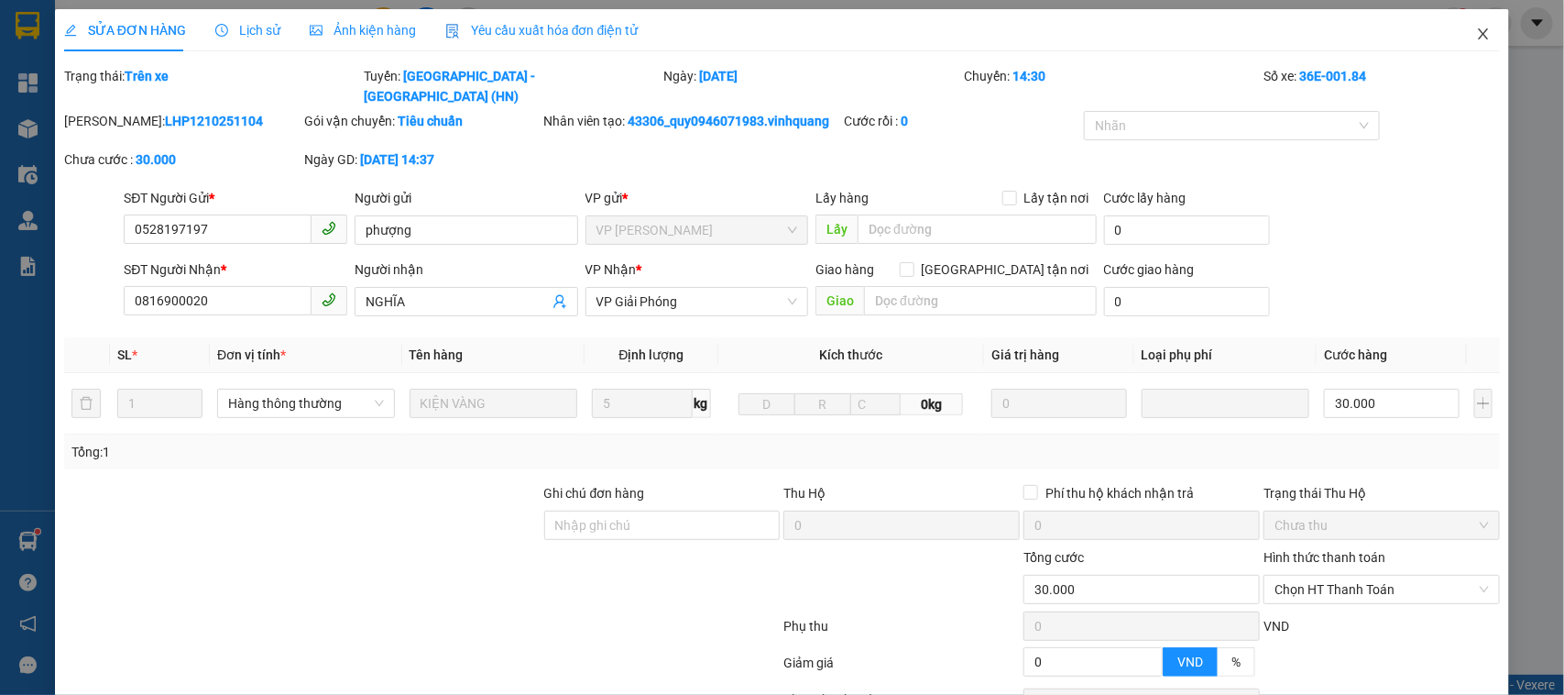
click at [1476, 38] on icon "close" at bounding box center [1483, 34] width 15 height 15
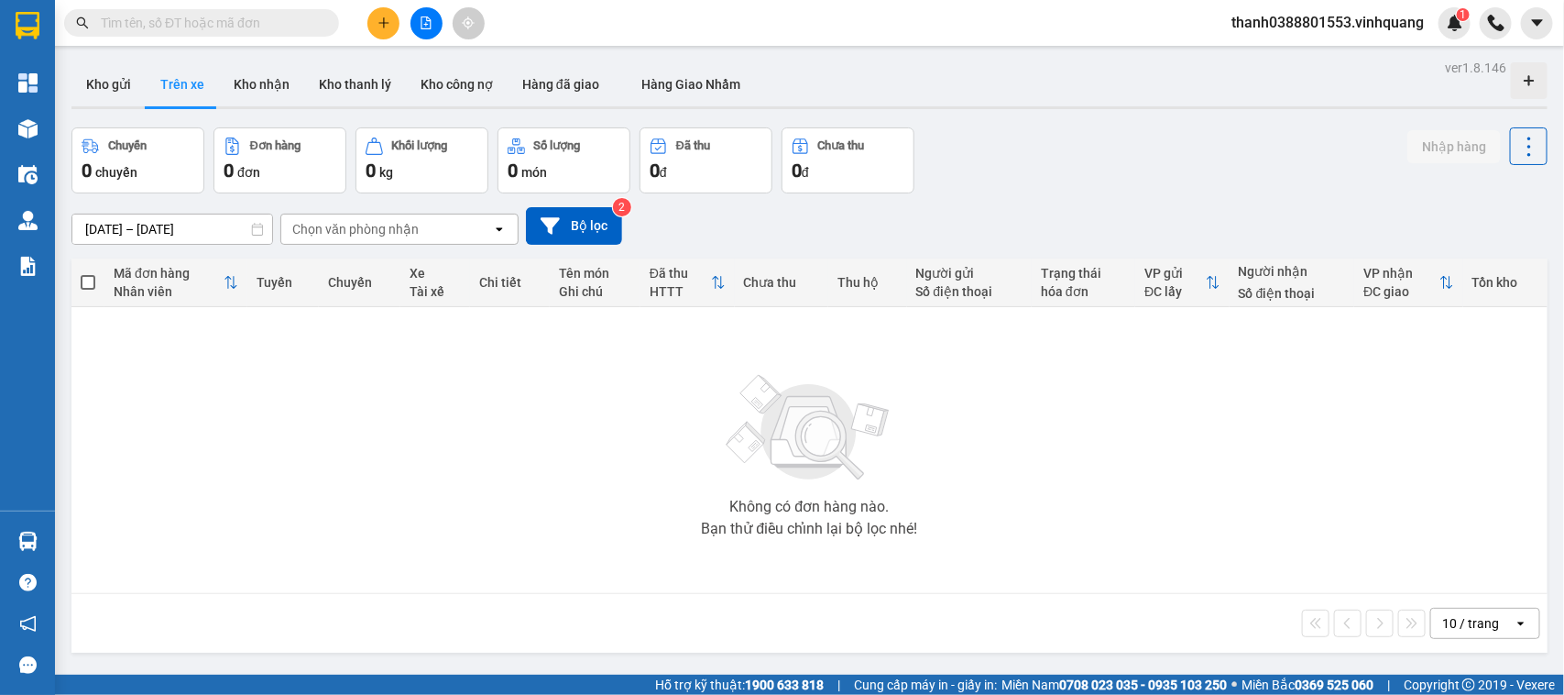
drag, startPoint x: 273, startPoint y: 26, endPoint x: 240, endPoint y: 30, distance: 33.3
click at [241, 29] on input "text" at bounding box center [209, 23] width 216 height 20
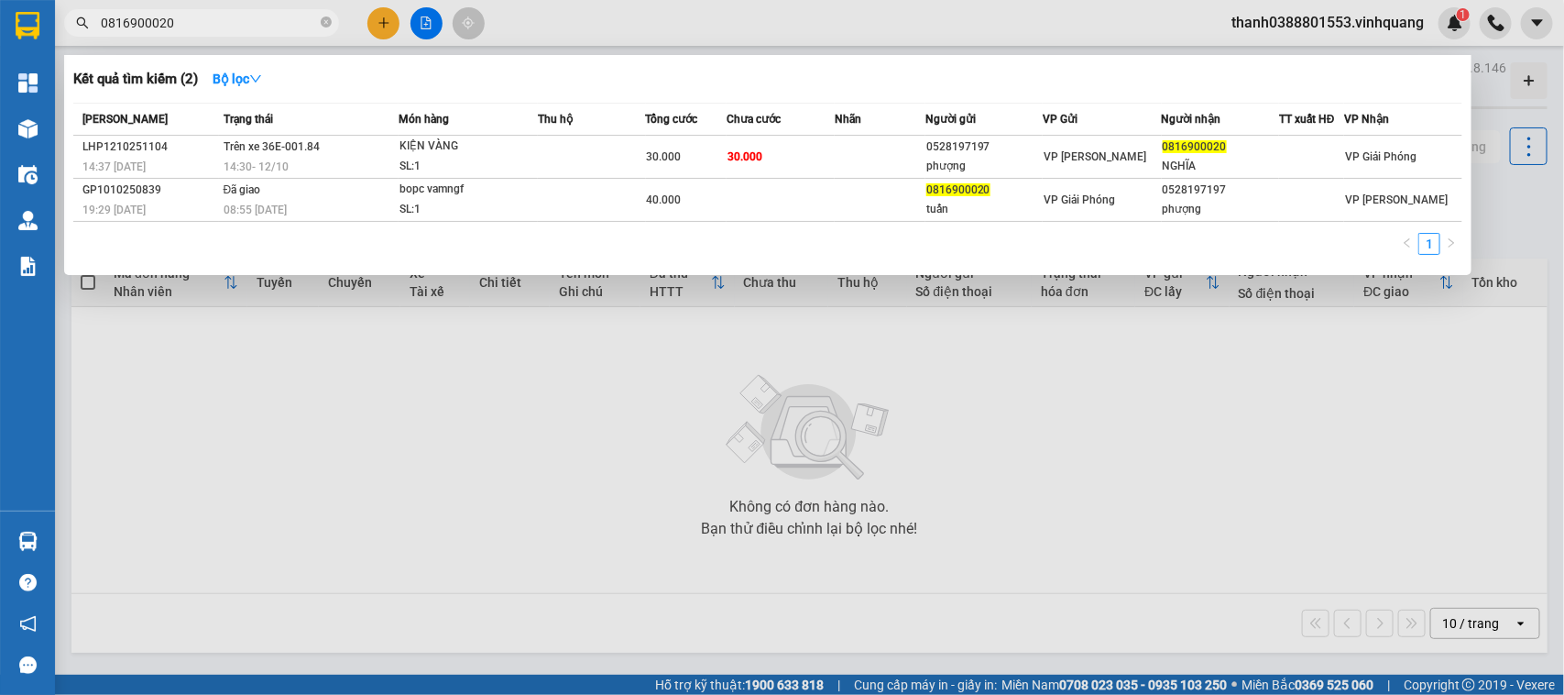
type input "0816900020"
click at [1079, 491] on div at bounding box center [782, 347] width 1564 height 695
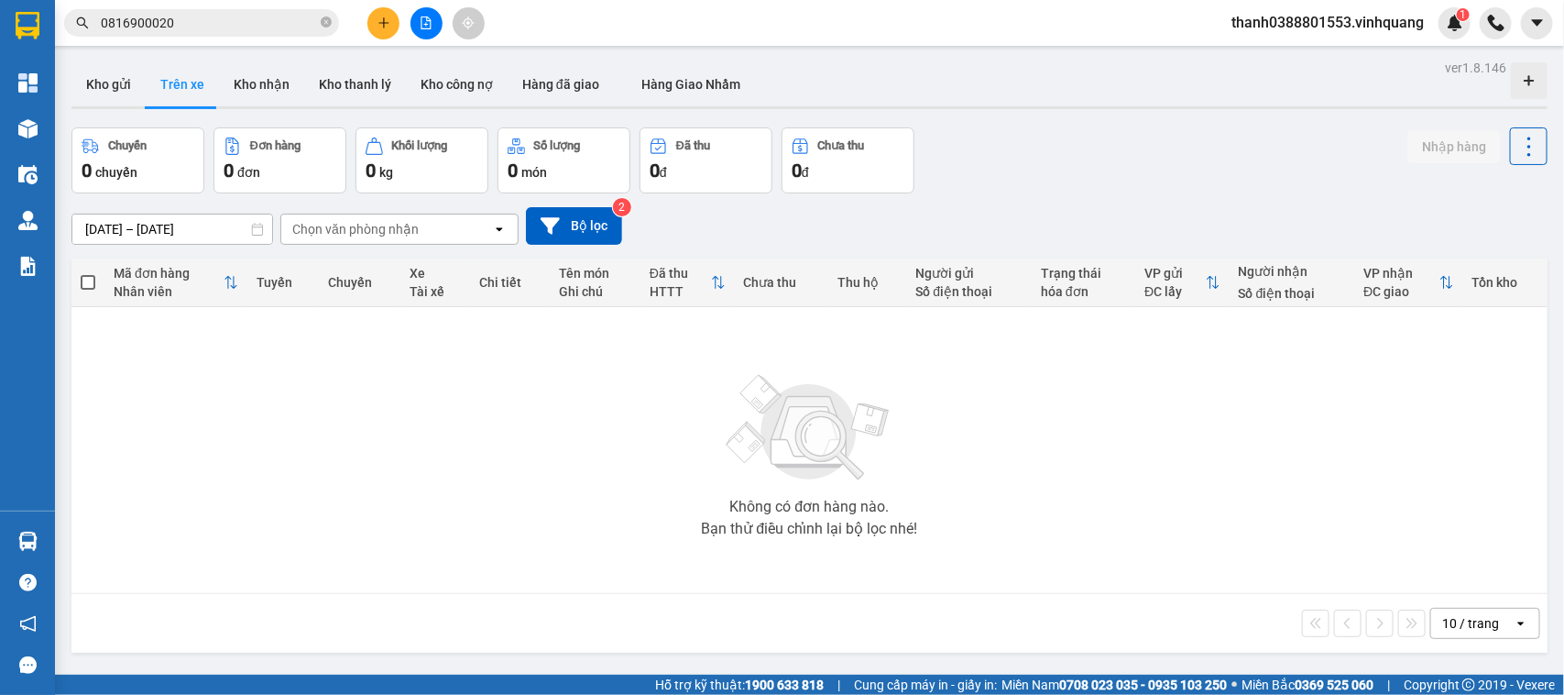
click at [209, 21] on input "0816900020" at bounding box center [209, 23] width 216 height 20
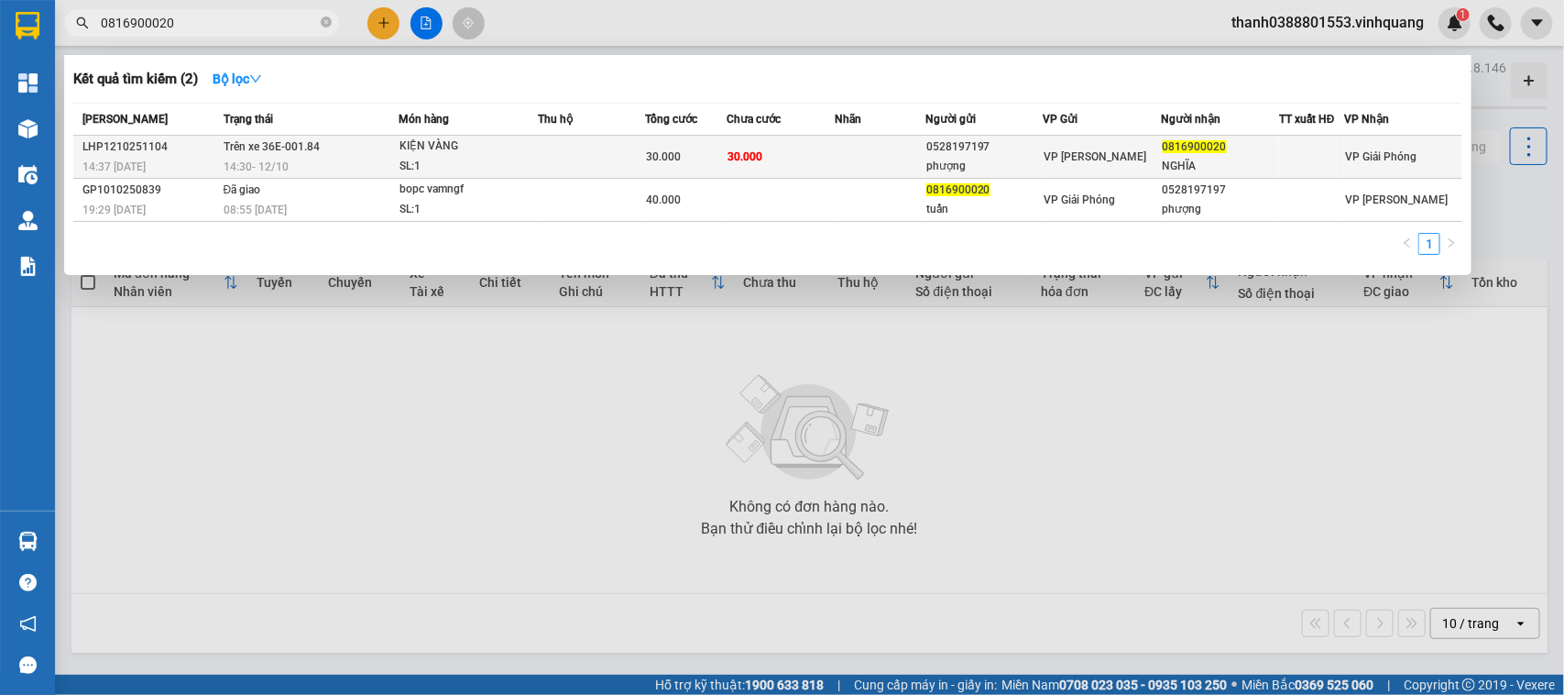
click at [337, 157] on div "14:30 [DATE]" at bounding box center [311, 167] width 174 height 20
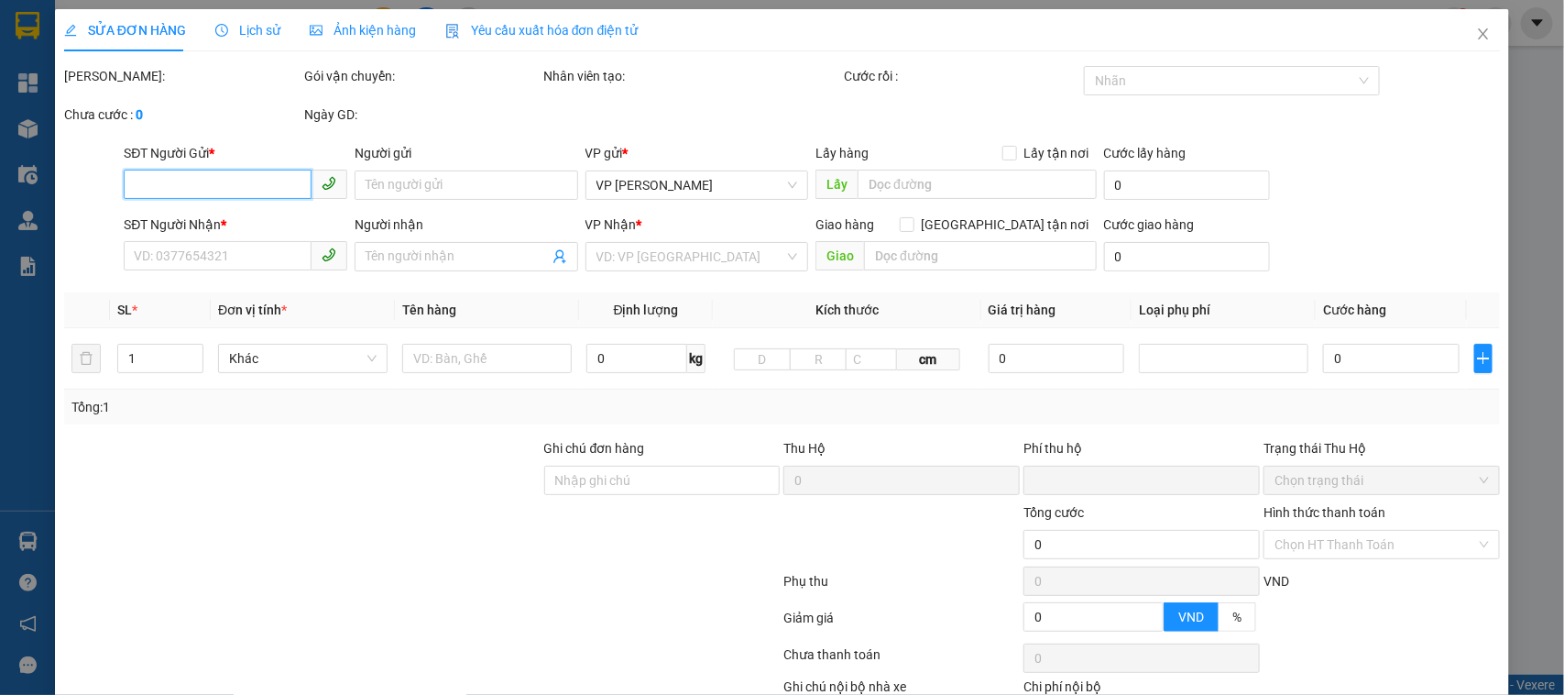
type input "0528197197"
type input "phượng"
type input "0816900020"
type input "NGHĨA"
type input "0"
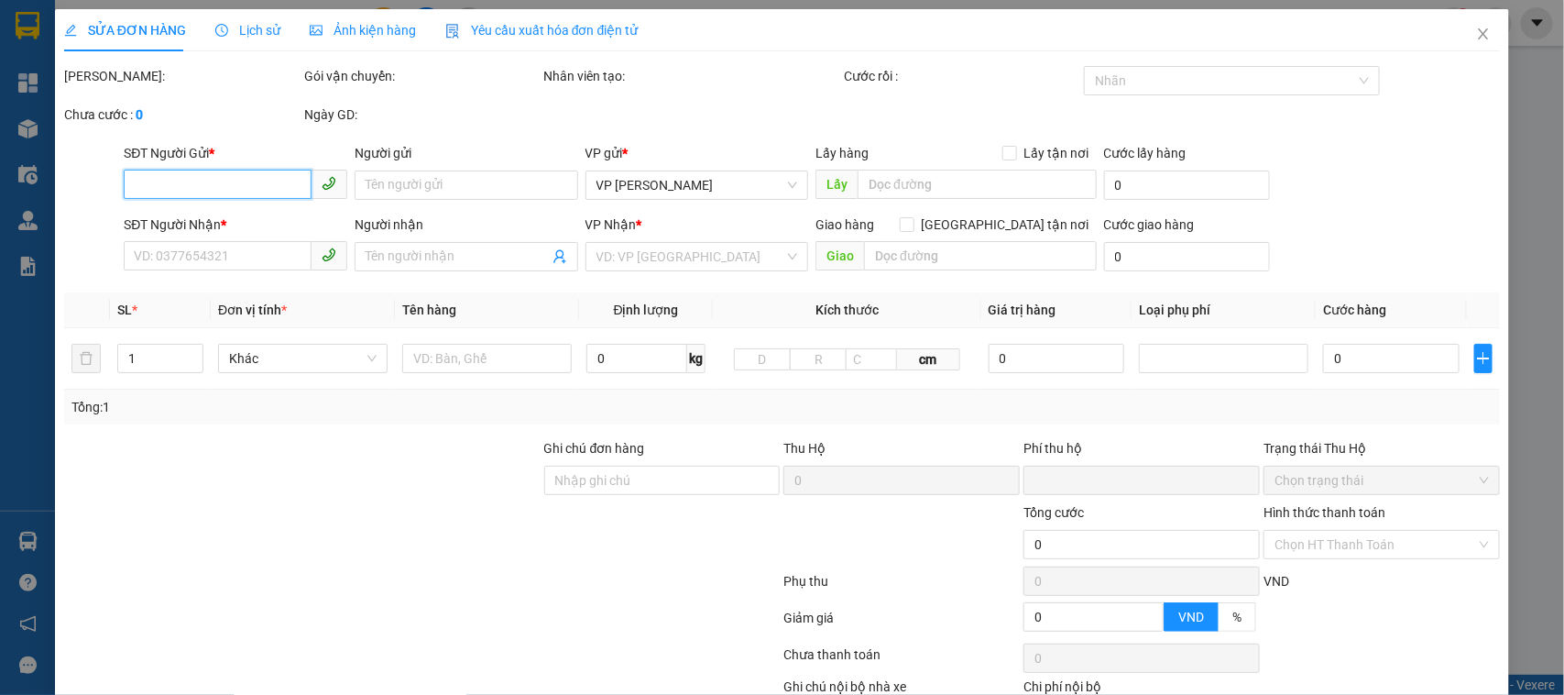
type input "30.000"
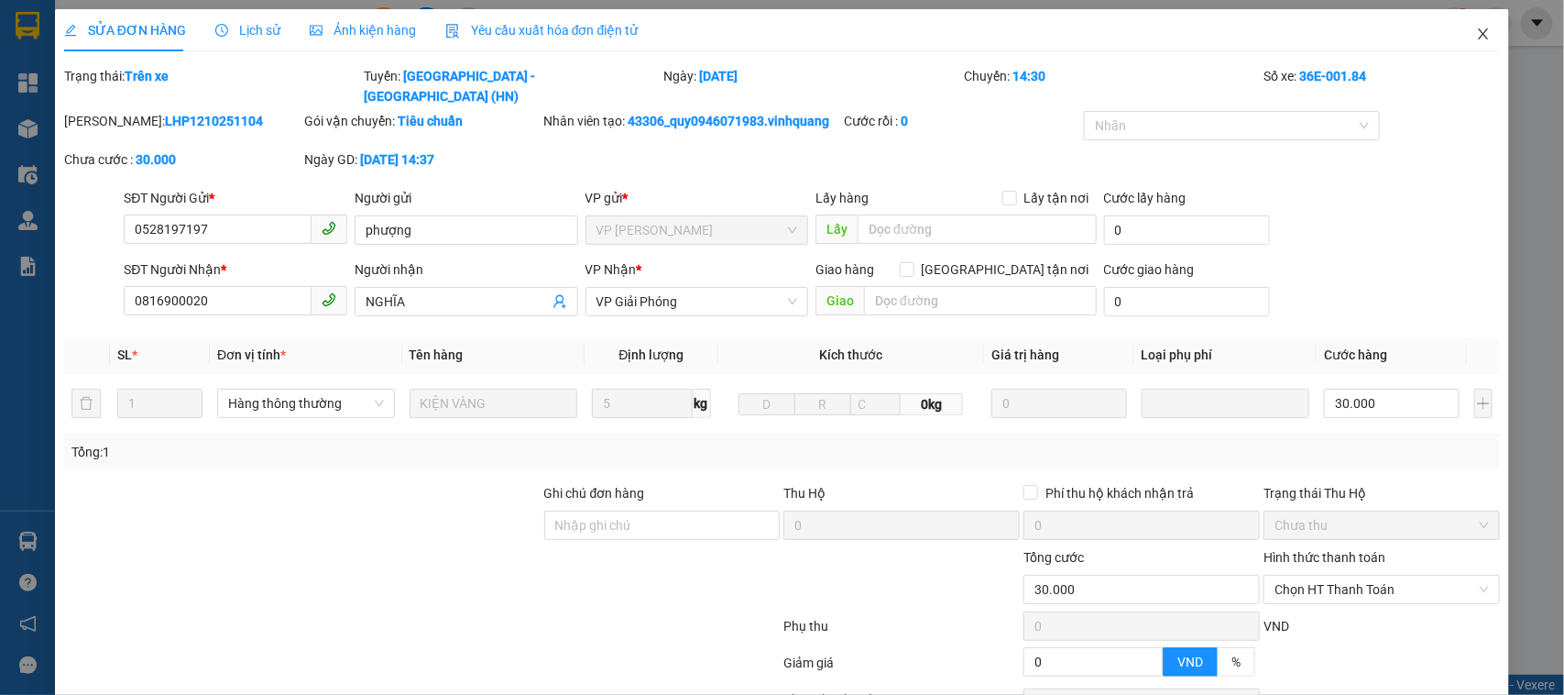
click at [1251, 28] on icon "close" at bounding box center [1483, 34] width 15 height 15
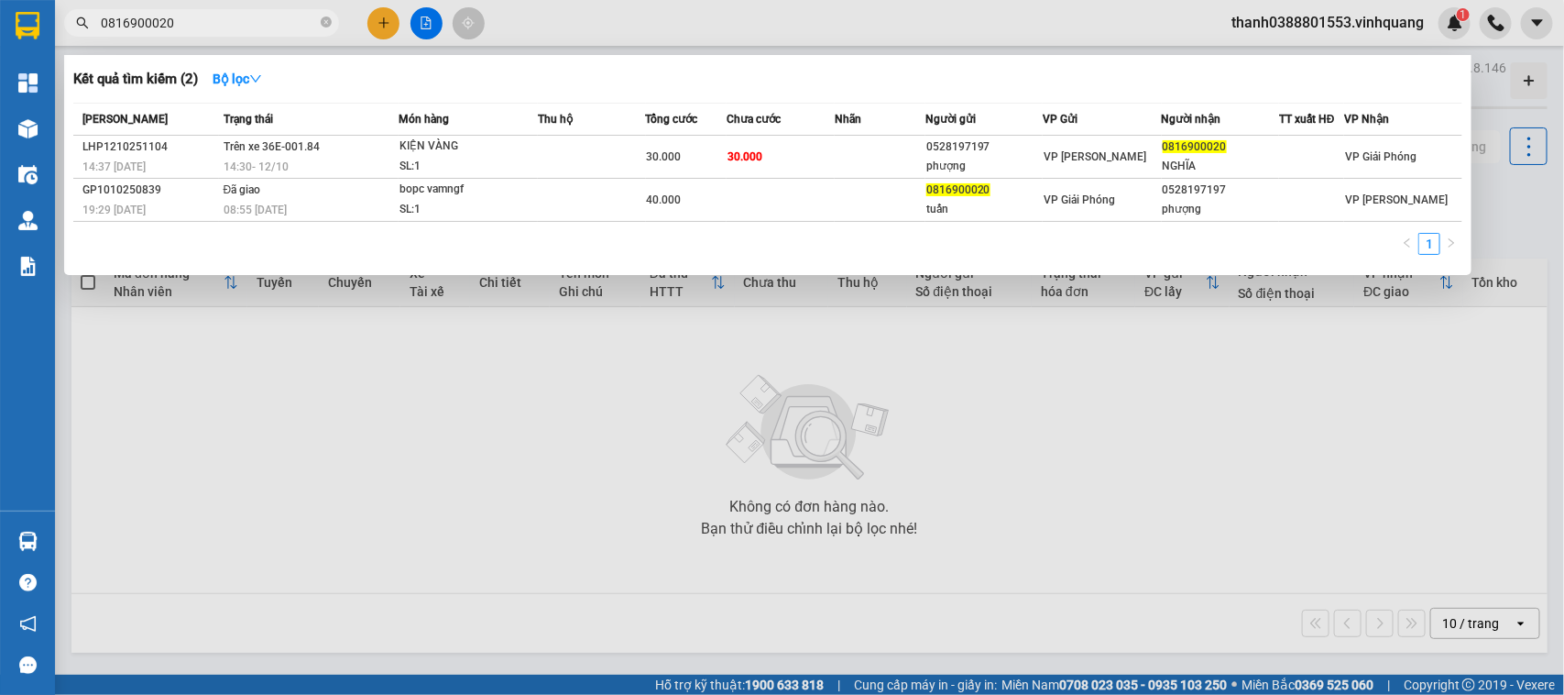
click at [203, 24] on input "0816900020" at bounding box center [209, 23] width 216 height 20
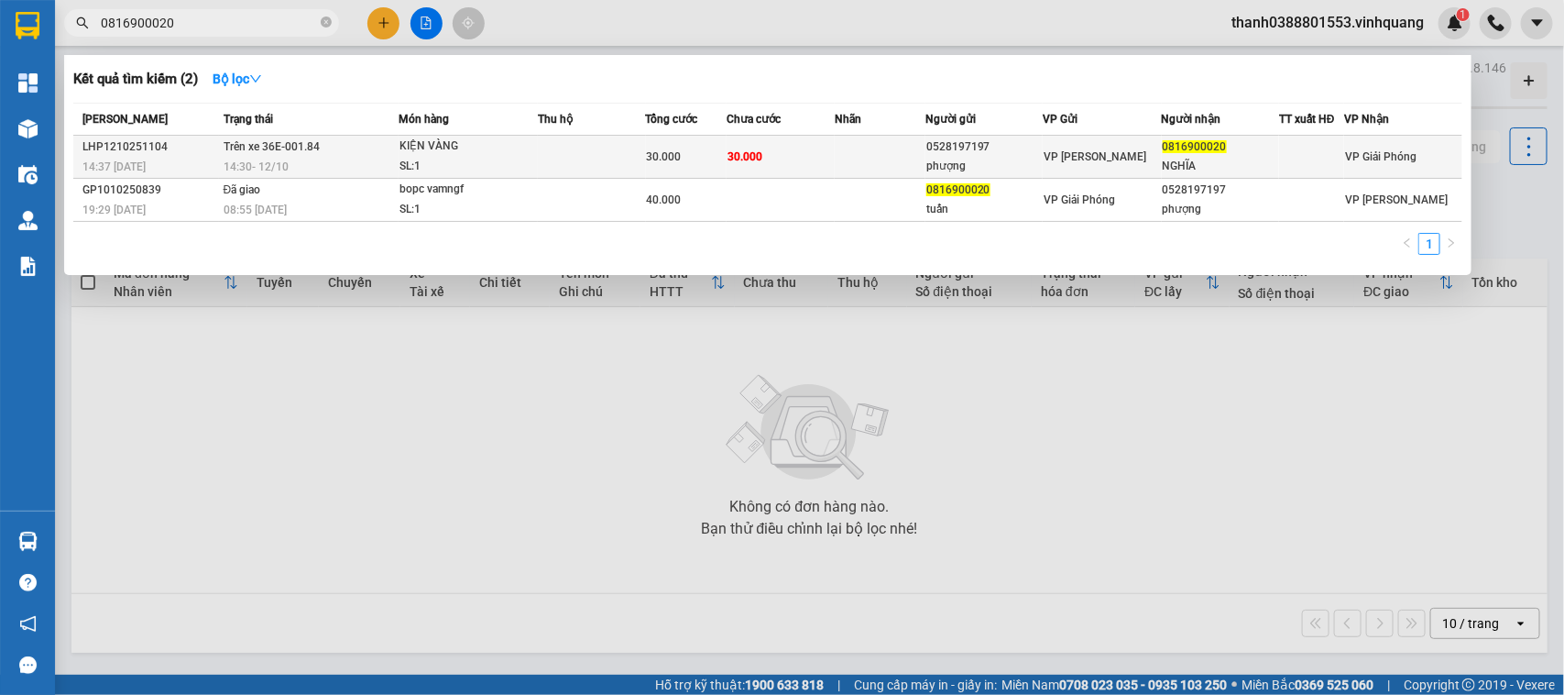
click at [469, 140] on div "KIỆN VÀNG" at bounding box center [467, 147] width 137 height 20
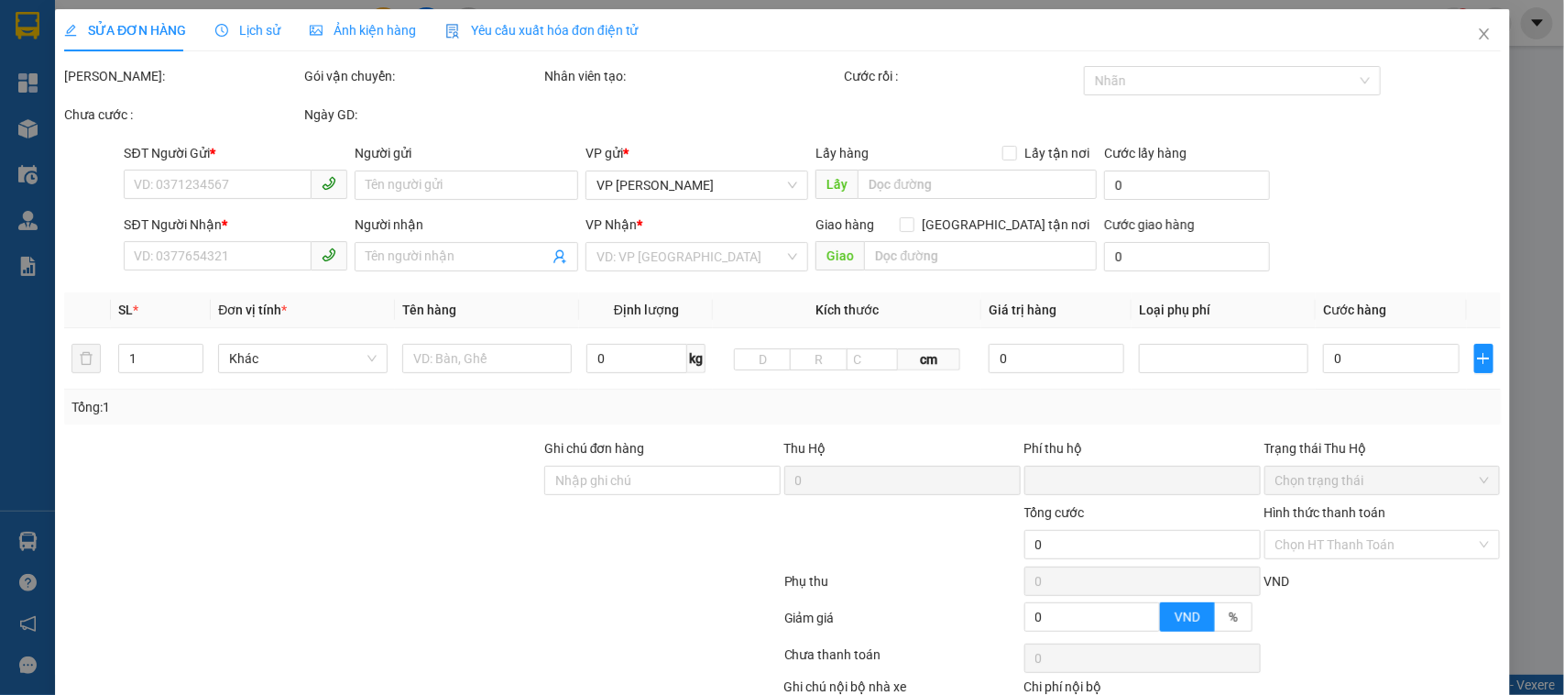
type input "0528197197"
type input "phượng"
type input "0816900020"
type input "NGHĨA"
type input "0"
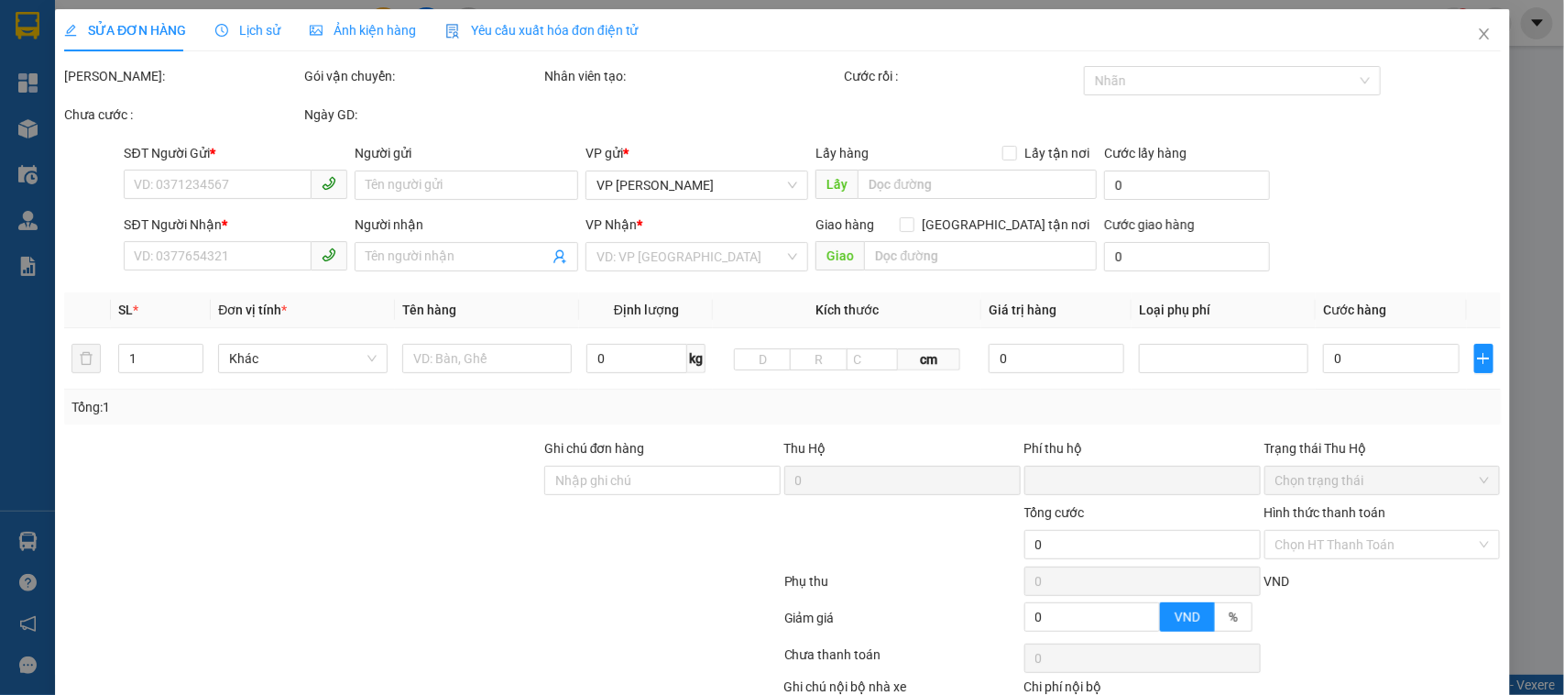
type input "30.000"
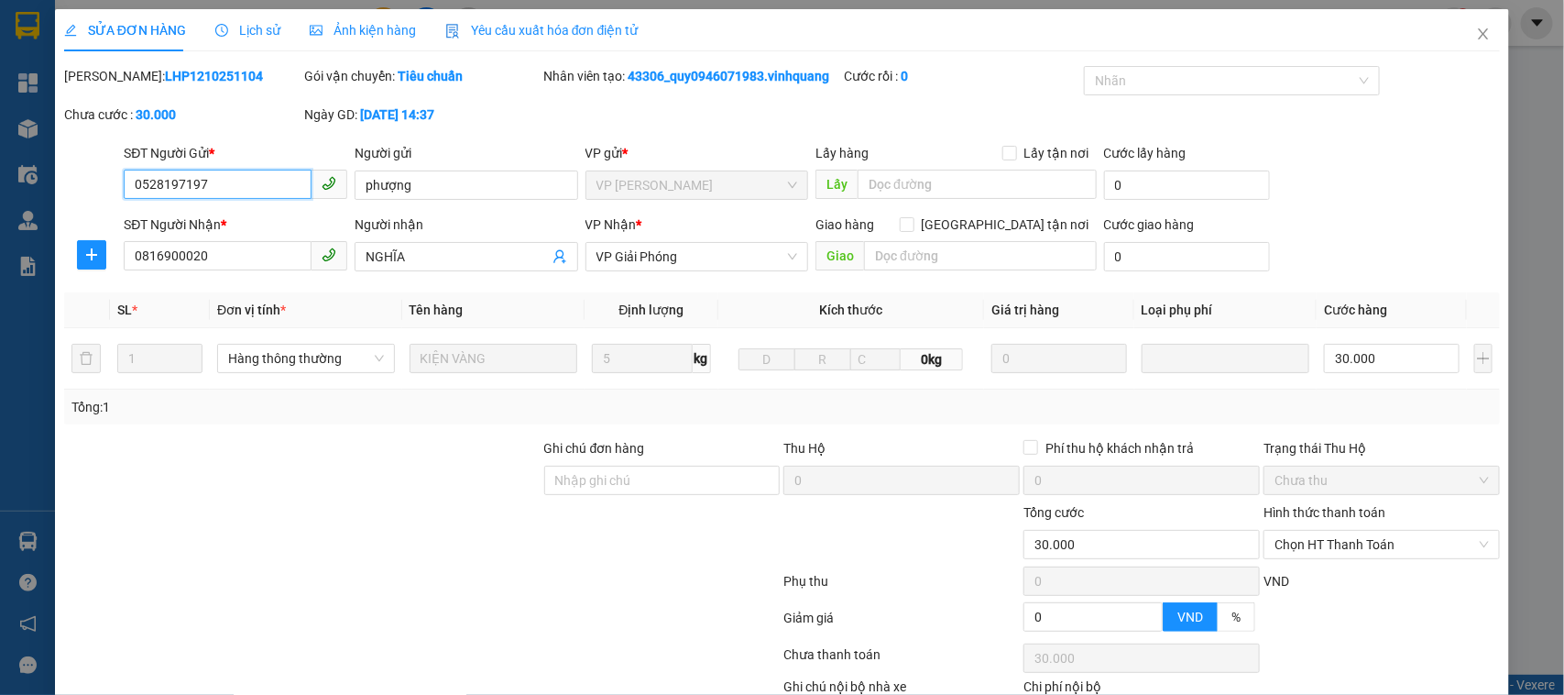
scroll to position [119, 0]
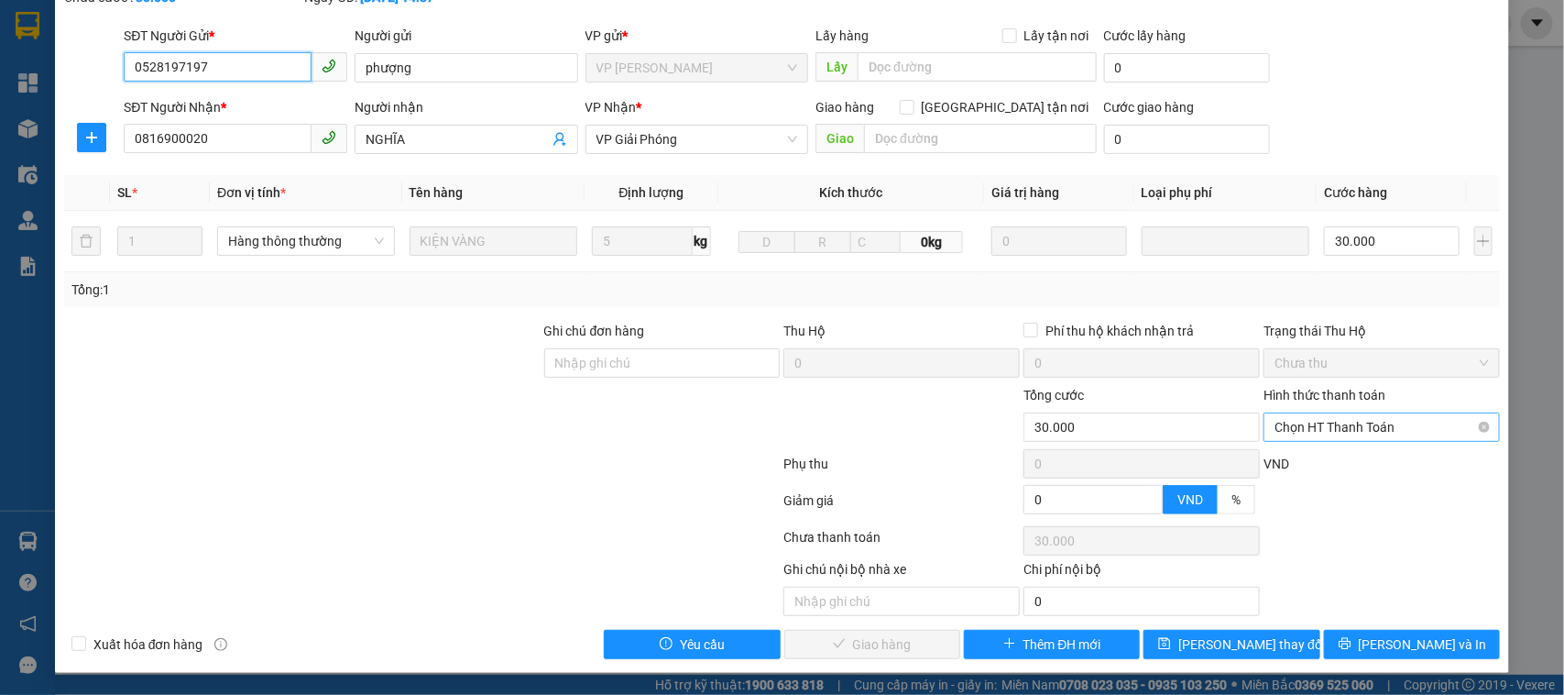
click at [1251, 429] on span "Chọn HT Thanh Toán" at bounding box center [1381, 426] width 214 height 27
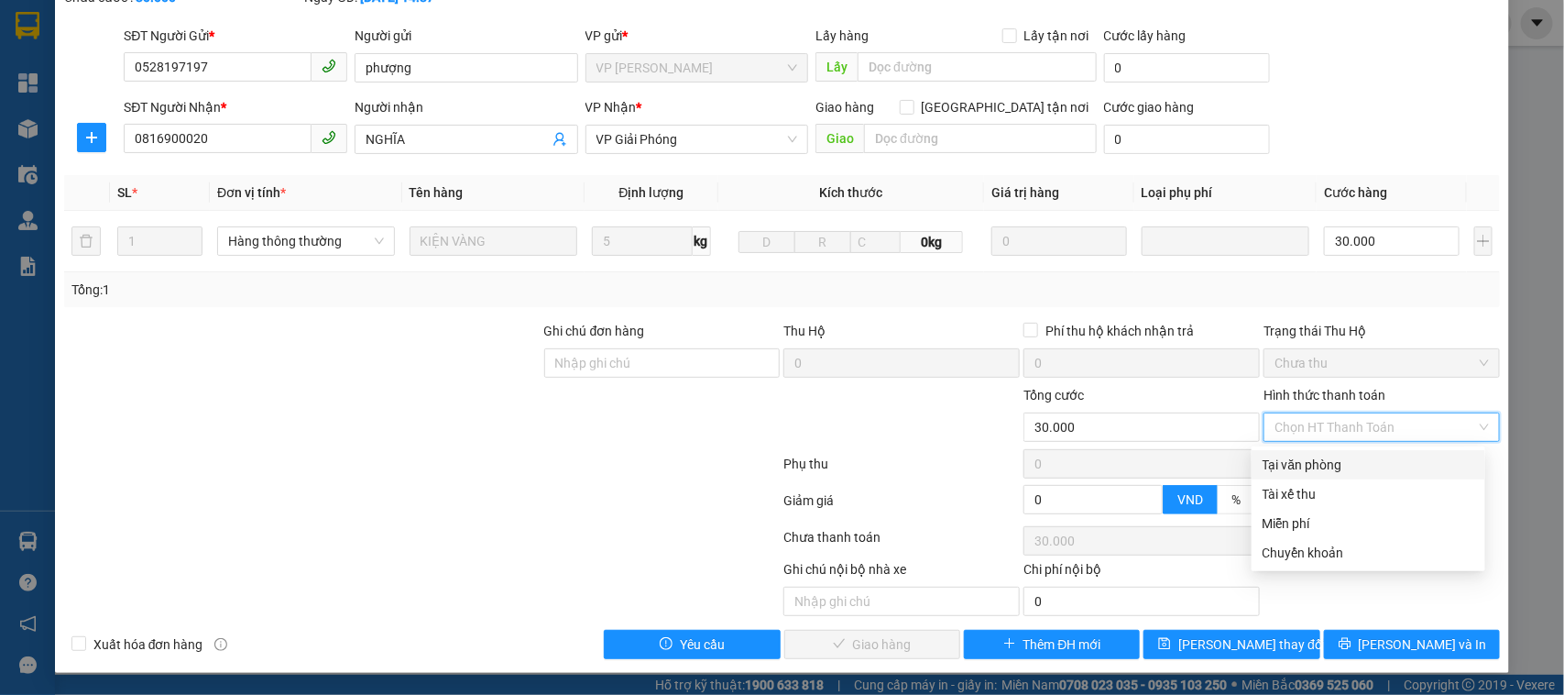
click at [1251, 456] on div "Tại văn phòng" at bounding box center [1369, 464] width 212 height 20
type input "0"
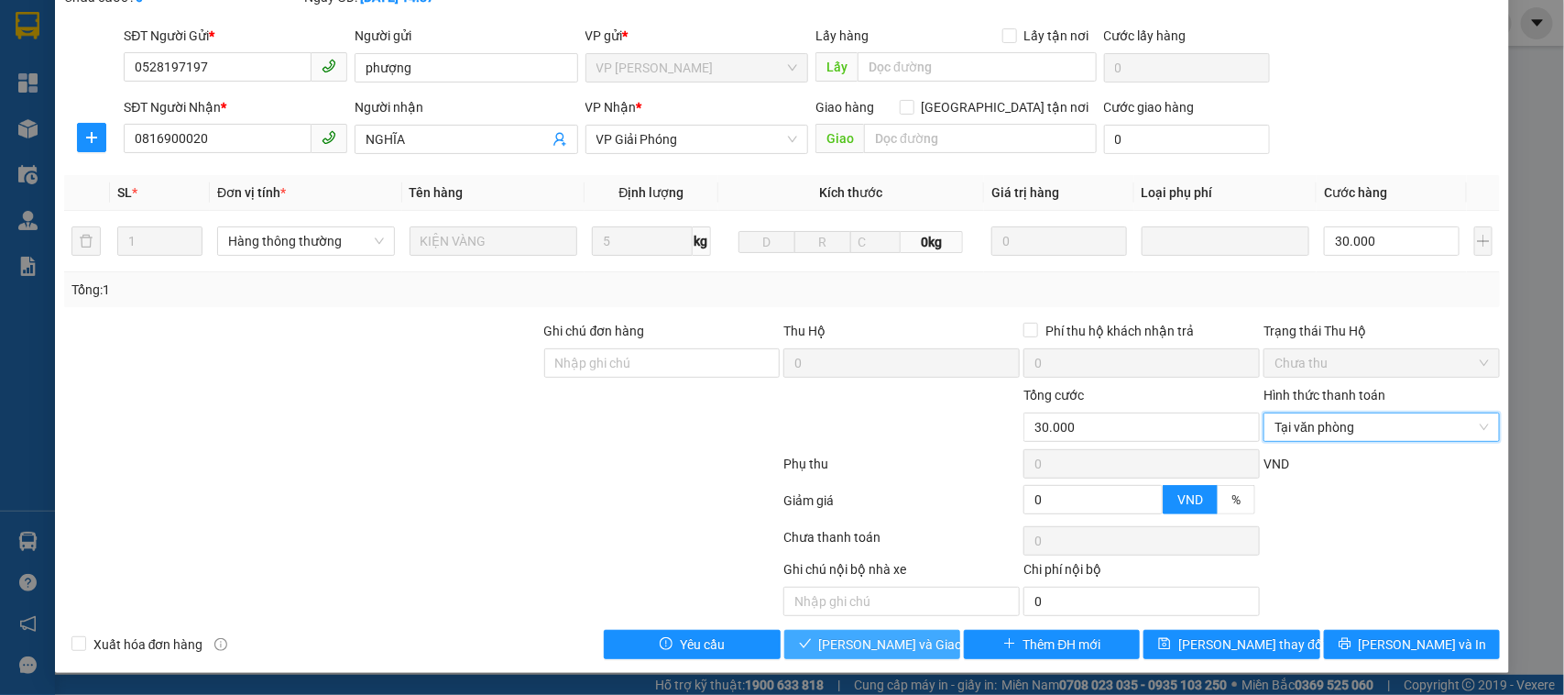
click at [887, 555] on span "[PERSON_NAME] và Giao hàng" at bounding box center [907, 644] width 176 height 20
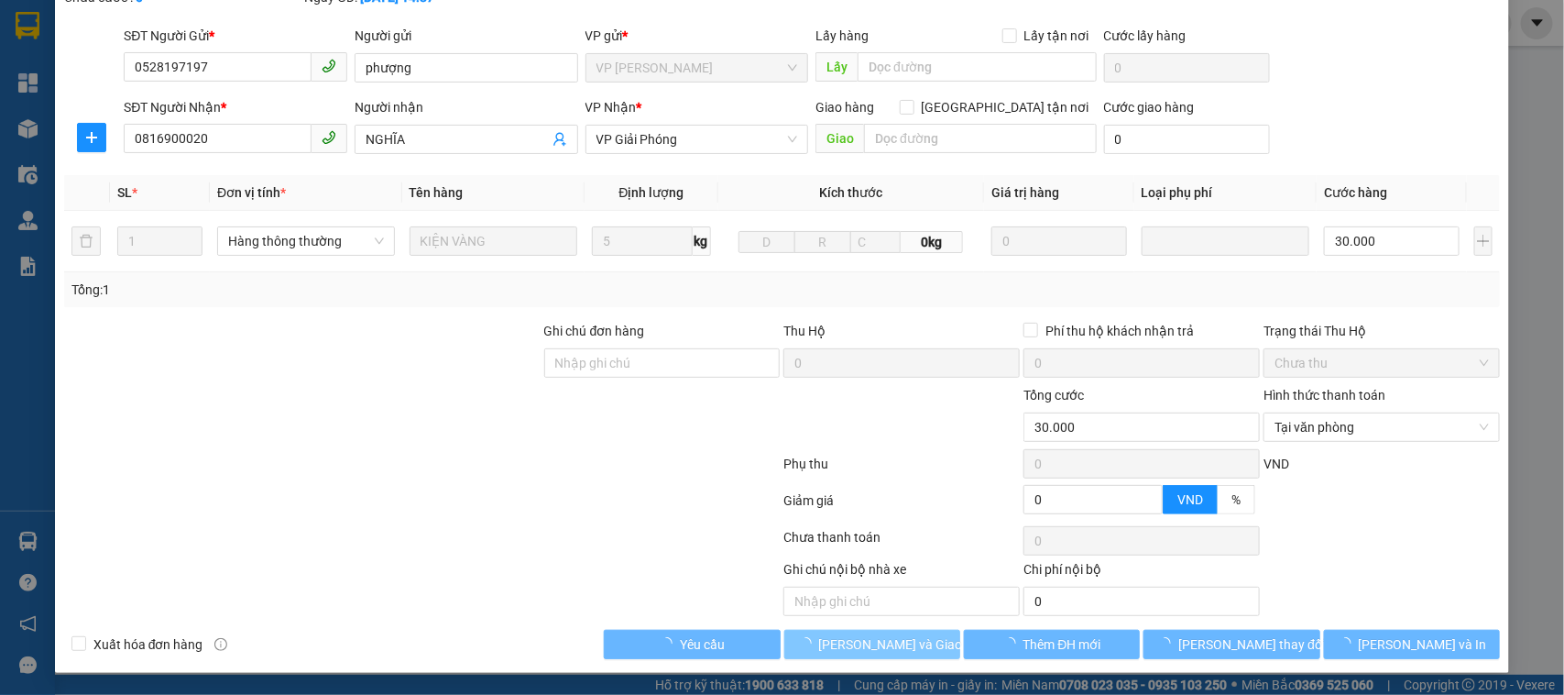
scroll to position [0, 0]
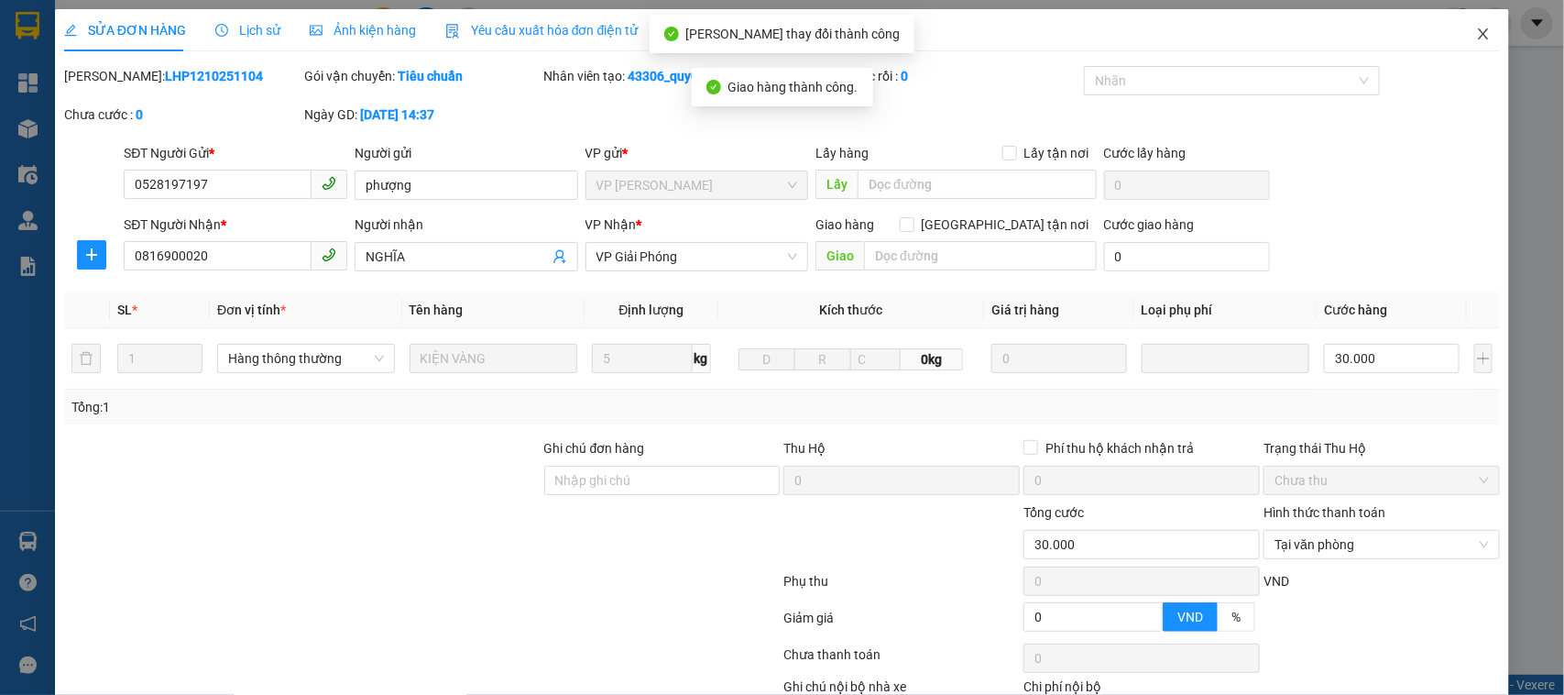
click at [1251, 39] on span "Close" at bounding box center [1483, 34] width 51 height 51
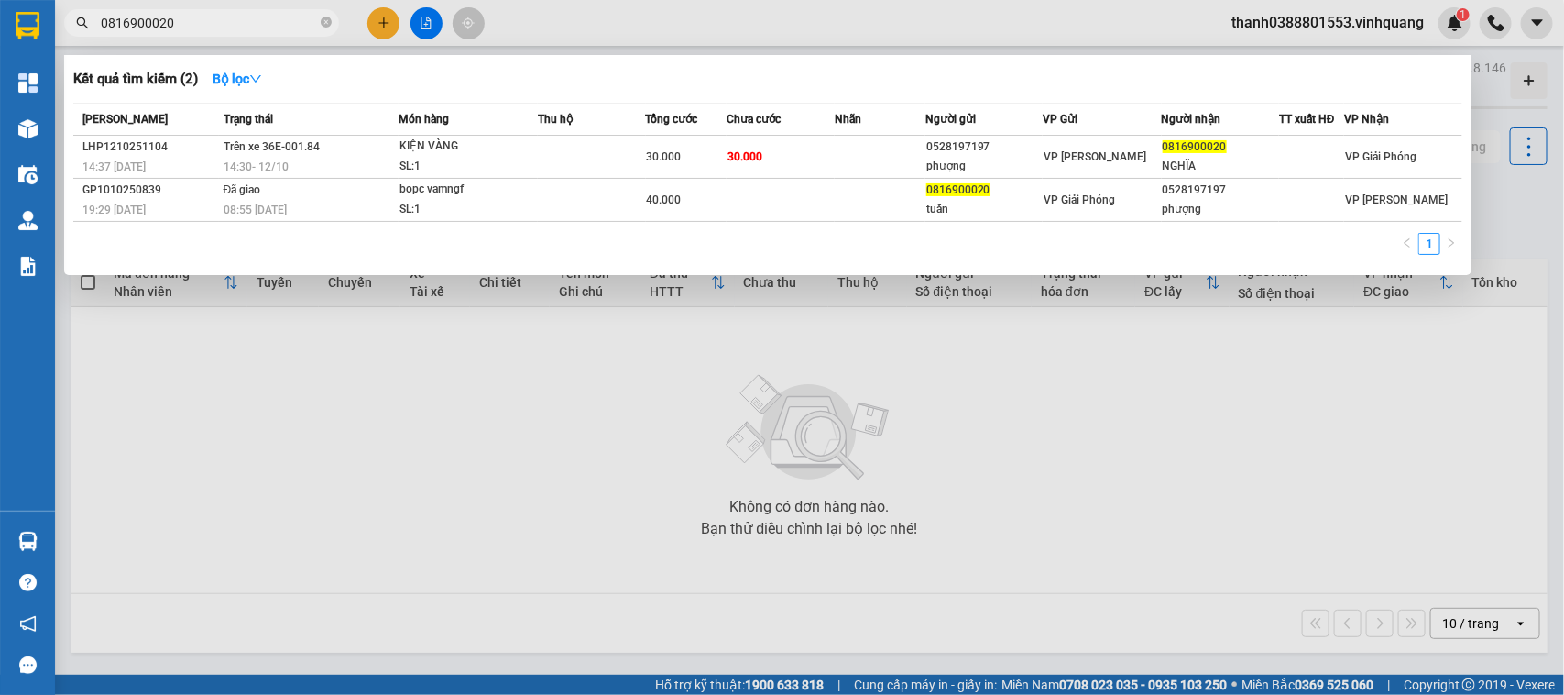
click at [284, 24] on input "0816900020" at bounding box center [209, 23] width 216 height 20
drag, startPoint x: 692, startPoint y: 438, endPoint x: 621, endPoint y: 360, distance: 105.1
click at [695, 438] on div at bounding box center [782, 347] width 1564 height 695
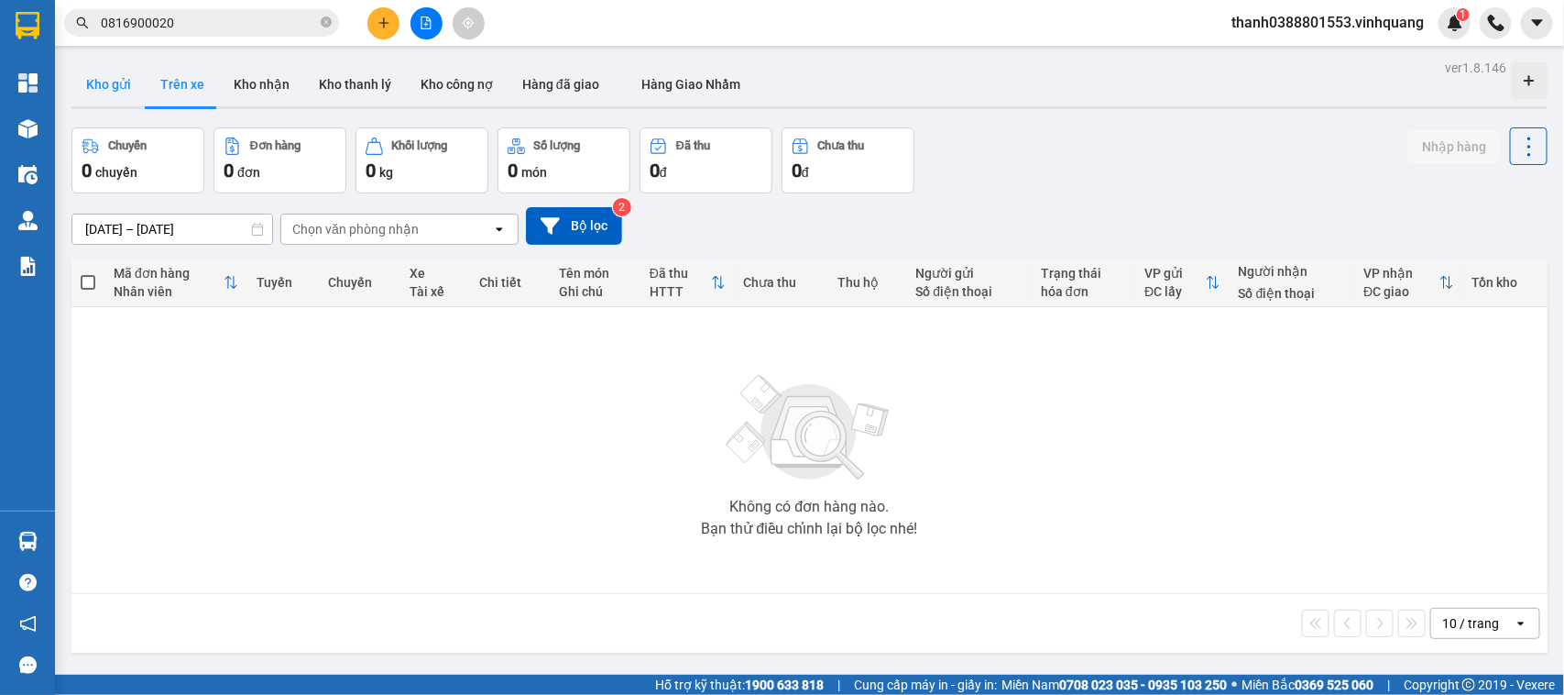
click at [129, 80] on button "Kho gửi" at bounding box center [108, 84] width 74 height 44
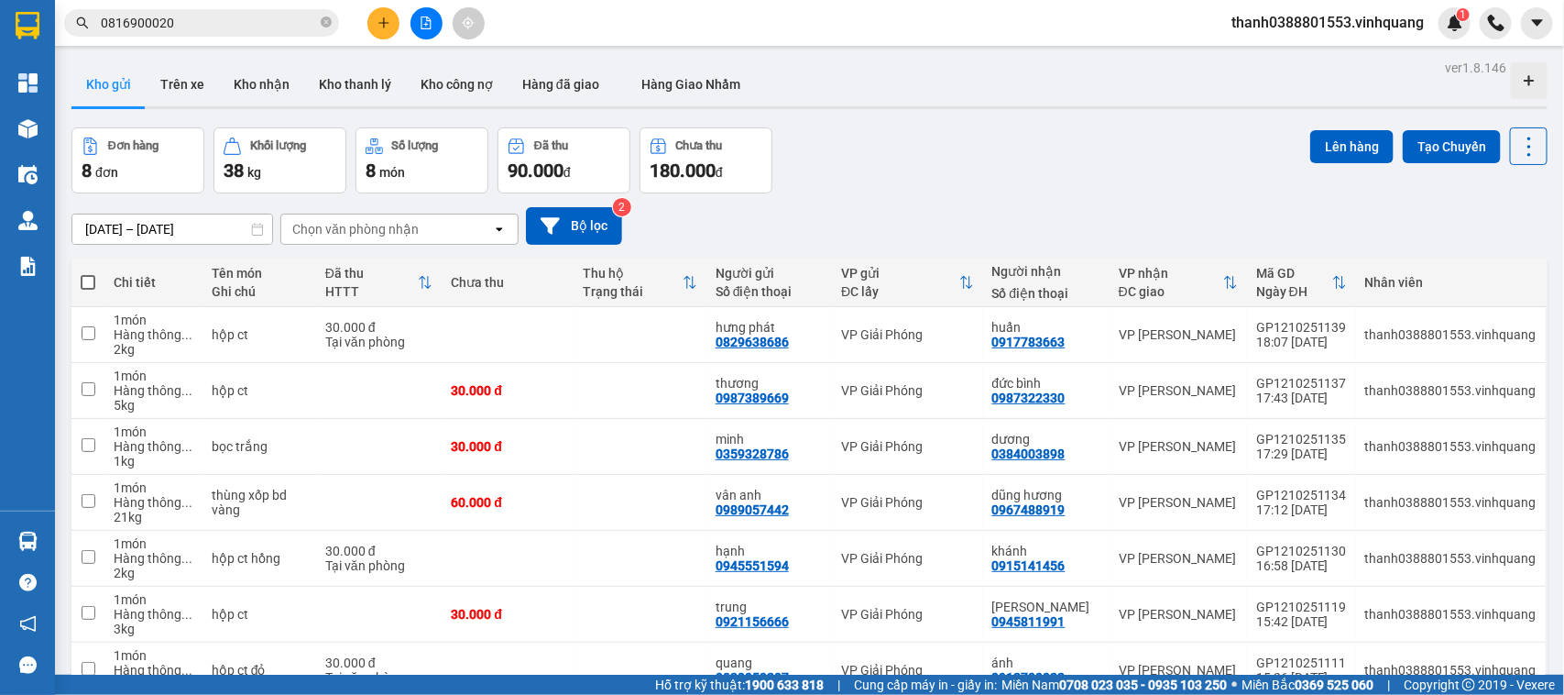
click at [83, 279] on span at bounding box center [88, 282] width 15 height 15
click at [88, 273] on input "checkbox" at bounding box center [88, 273] width 0 height 0
checkbox input "true"
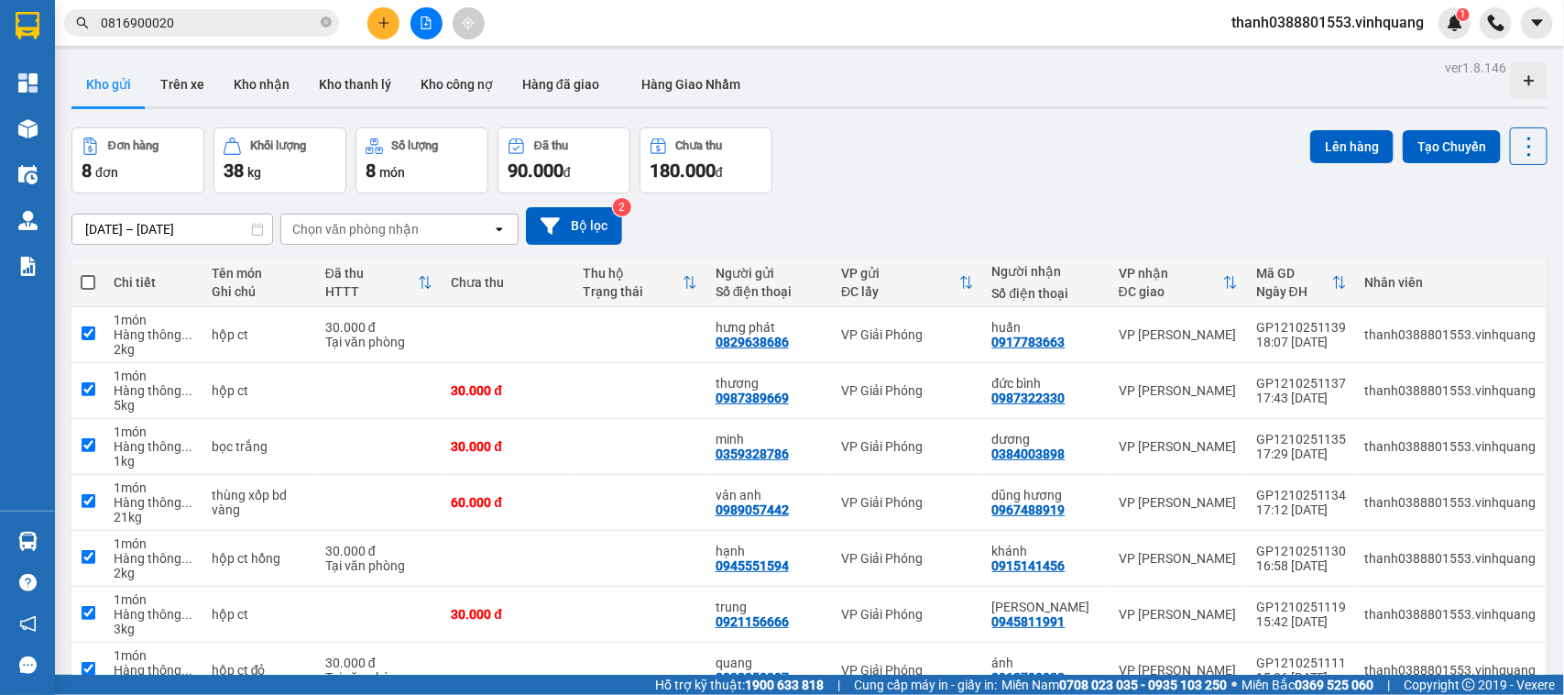
checkbox input "true"
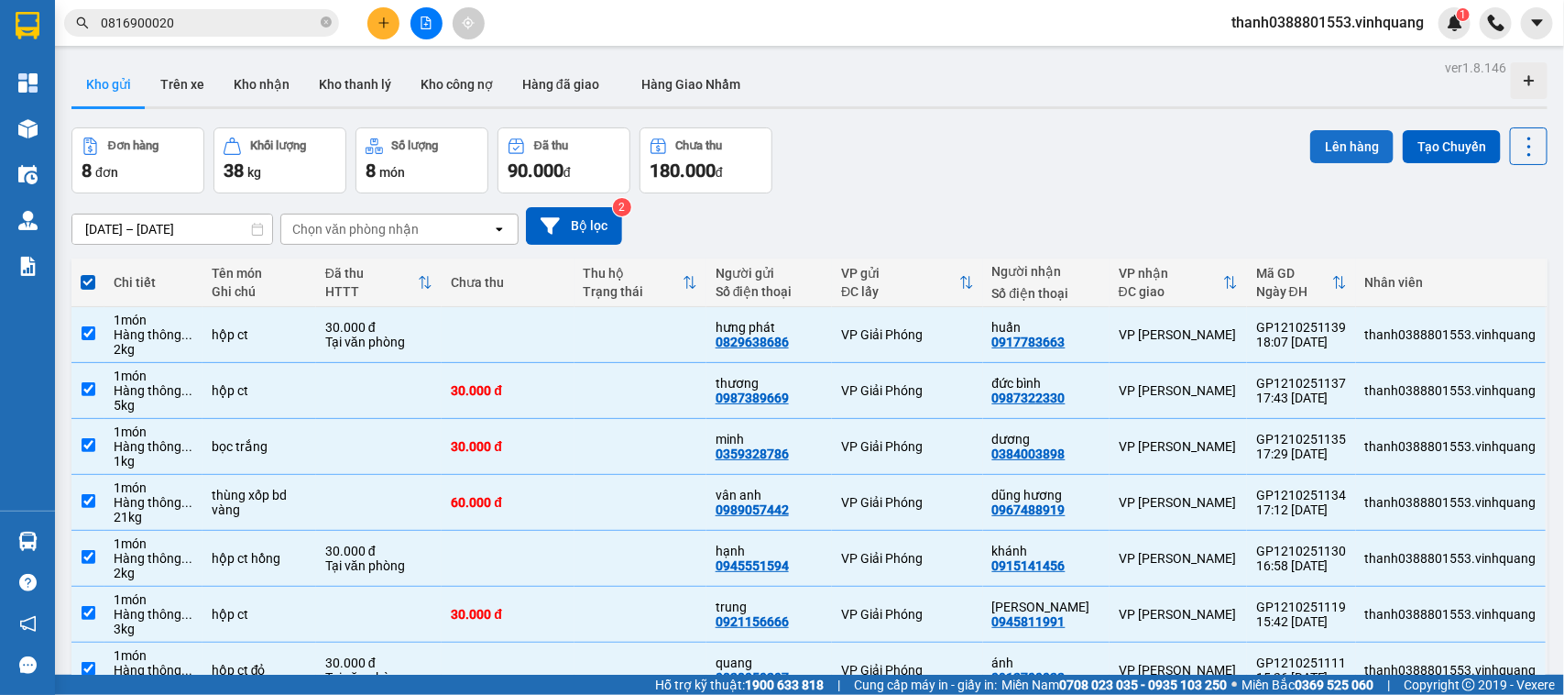
click at [1251, 153] on button "Lên hàng" at bounding box center [1351, 146] width 83 height 33
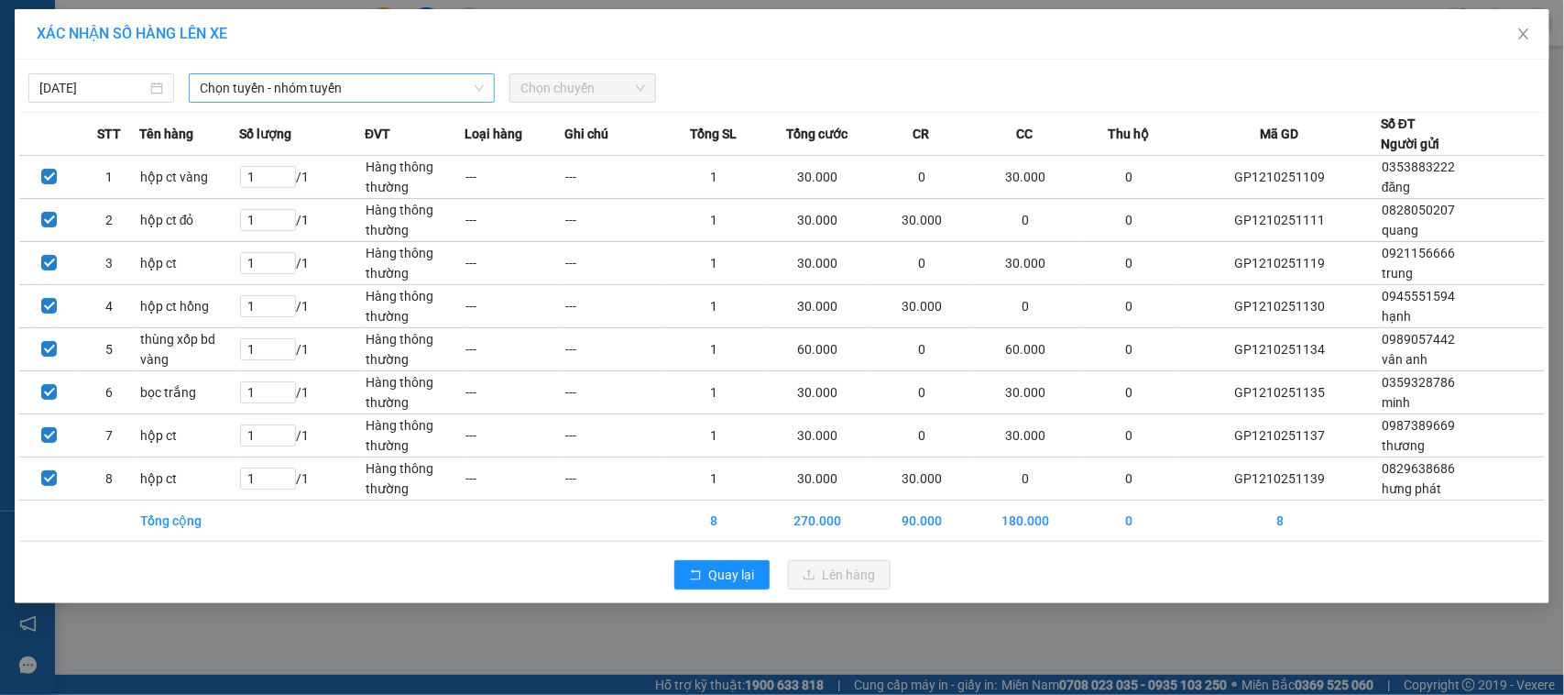
click at [405, 88] on span "Chọn tuyến - nhóm tuyến" at bounding box center [342, 87] width 284 height 27
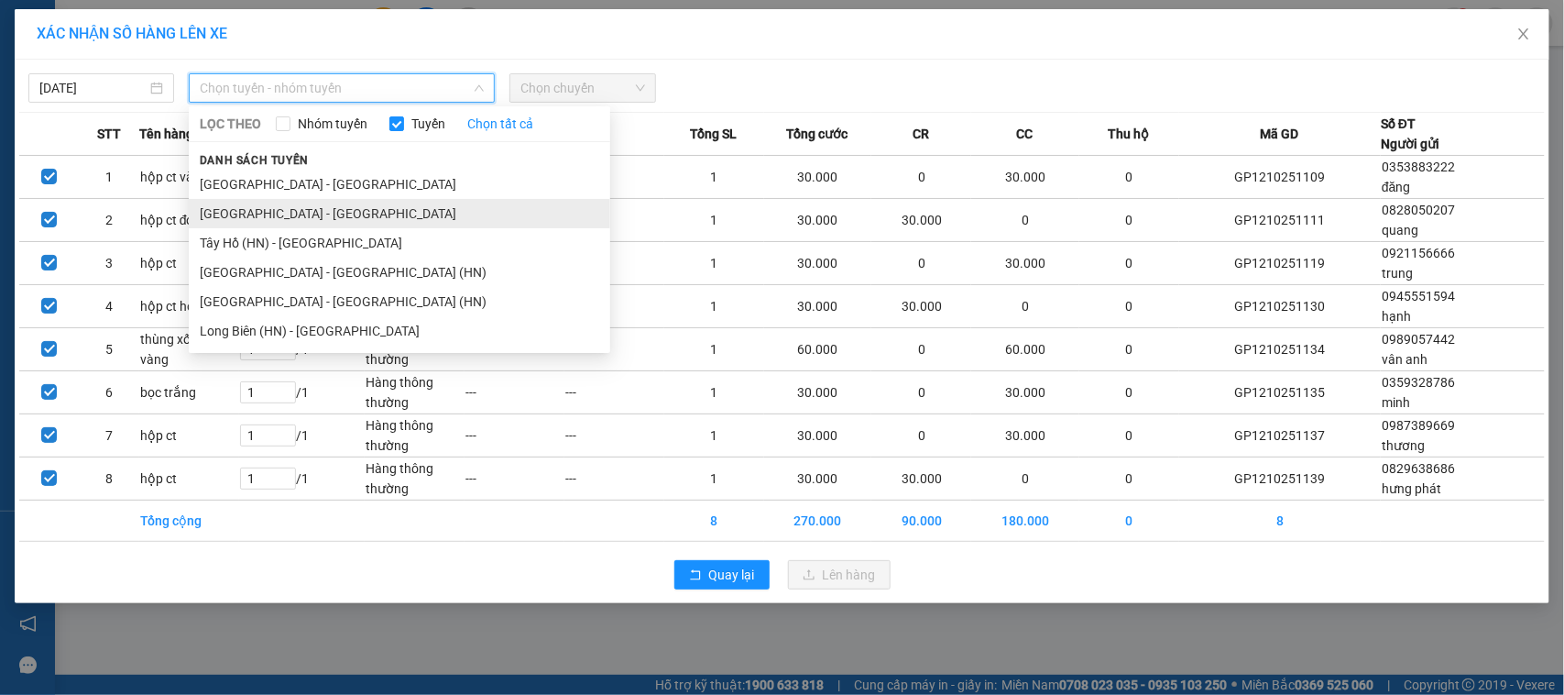
click at [308, 213] on li "[GEOGRAPHIC_DATA] - [GEOGRAPHIC_DATA]" at bounding box center [399, 213] width 421 height 29
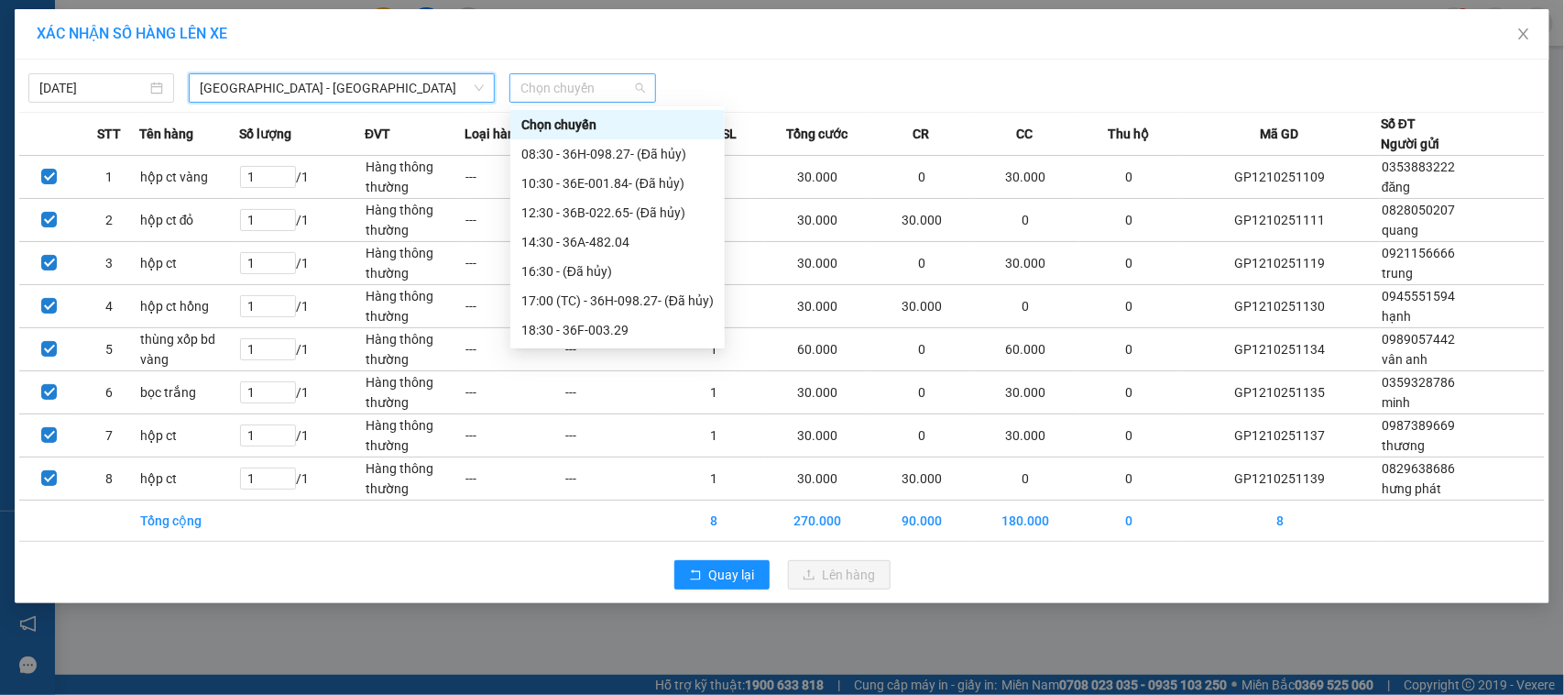
click at [584, 74] on span "Chọn chuyến" at bounding box center [582, 87] width 124 height 27
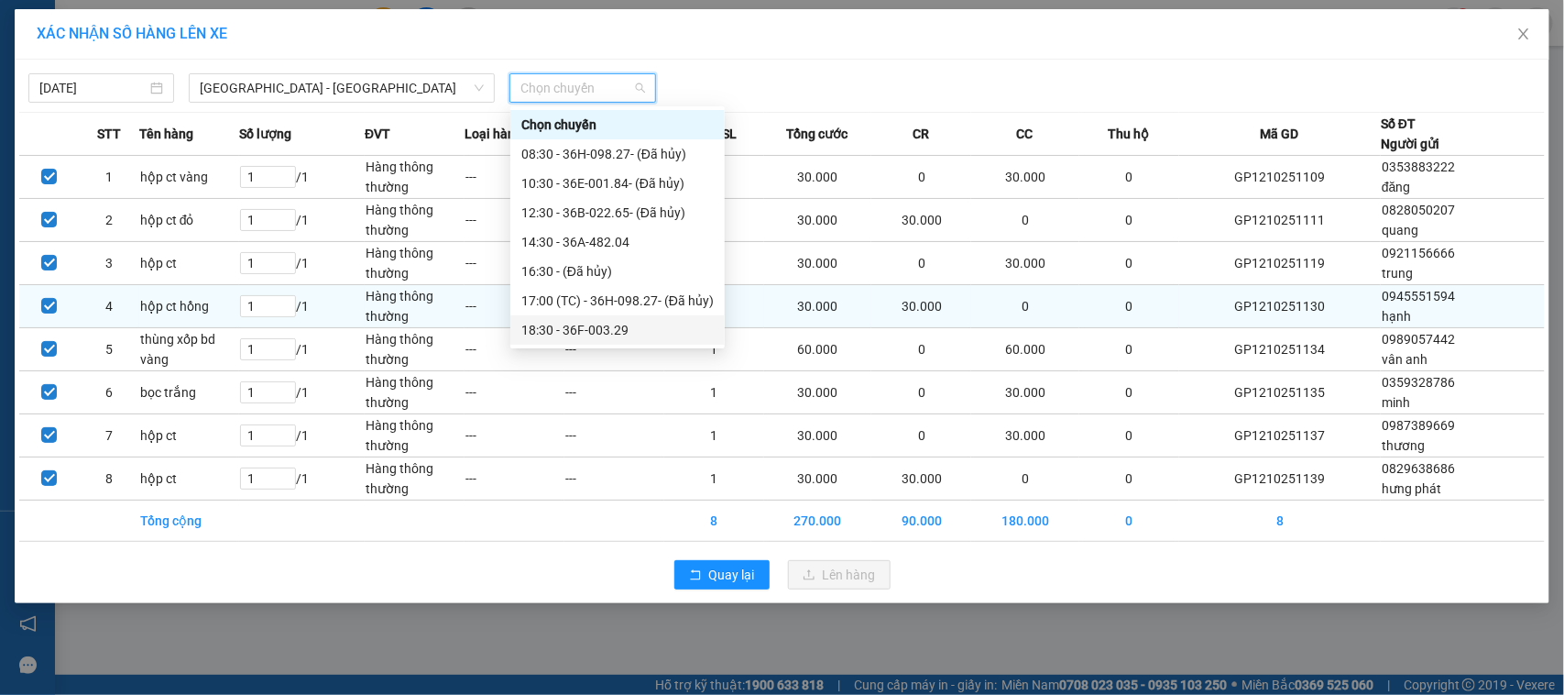
click at [547, 318] on div "18:30 - 36F-003.29" at bounding box center [617, 329] width 214 height 29
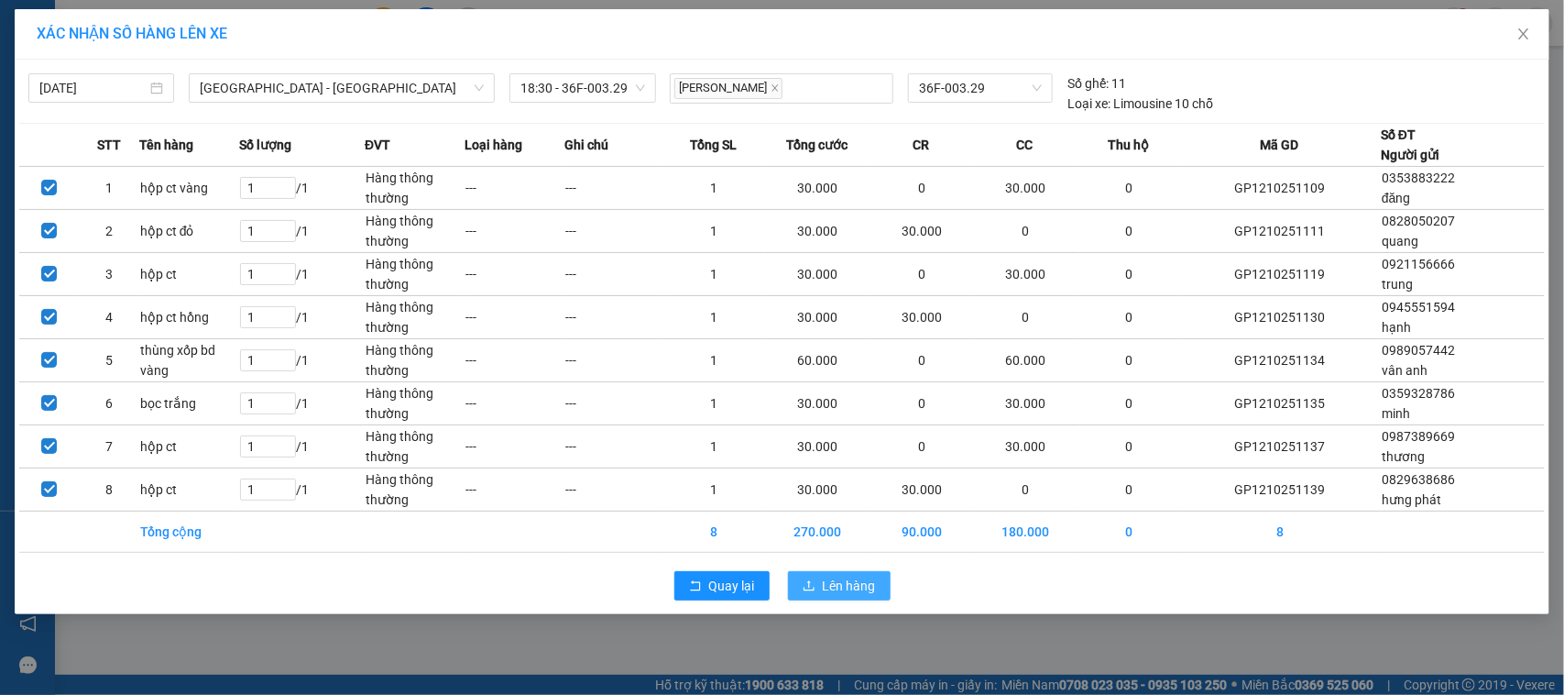
click at [859, 555] on span "Lên hàng" at bounding box center [849, 585] width 53 height 20
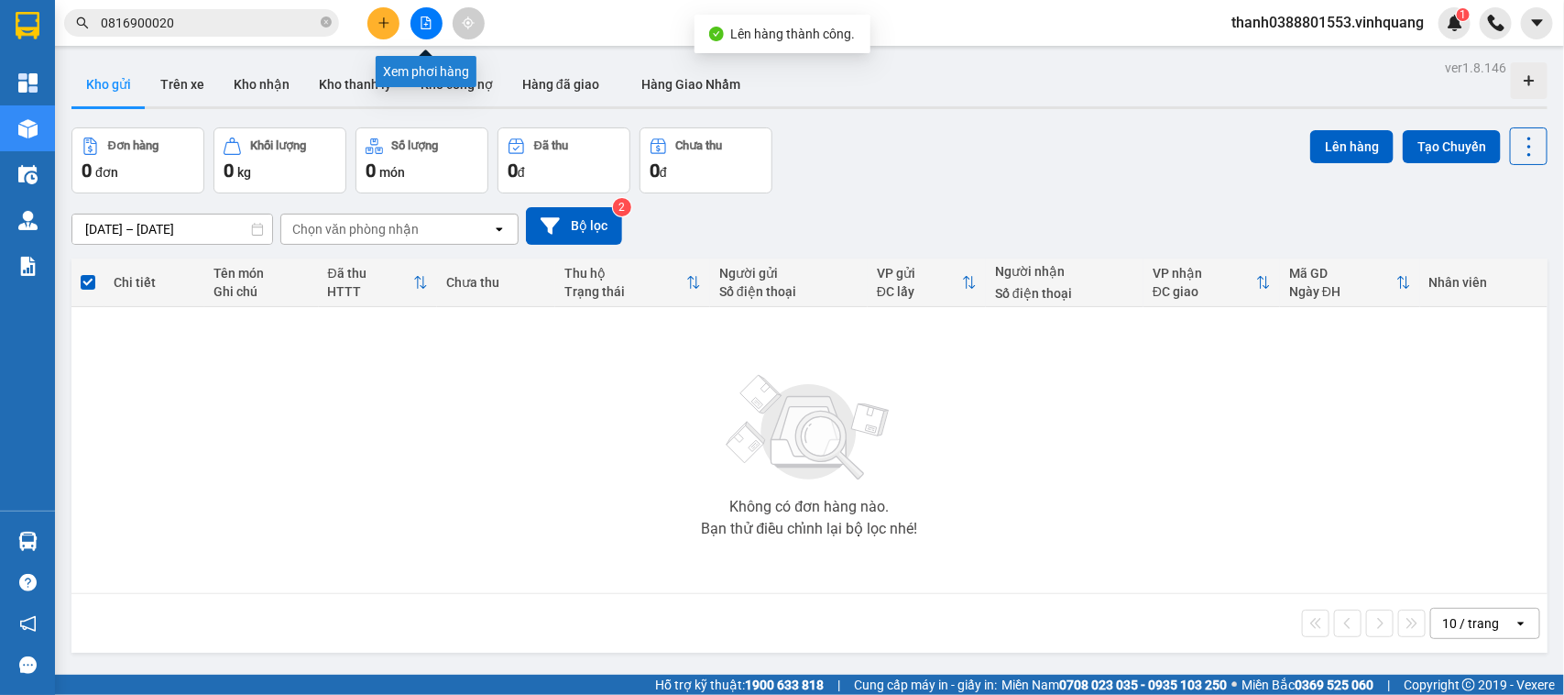
click at [435, 16] on button at bounding box center [426, 23] width 32 height 32
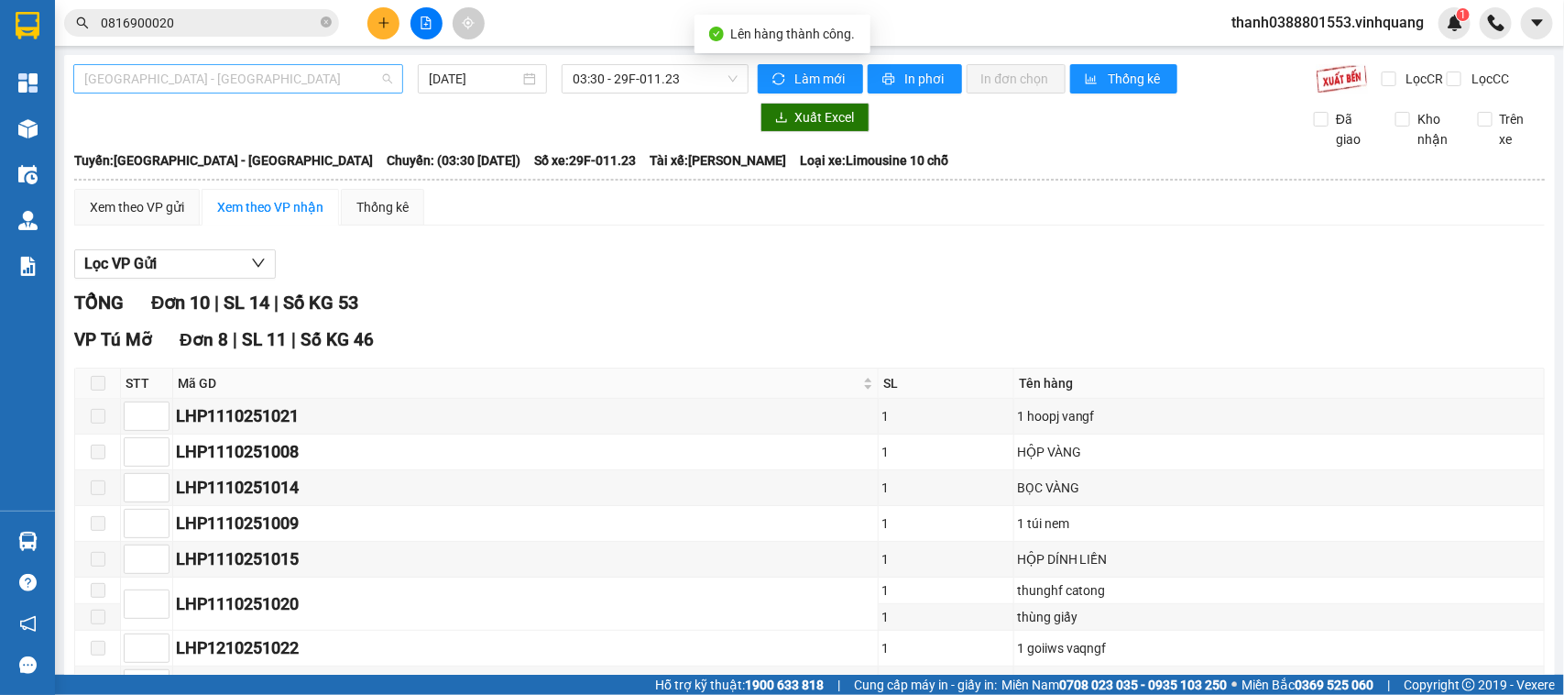
click at [225, 82] on span "[GEOGRAPHIC_DATA] - [GEOGRAPHIC_DATA]" at bounding box center [238, 78] width 308 height 27
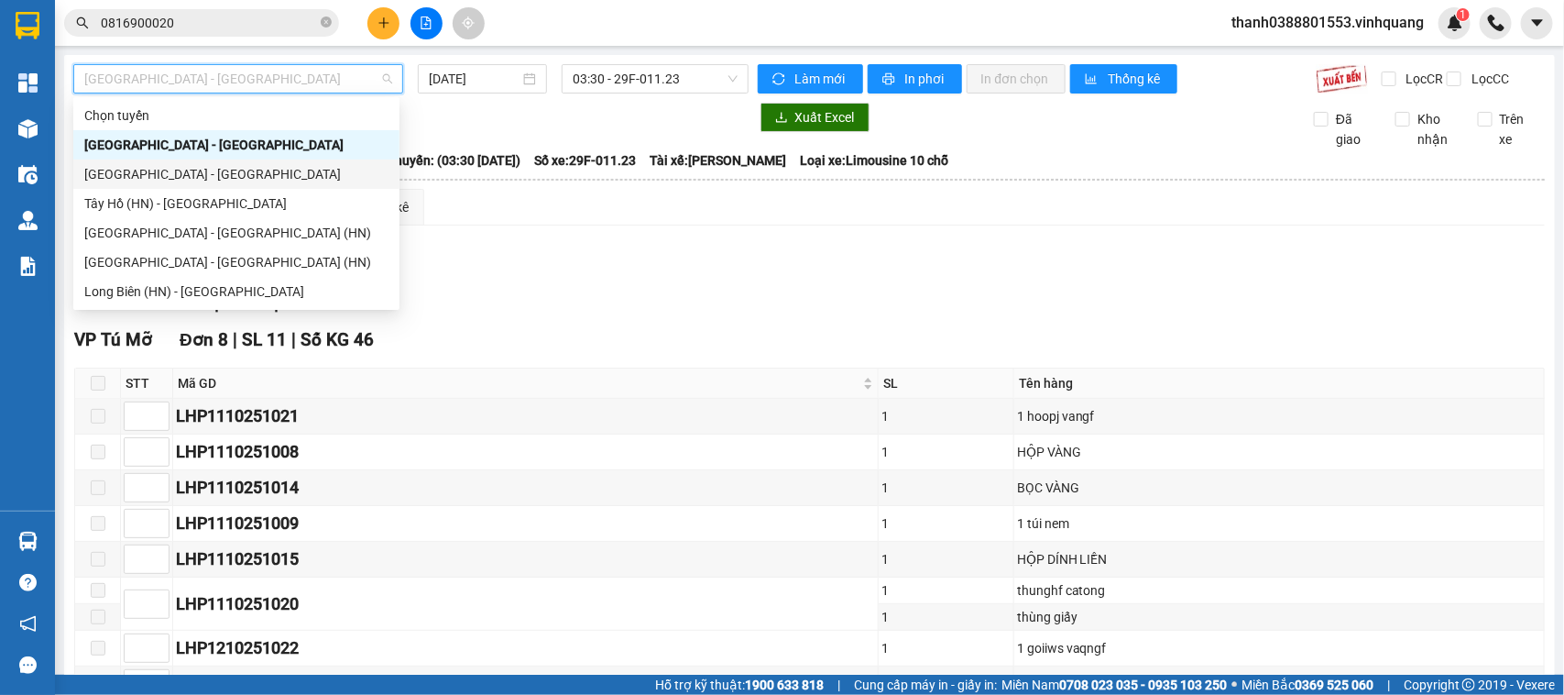
click at [170, 179] on div "[GEOGRAPHIC_DATA] - [GEOGRAPHIC_DATA]" at bounding box center [236, 174] width 304 height 20
type input "[DATE]"
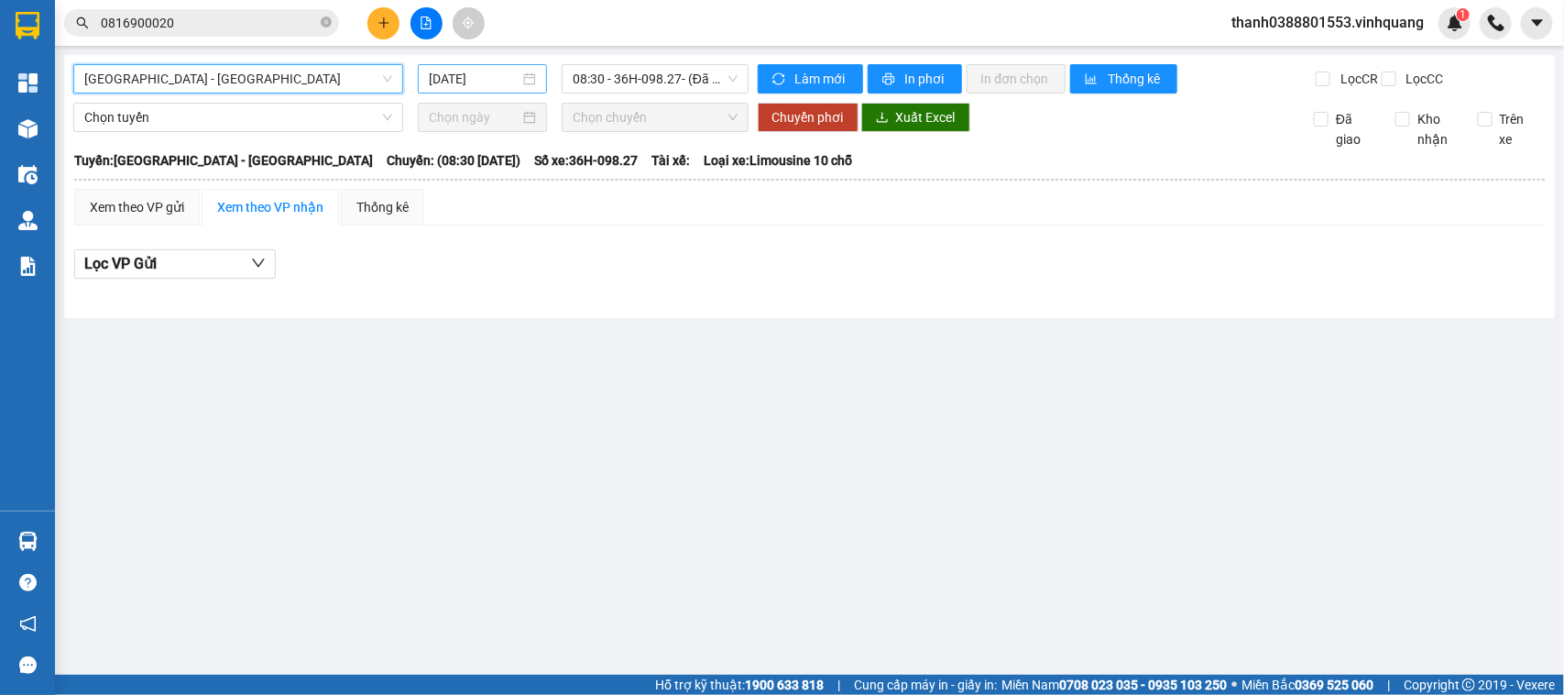
click at [469, 78] on input "[DATE]" at bounding box center [474, 79] width 91 height 20
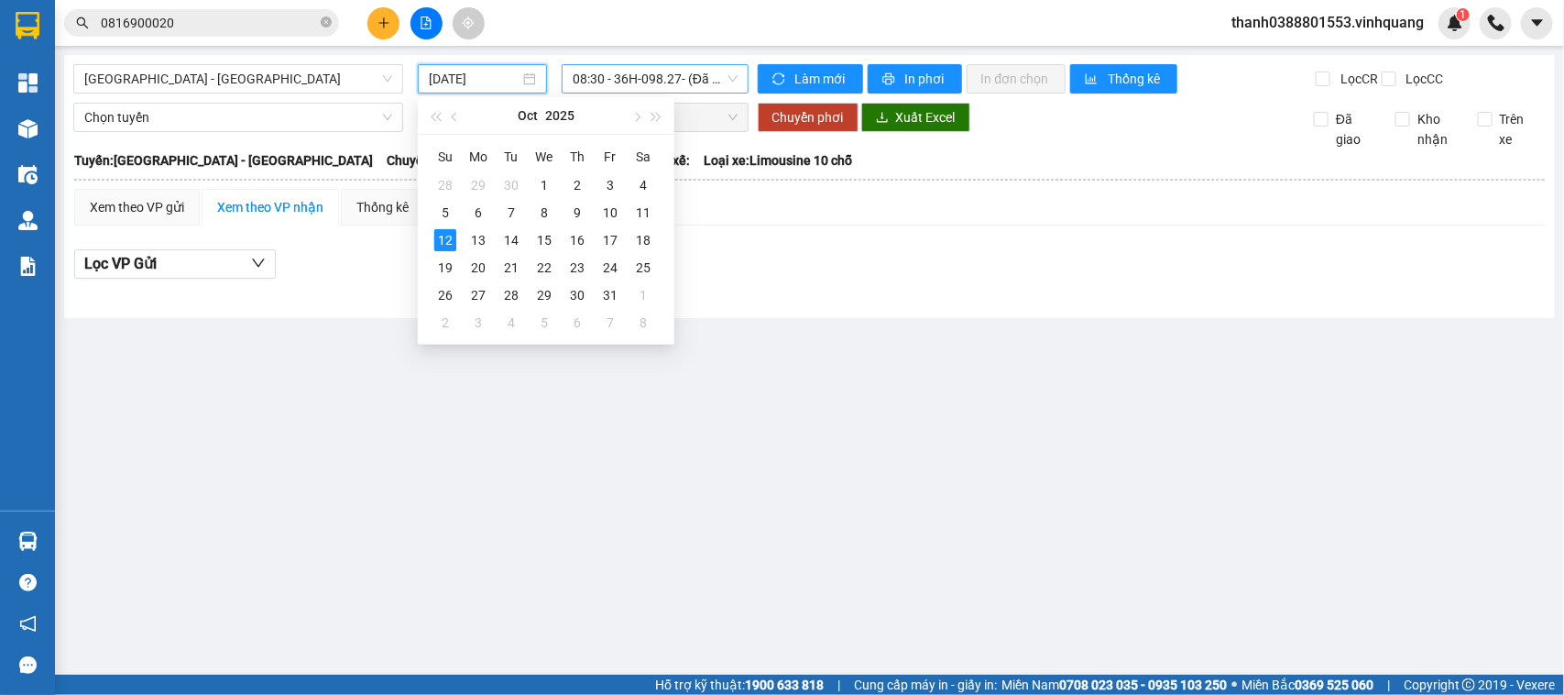
click at [653, 70] on span "08:30 - 36H-098.27 - (Đã hủy)" at bounding box center [655, 78] width 164 height 27
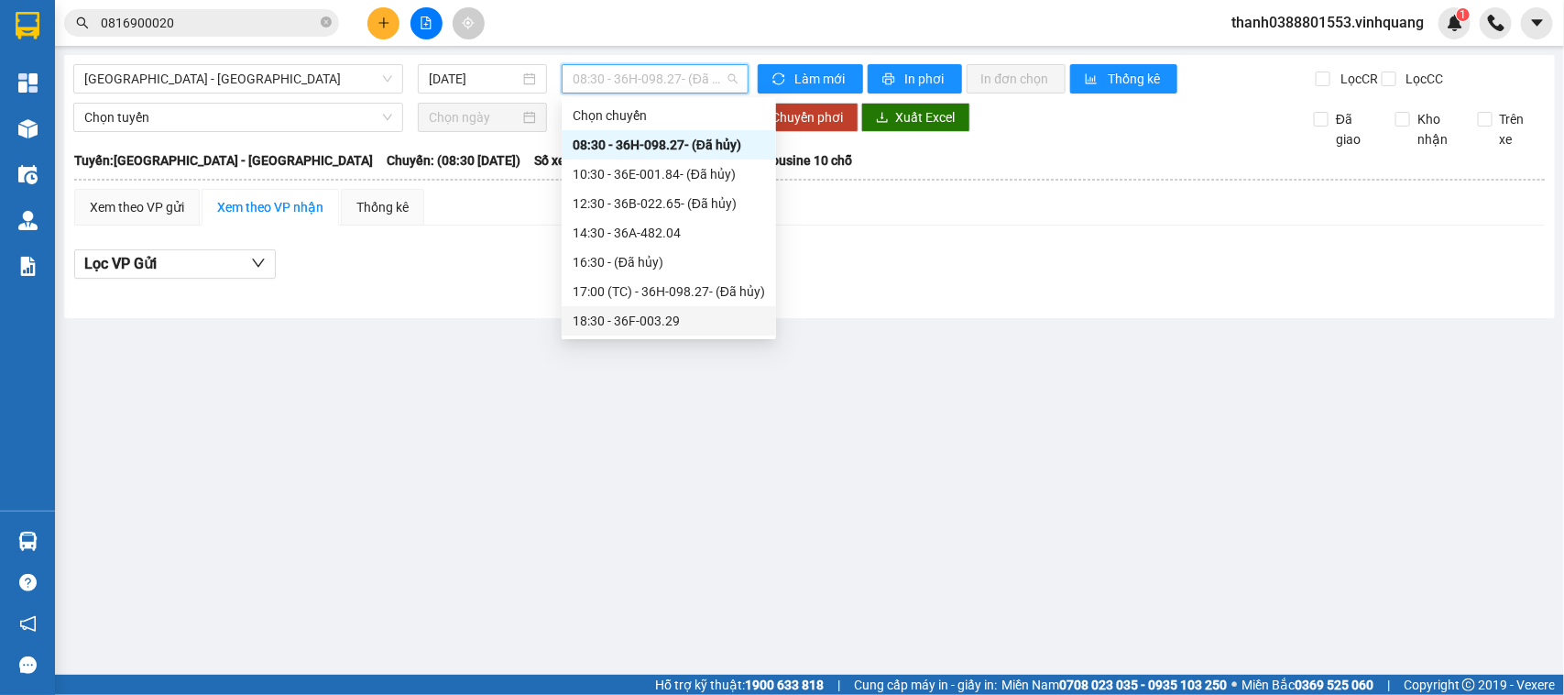
click at [600, 325] on div "18:30 - 36F-003.29" at bounding box center [669, 321] width 192 height 20
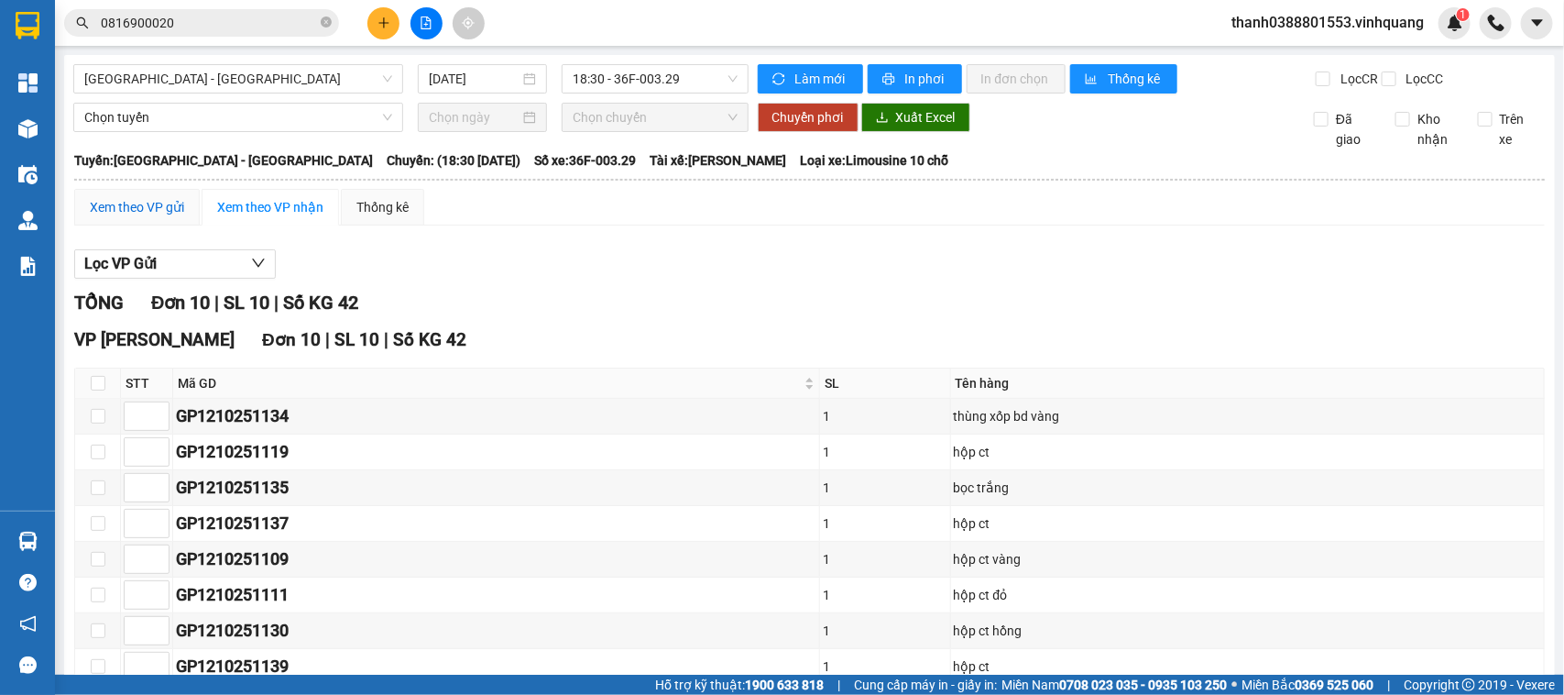
drag, startPoint x: 149, startPoint y: 222, endPoint x: 200, endPoint y: 216, distance: 50.7
click at [148, 217] on div "Xem theo VP gửi" at bounding box center [137, 207] width 94 height 20
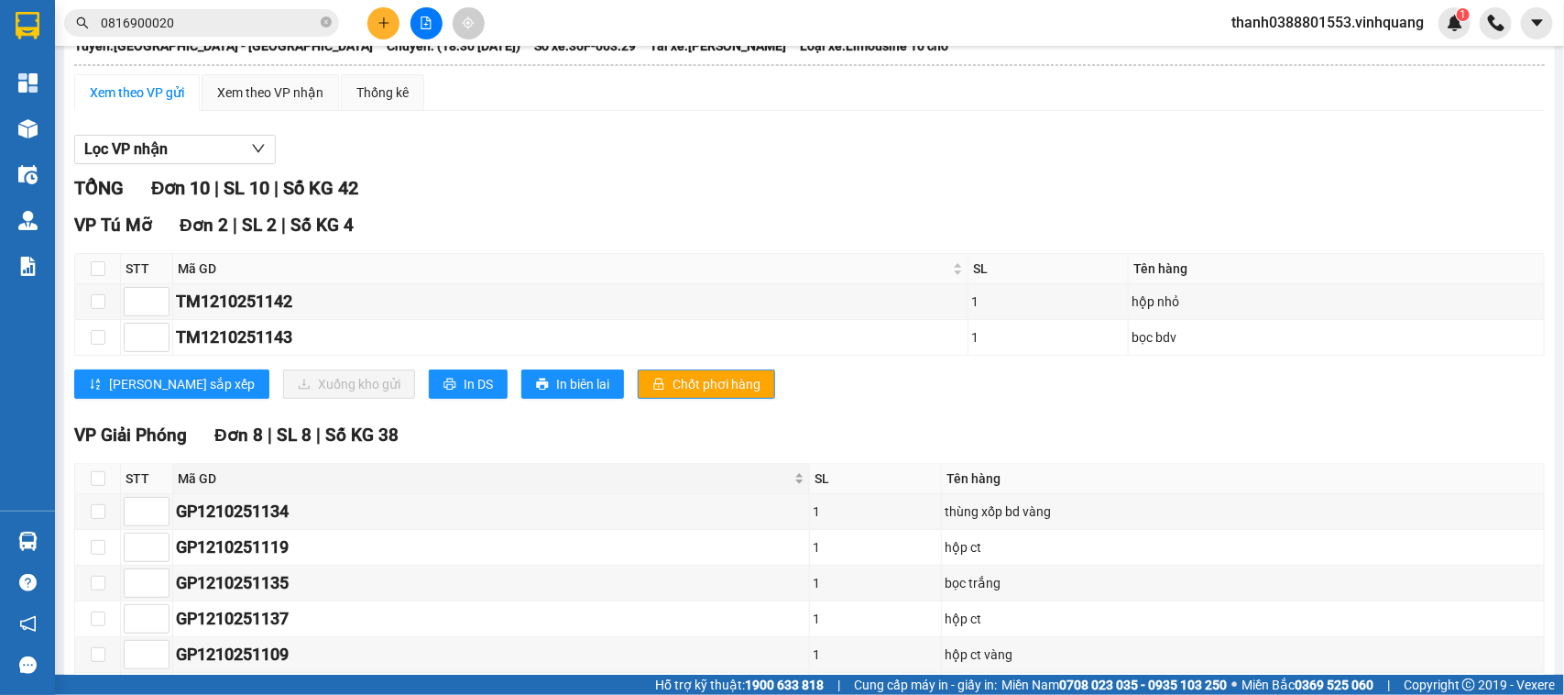
scroll to position [339, 0]
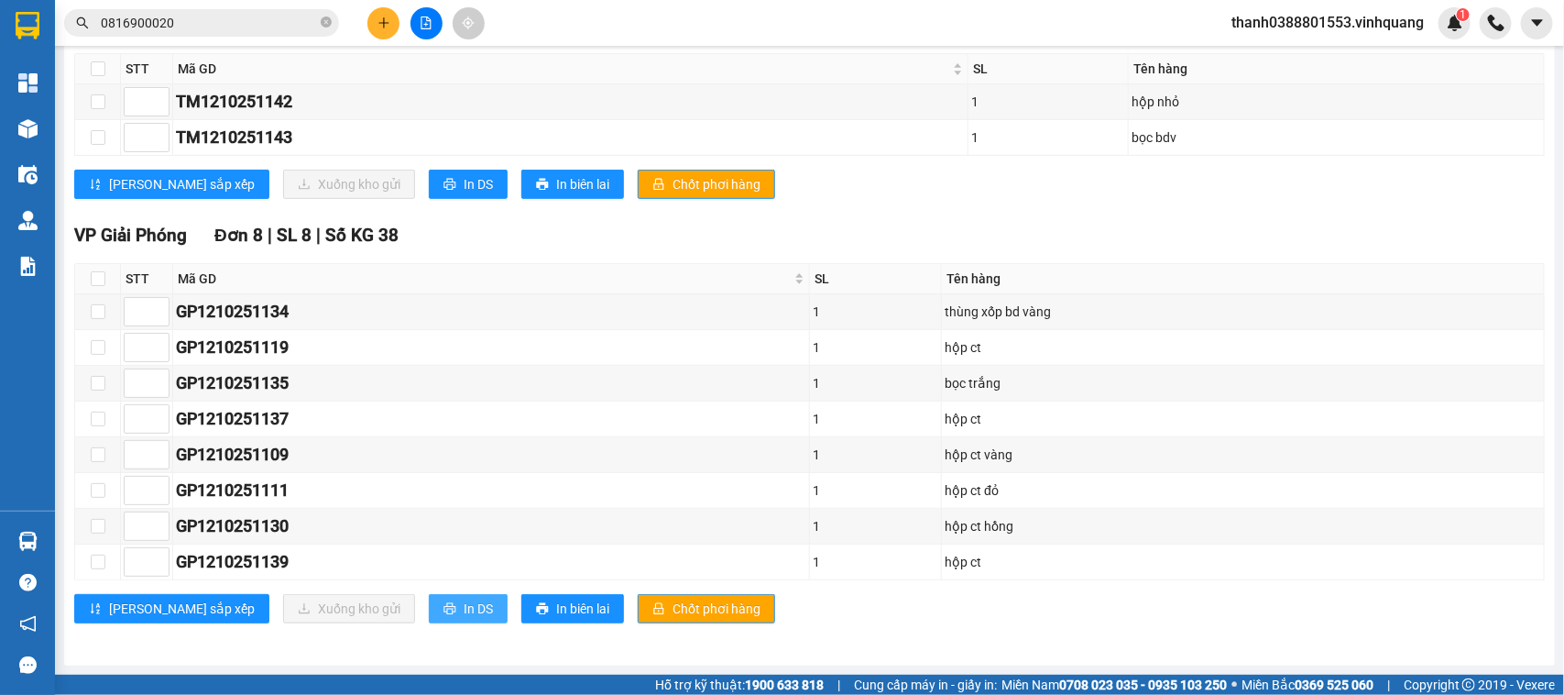
click at [464, 555] on span "In DS" at bounding box center [478, 608] width 29 height 20
